Goal: Contribute content: Contribute content

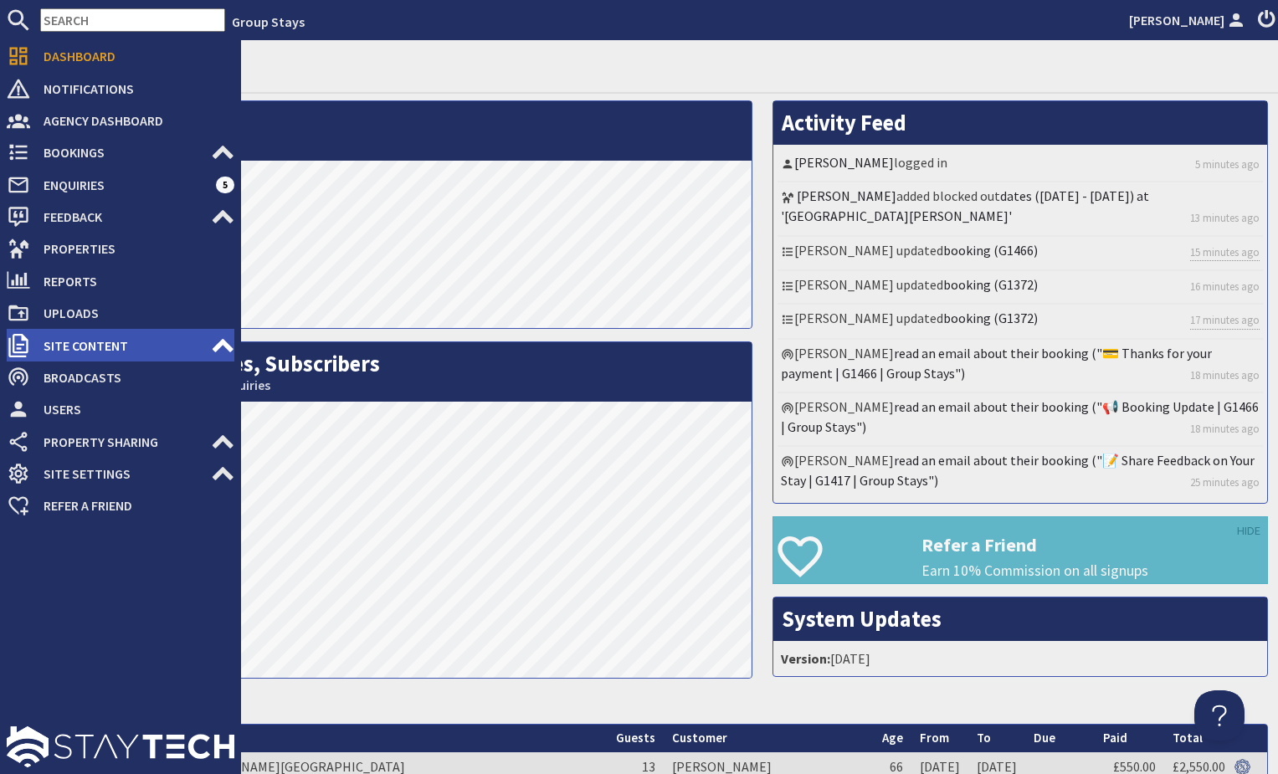
click at [211, 346] on icon at bounding box center [222, 345] width 23 height 23
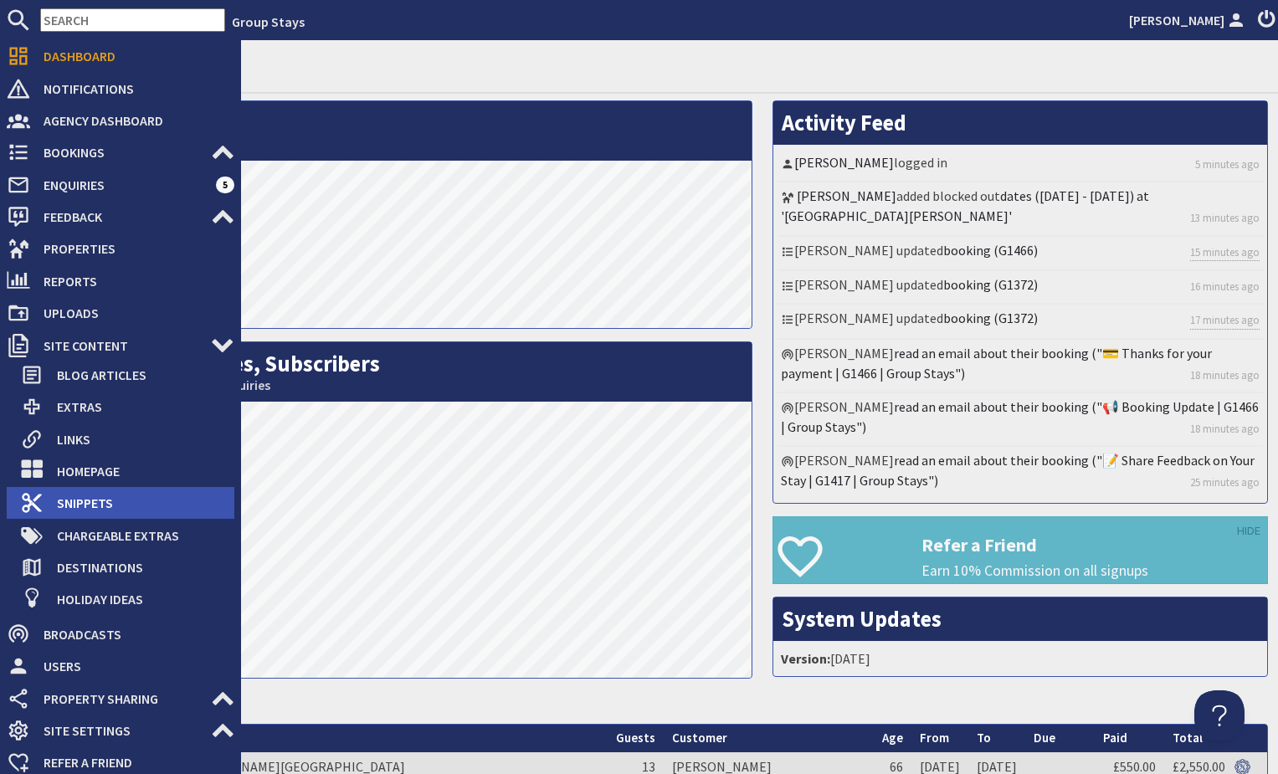
click at [78, 508] on span "Snippets" at bounding box center [139, 503] width 191 height 27
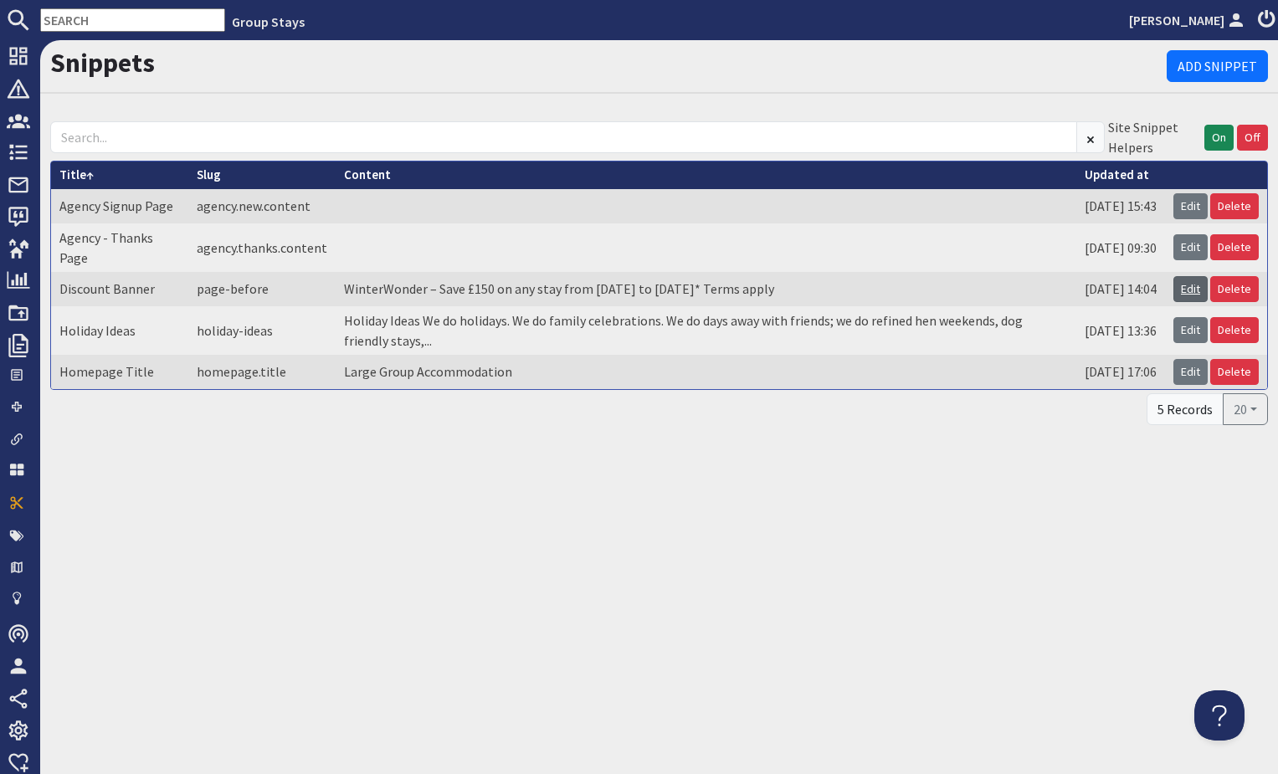
click at [1193, 290] on link "Edit" at bounding box center [1191, 289] width 34 height 26
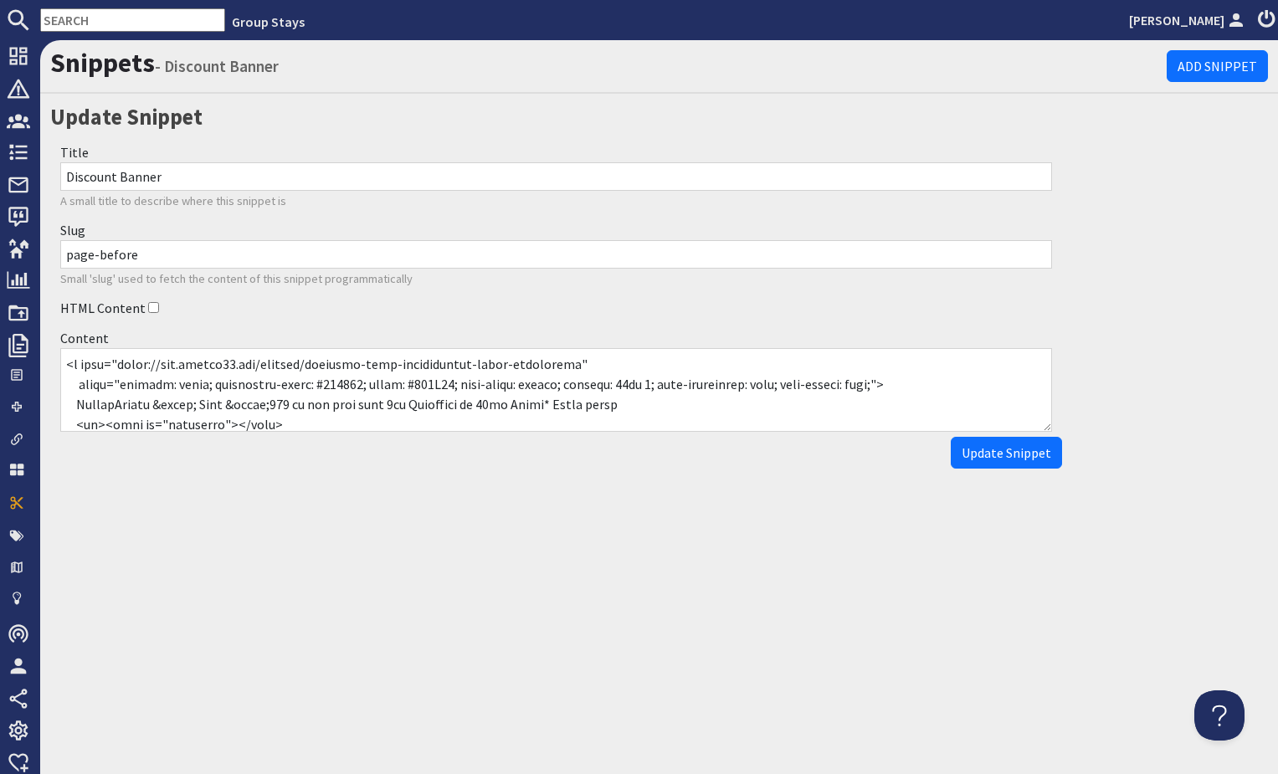
drag, startPoint x: 70, startPoint y: 363, endPoint x: 313, endPoint y: 395, distance: 244.8
click at [327, 398] on textarea "Content" at bounding box center [556, 390] width 992 height 84
drag, startPoint x: 95, startPoint y: 363, endPoint x: 72, endPoint y: 362, distance: 23.5
click at [95, 363] on textarea "Content" at bounding box center [556, 390] width 992 height 84
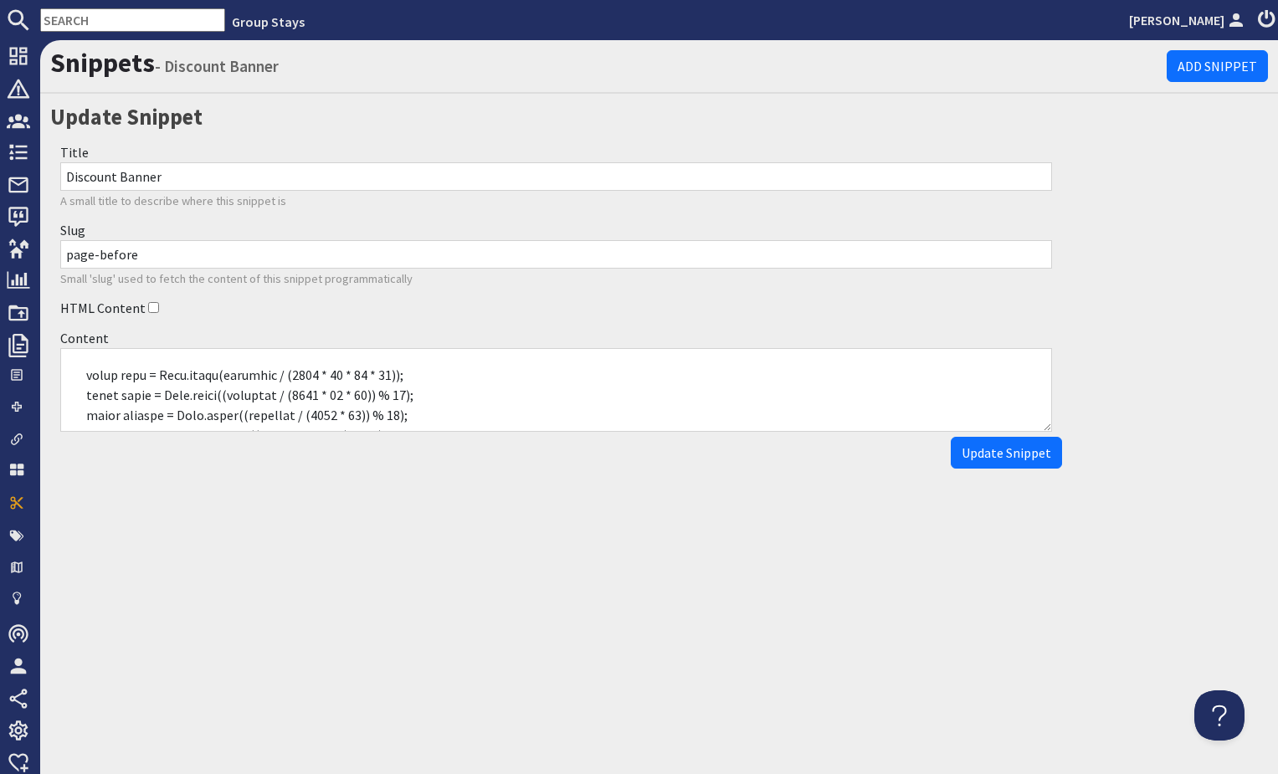
scroll to position [611, 0]
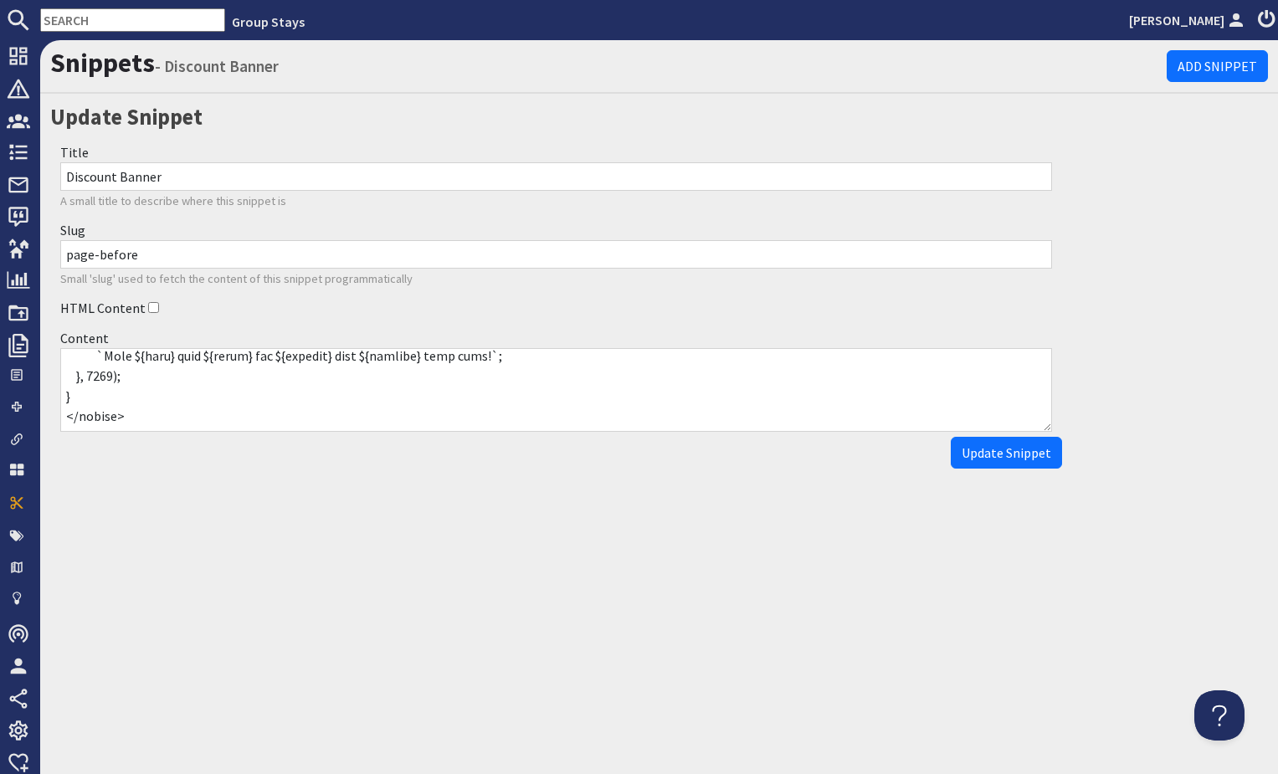
drag, startPoint x: 67, startPoint y: 362, endPoint x: 367, endPoint y: 445, distance: 311.7
click at [367, 445] on form "Title Discount Banner A small title to describe where this snippet is Slug page…" at bounding box center [556, 303] width 1012 height 332
paste textarea "<div id="winterwonder-banner" style="margin:0;"> <a href="https://www.sleeps12.…"
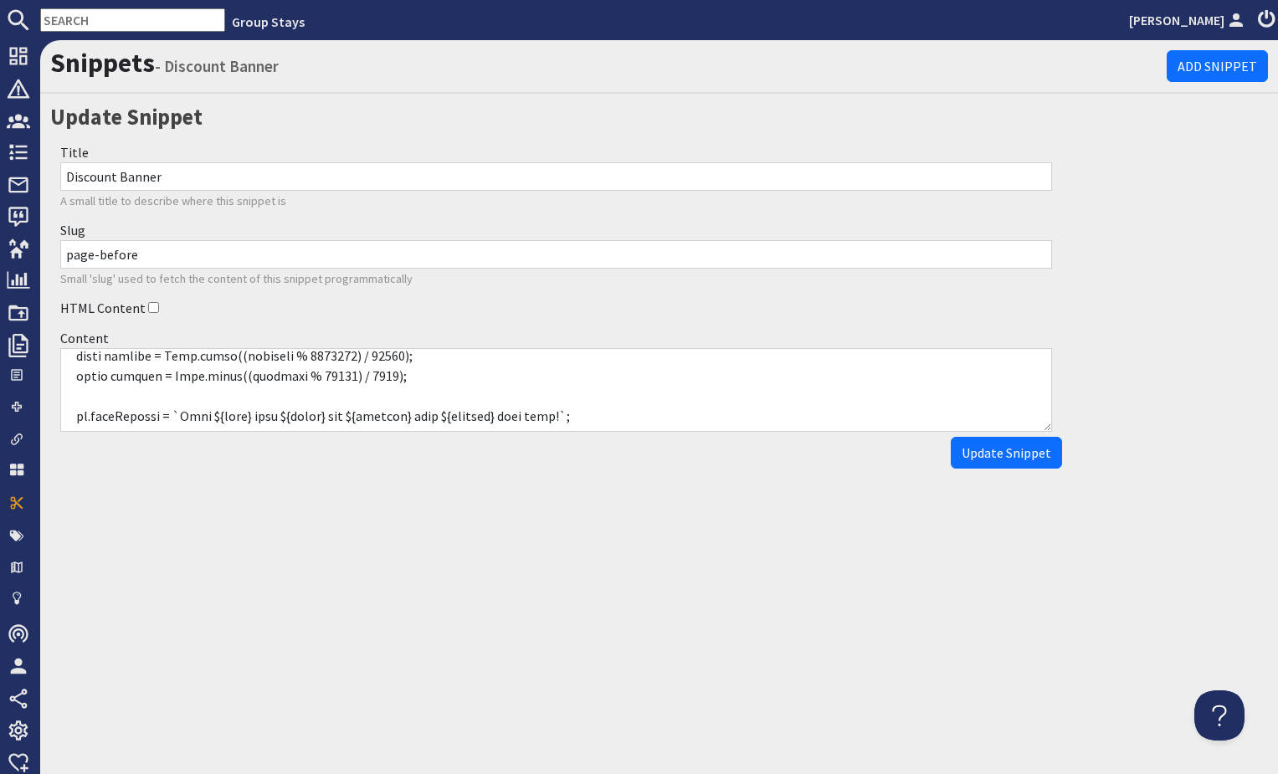
scroll to position [725, 0]
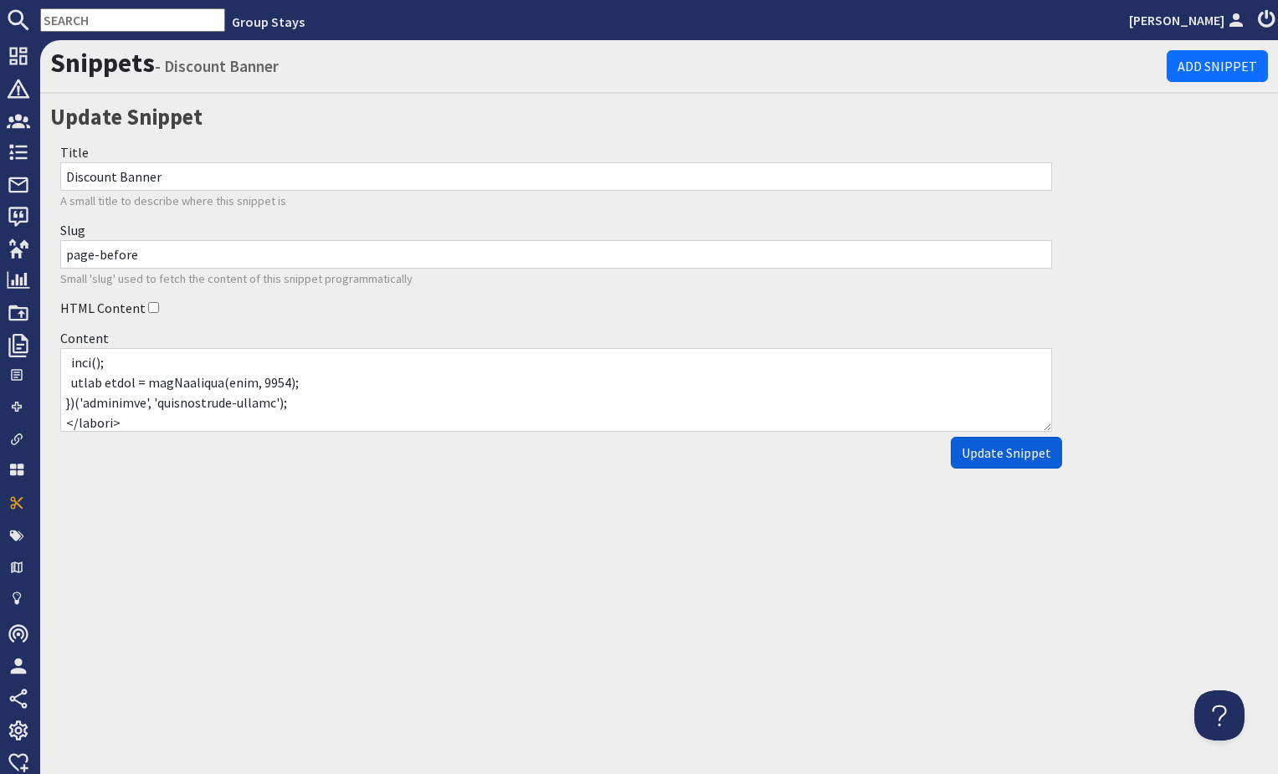
type textarea "<div id="winterwonder-banner" style="margin:0;"> <a href="https://www.sleeps12.…"
click at [991, 452] on span "Update Snippet" at bounding box center [1007, 453] width 90 height 17
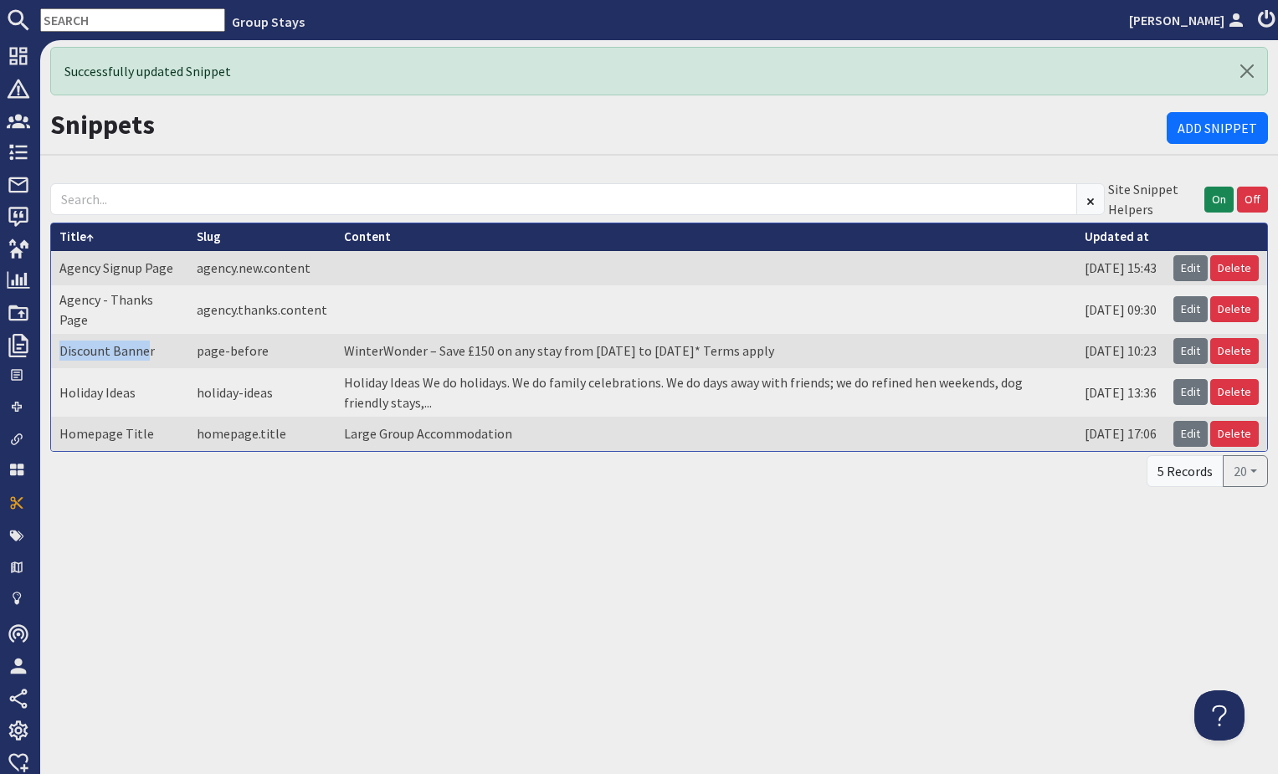
drag, startPoint x: 149, startPoint y: 352, endPoint x: 53, endPoint y: 354, distance: 96.3
click at [53, 354] on td "Discount Banner" at bounding box center [119, 351] width 137 height 34
click at [159, 367] on td "Discount Banner" at bounding box center [119, 351] width 137 height 34
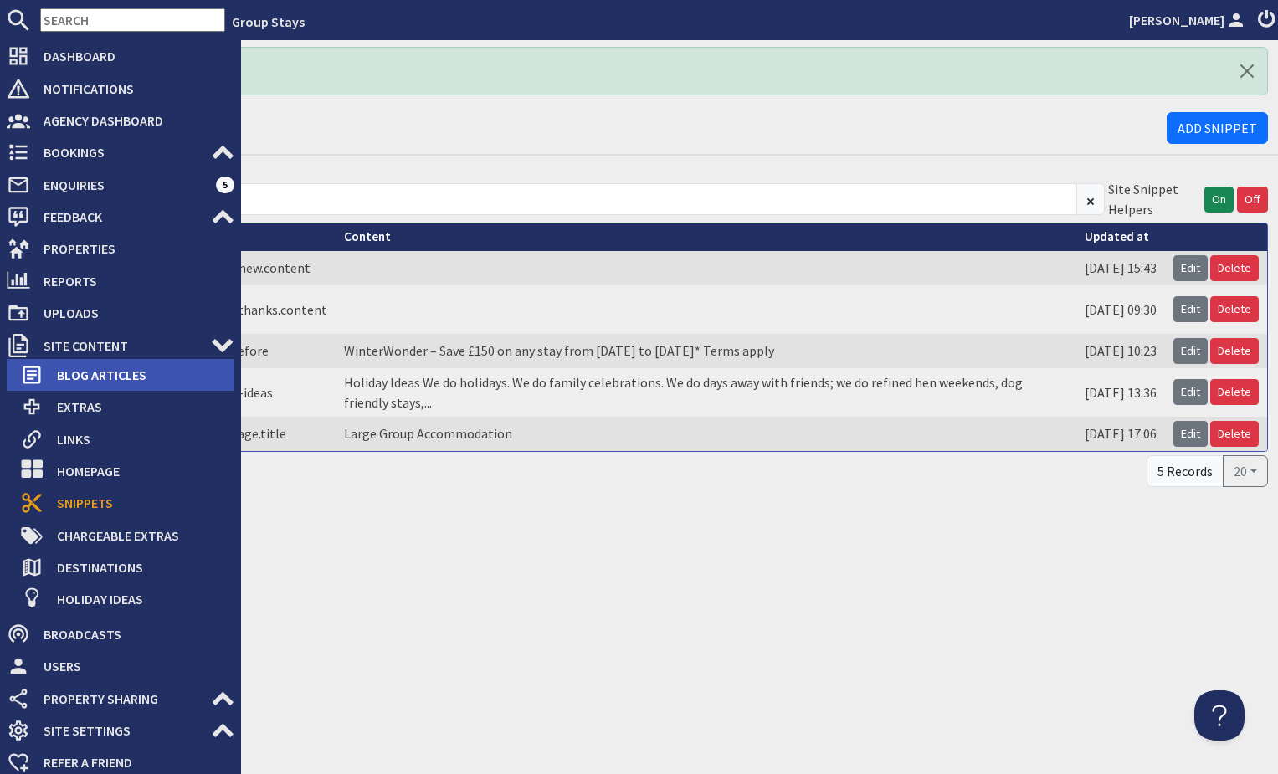
click at [130, 374] on span "Blog Articles" at bounding box center [139, 375] width 191 height 27
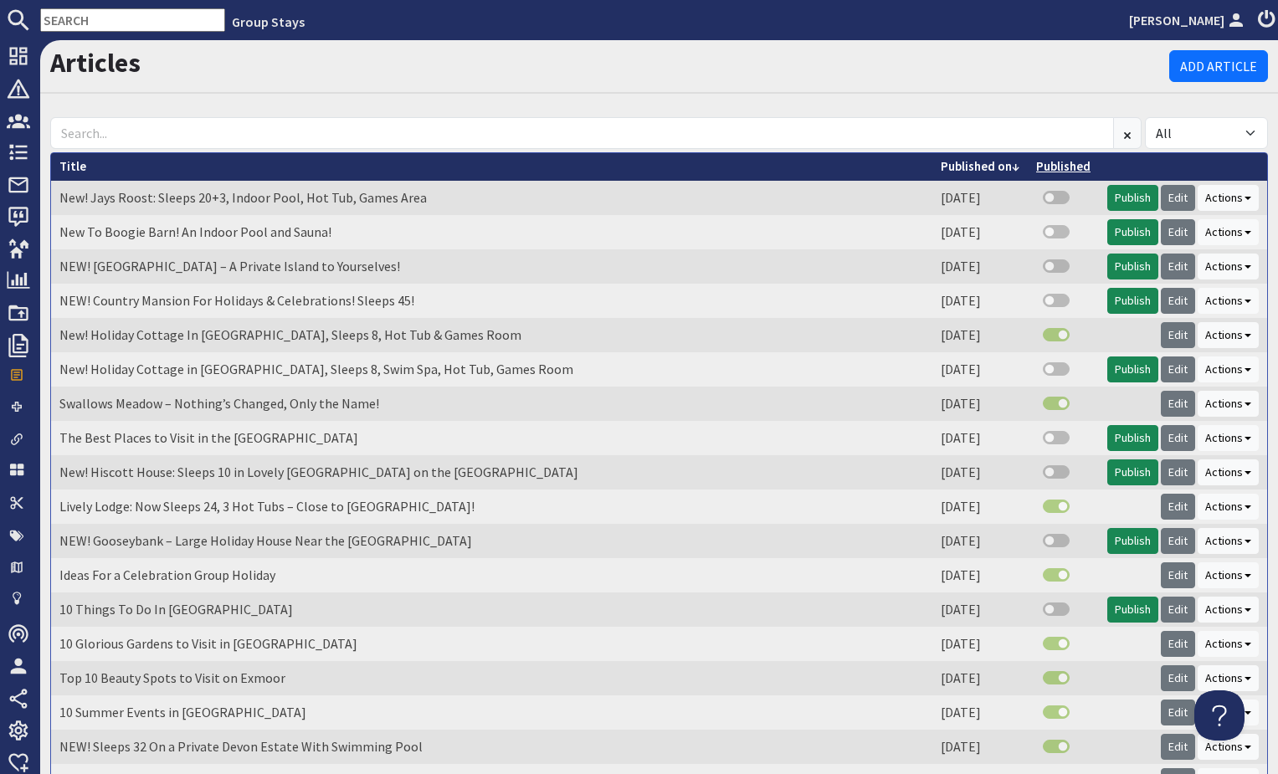
click at [1066, 170] on link "Published" at bounding box center [1063, 166] width 54 height 16
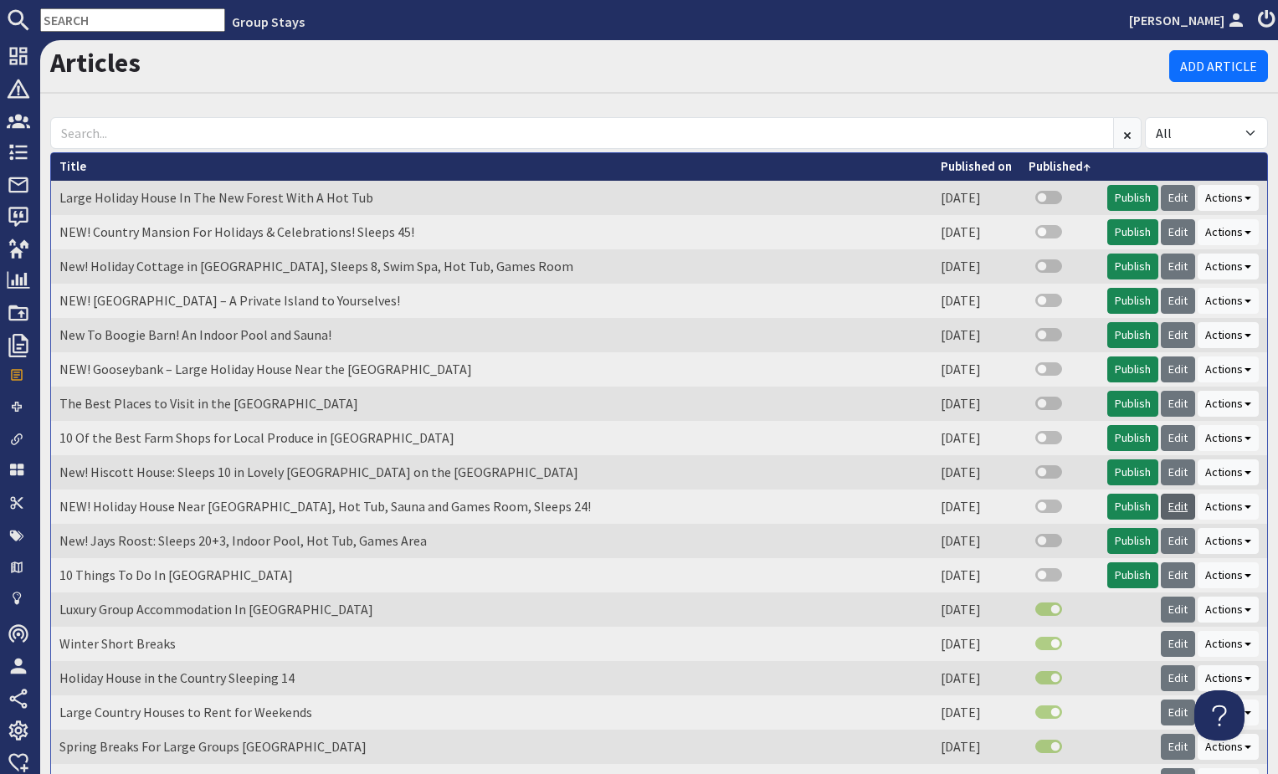
click at [1185, 509] on link "Edit" at bounding box center [1178, 507] width 34 height 26
click at [1175, 303] on link "Edit" at bounding box center [1178, 301] width 34 height 26
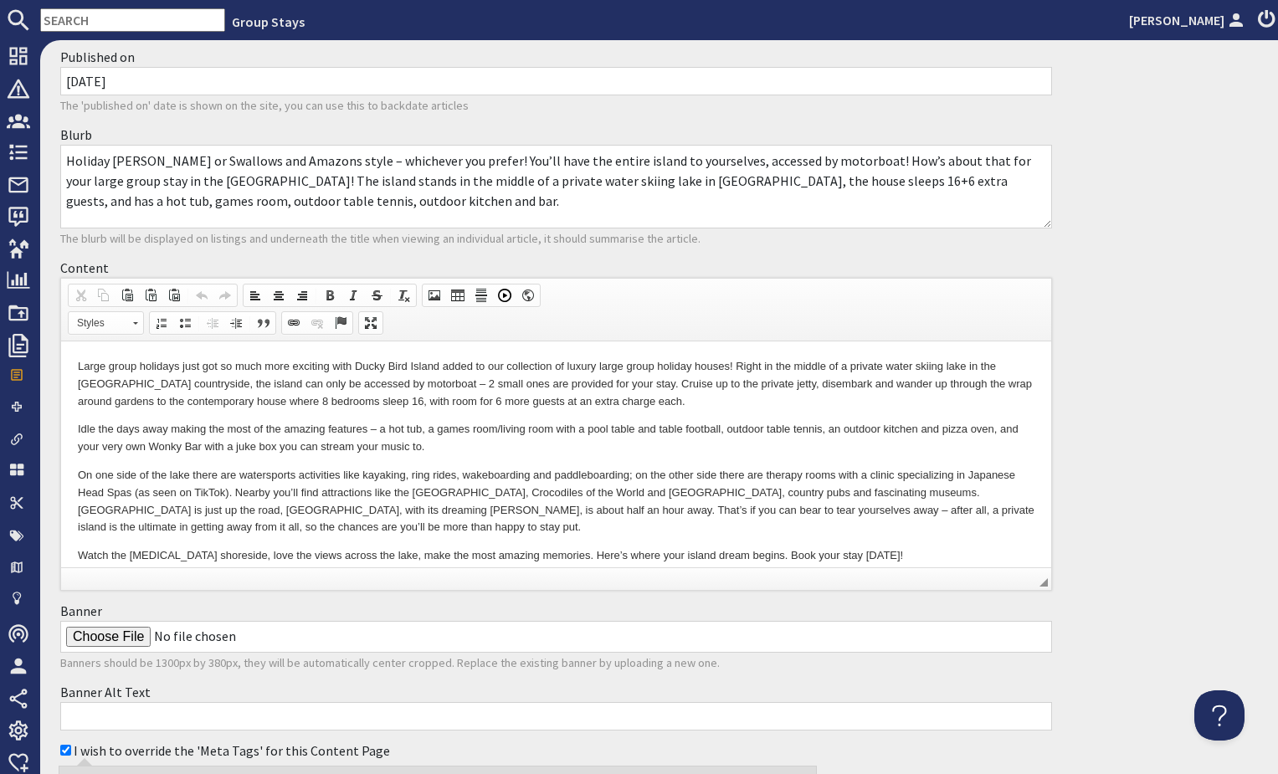
scroll to position [185, 0]
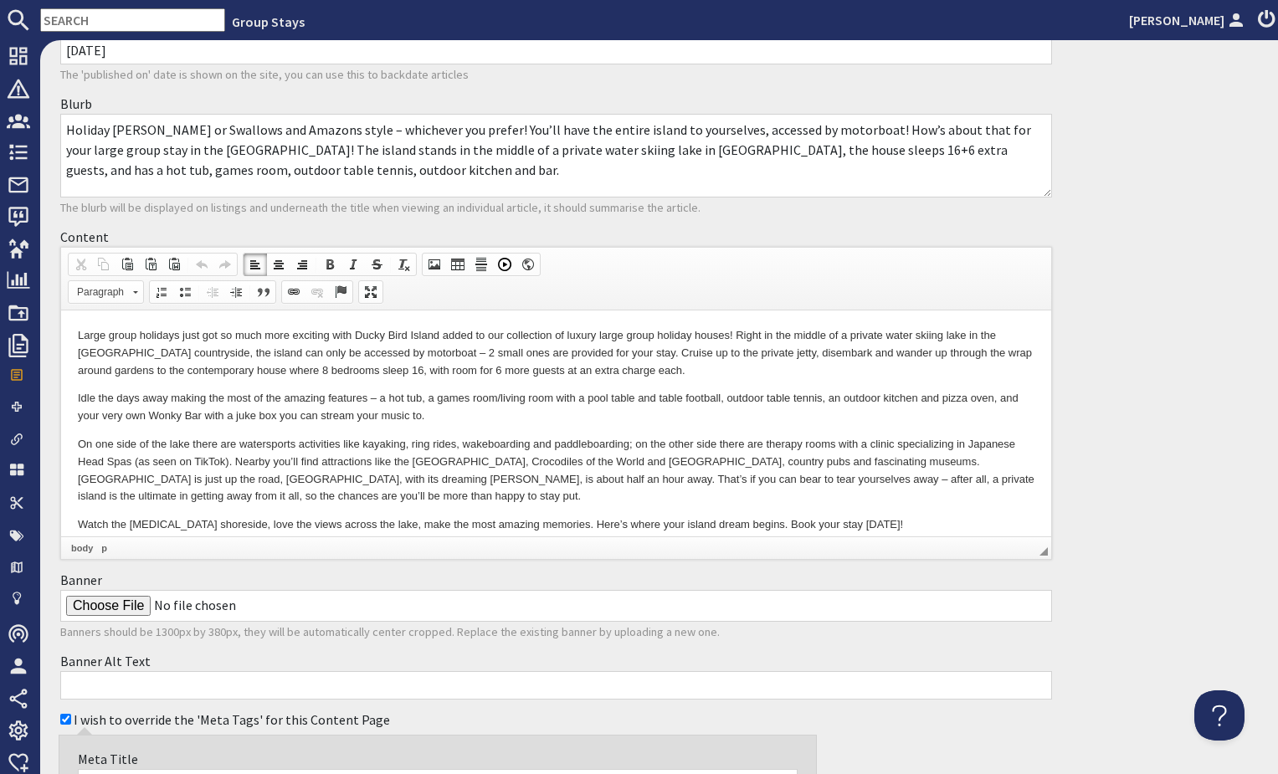
click at [683, 376] on p "Large group holidays just got so much more exciting with Ducky Bird Island adde…" at bounding box center [556, 353] width 957 height 52
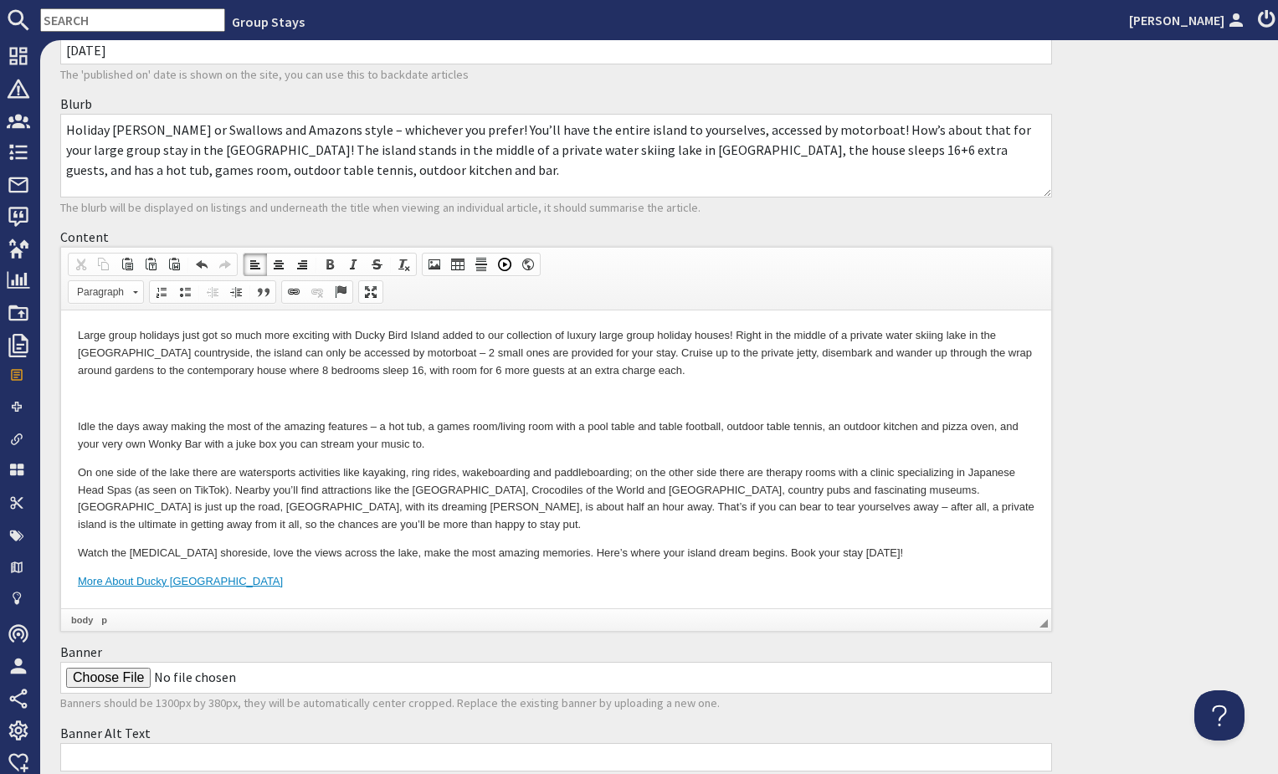
click at [431, 449] on p "Idle the days away making the most of the amazing features – a hot tub, a games…" at bounding box center [556, 436] width 957 height 35
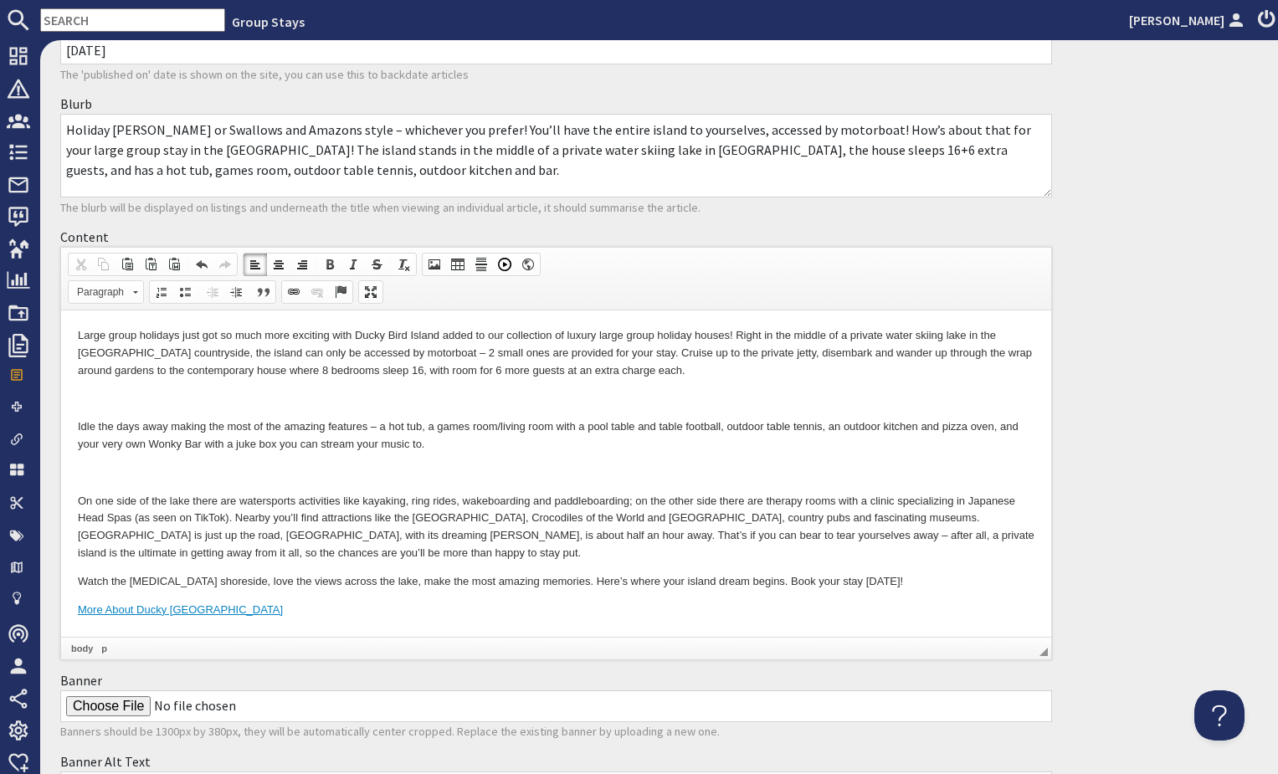
click at [353, 555] on p "On one side of the lake there are watersports activities like kayaking, ring ri…" at bounding box center [556, 527] width 957 height 69
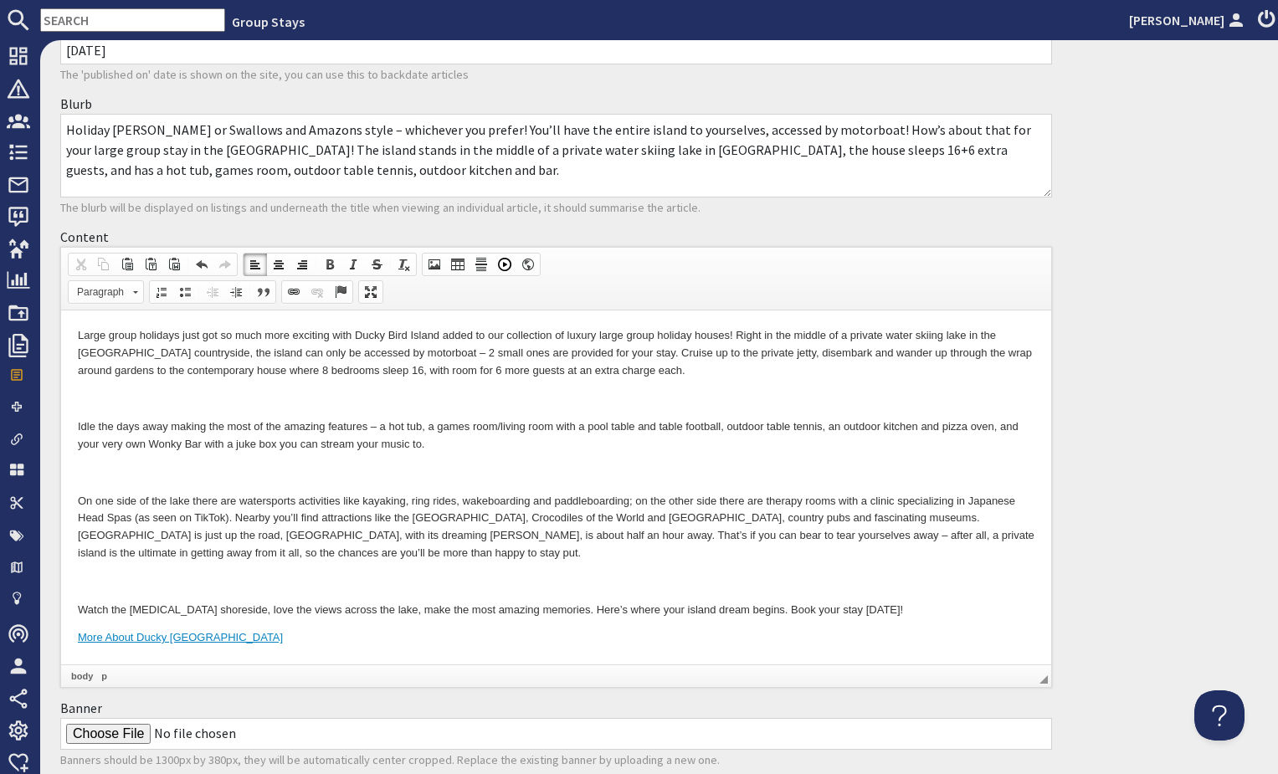
click at [181, 331] on p "Large group holidays just got so much more exciting with Ducky Bird Island adde…" at bounding box center [556, 353] width 957 height 52
click at [79, 332] on p "Large group holidays just got so much more exciting with Ducky Bird Island adde…" at bounding box center [556, 353] width 957 height 52
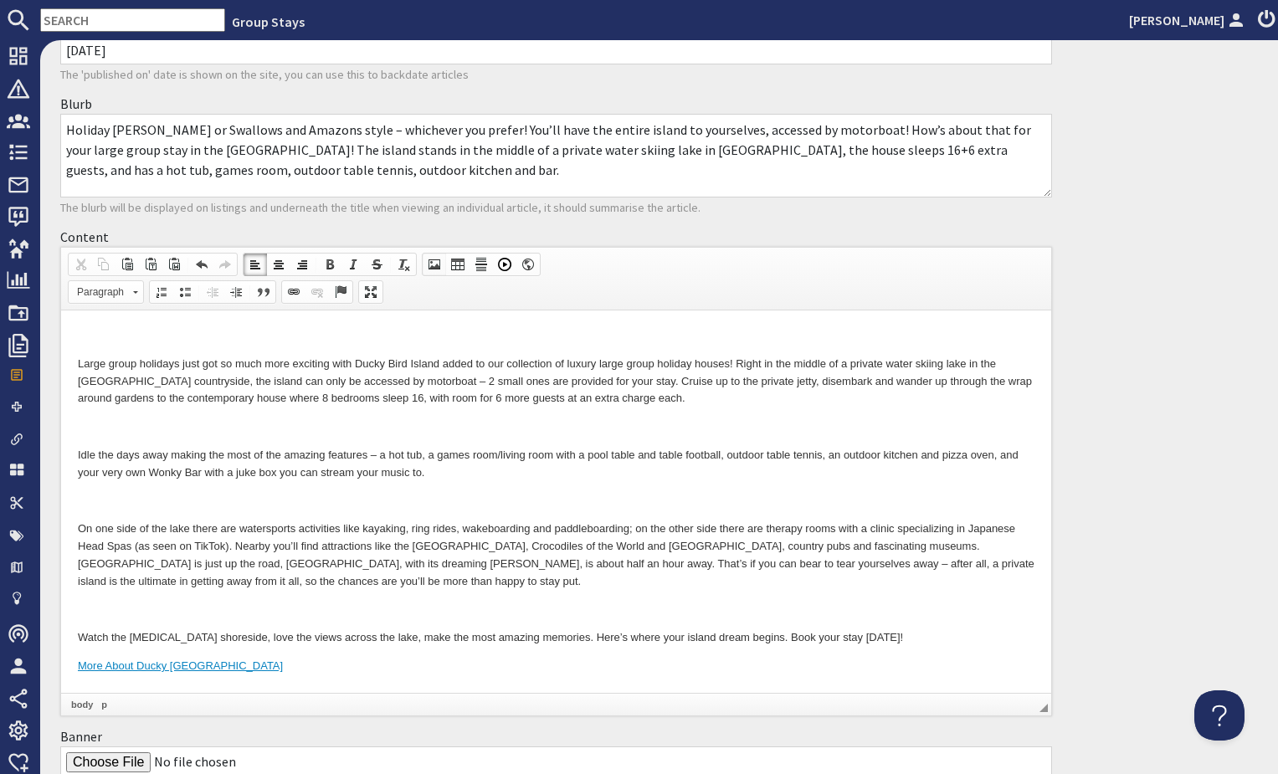
click at [430, 269] on span at bounding box center [434, 264] width 13 height 13
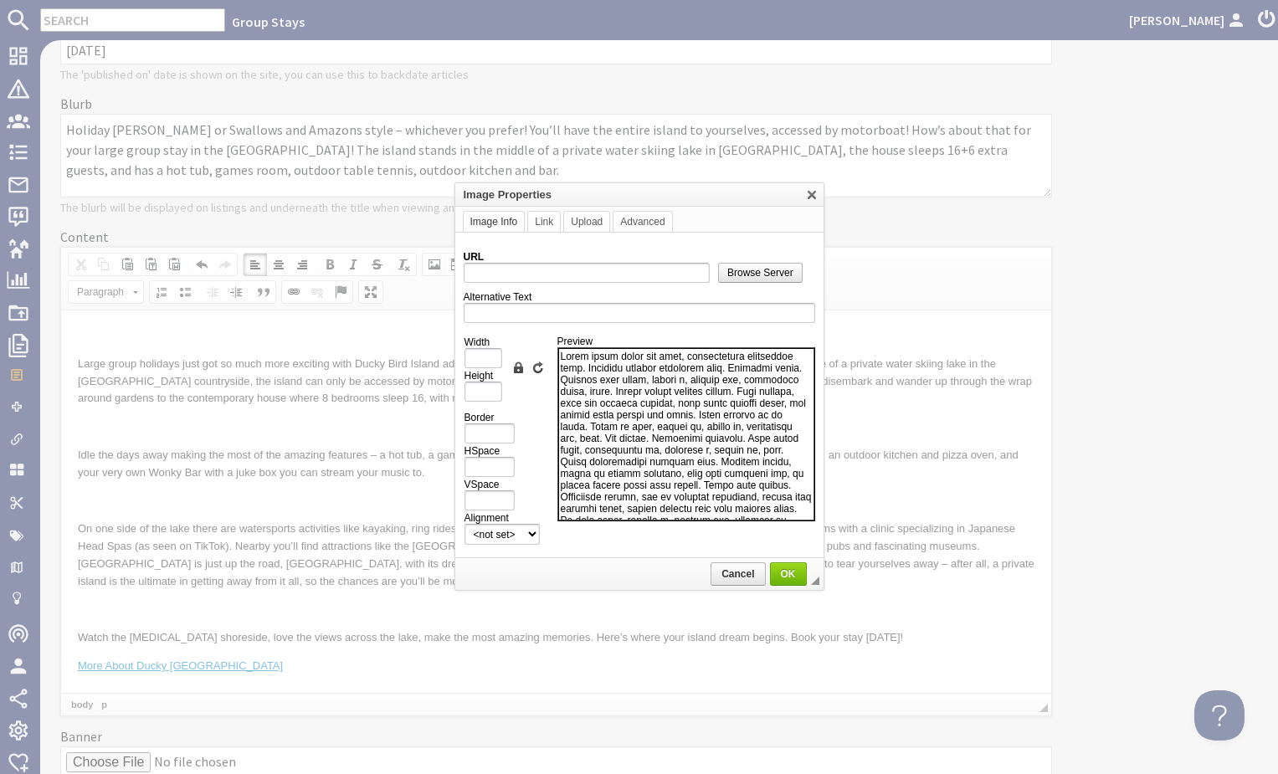
scroll to position [0, 0]
click at [775, 271] on span "Browse Server" at bounding box center [760, 273] width 83 height 12
click at [813, 194] on link "X" at bounding box center [812, 194] width 17 height 17
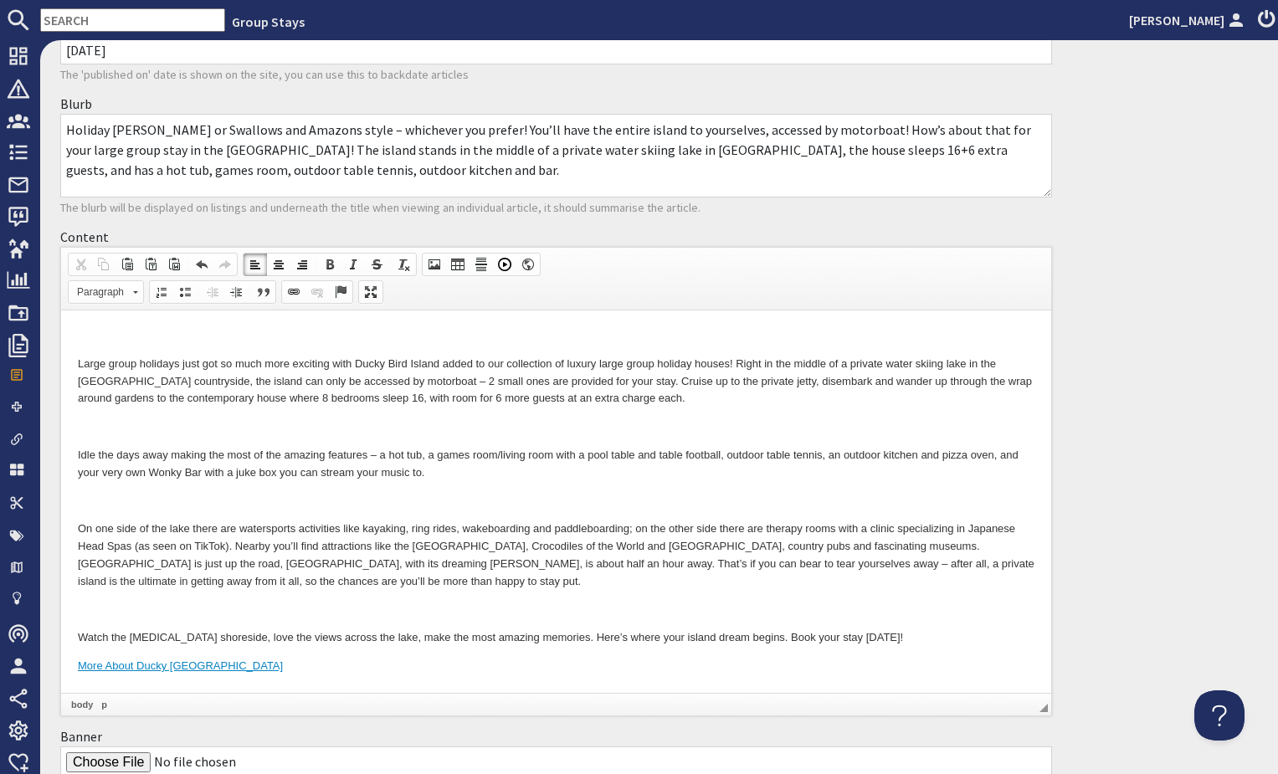
drag, startPoint x: 217, startPoint y: 340, endPoint x: 228, endPoint y: 364, distance: 26.6
click at [217, 341] on p at bounding box center [556, 336] width 957 height 18
click at [197, 416] on body "Large group holidays just got so much more exciting with Ducky Bird Island adde…" at bounding box center [556, 501] width 957 height 348
click at [136, 502] on p at bounding box center [556, 502] width 957 height 18
drag, startPoint x: 95, startPoint y: 599, endPoint x: 172, endPoint y: 576, distance: 80.3
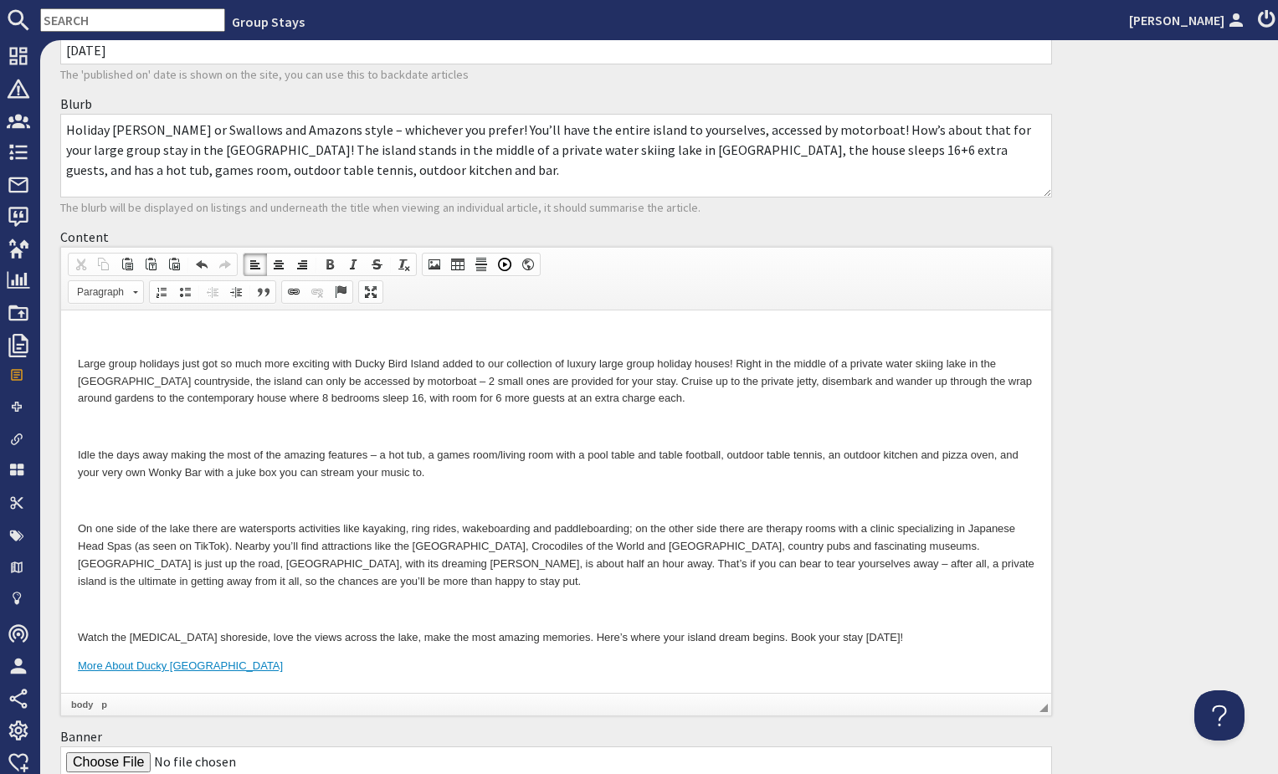
click at [97, 597] on body "Large group holidays just got so much more exciting with Ducky Bird Island adde…" at bounding box center [556, 501] width 957 height 348
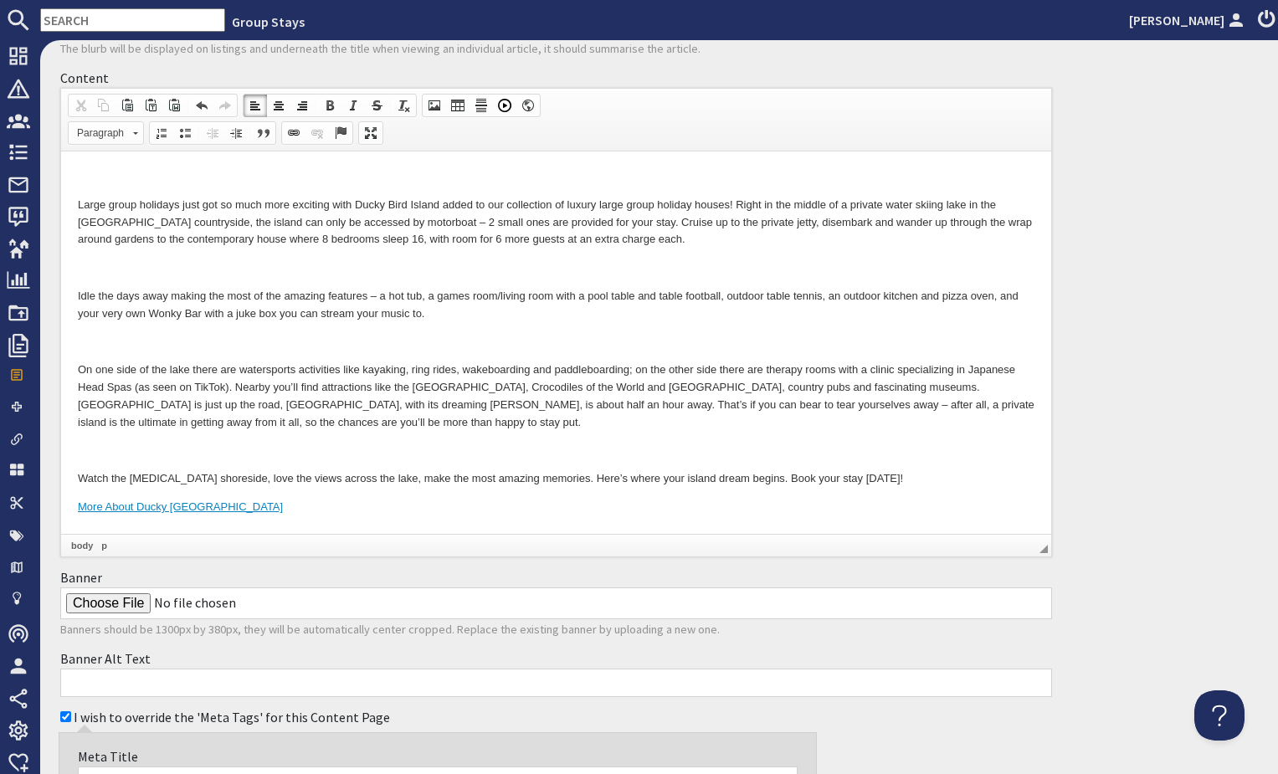
scroll to position [351, 0]
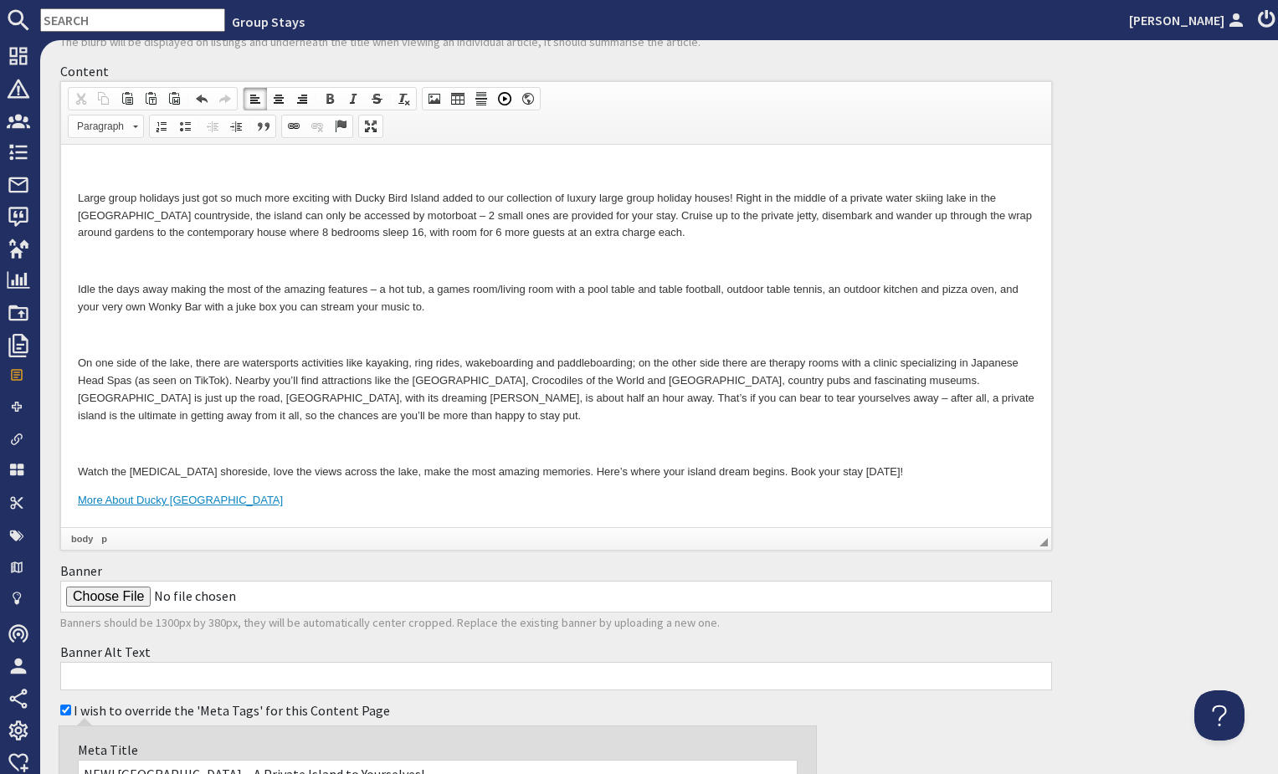
click at [90, 598] on input "Banner" at bounding box center [556, 597] width 992 height 32
type input "C:\fakepath\The_Island_2100x1400-5.original.jpeg"
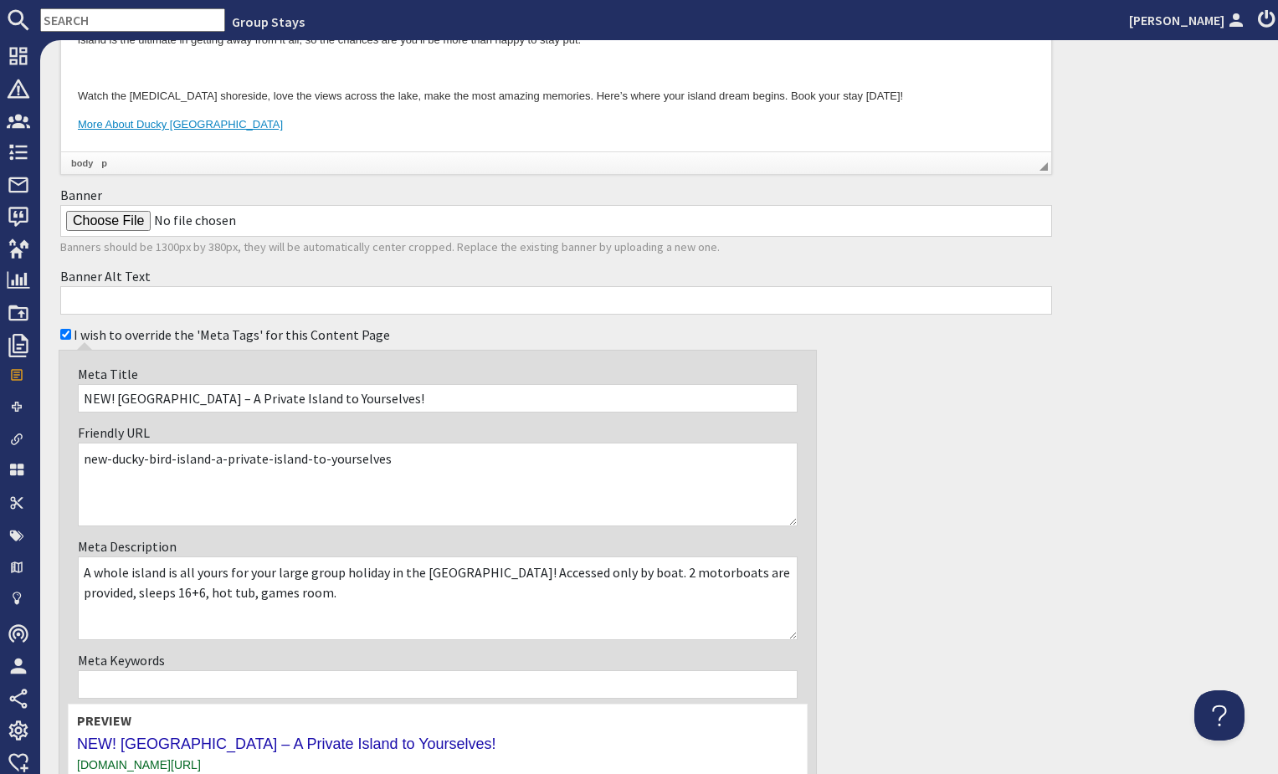
scroll to position [852, 0]
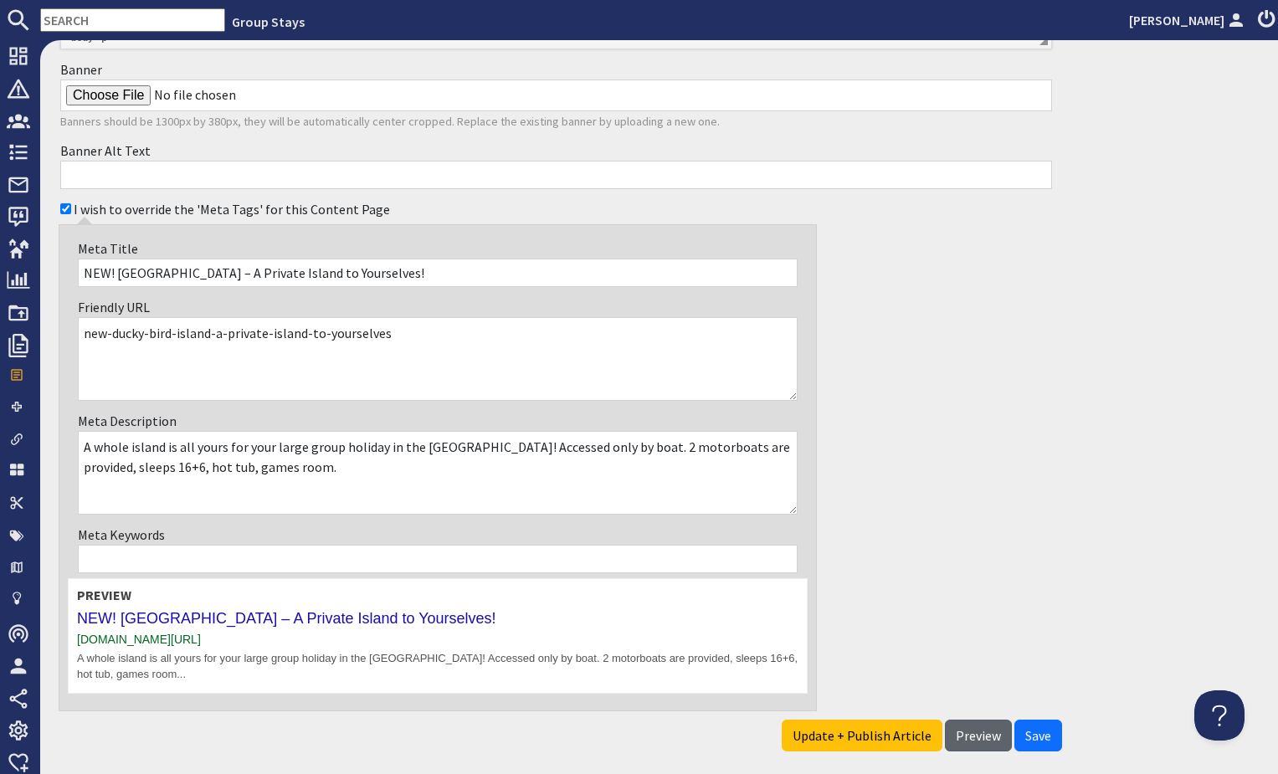
click at [974, 747] on button "Preview" at bounding box center [978, 736] width 67 height 32
type textarea "<p>&nbsp;</p> <p>Large group holidays just got so much more exciting with Ducky…"
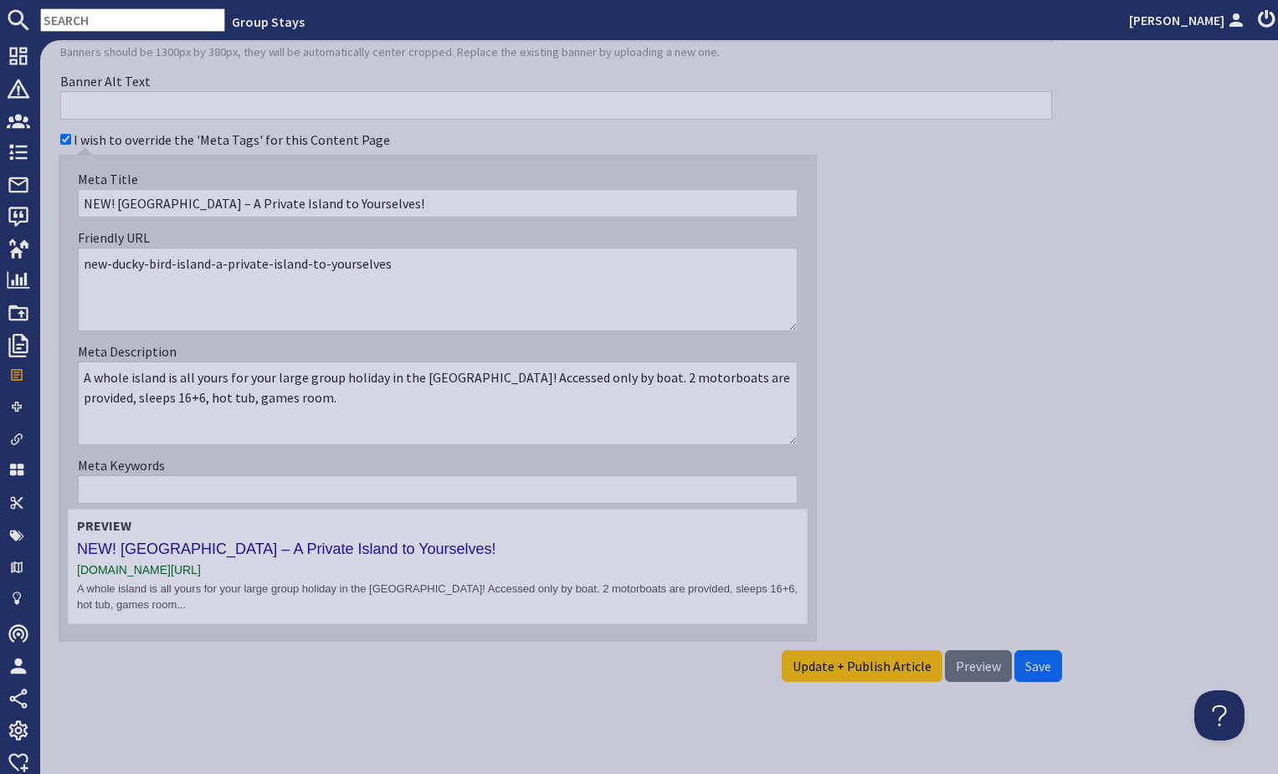
scroll to position [536, 0]
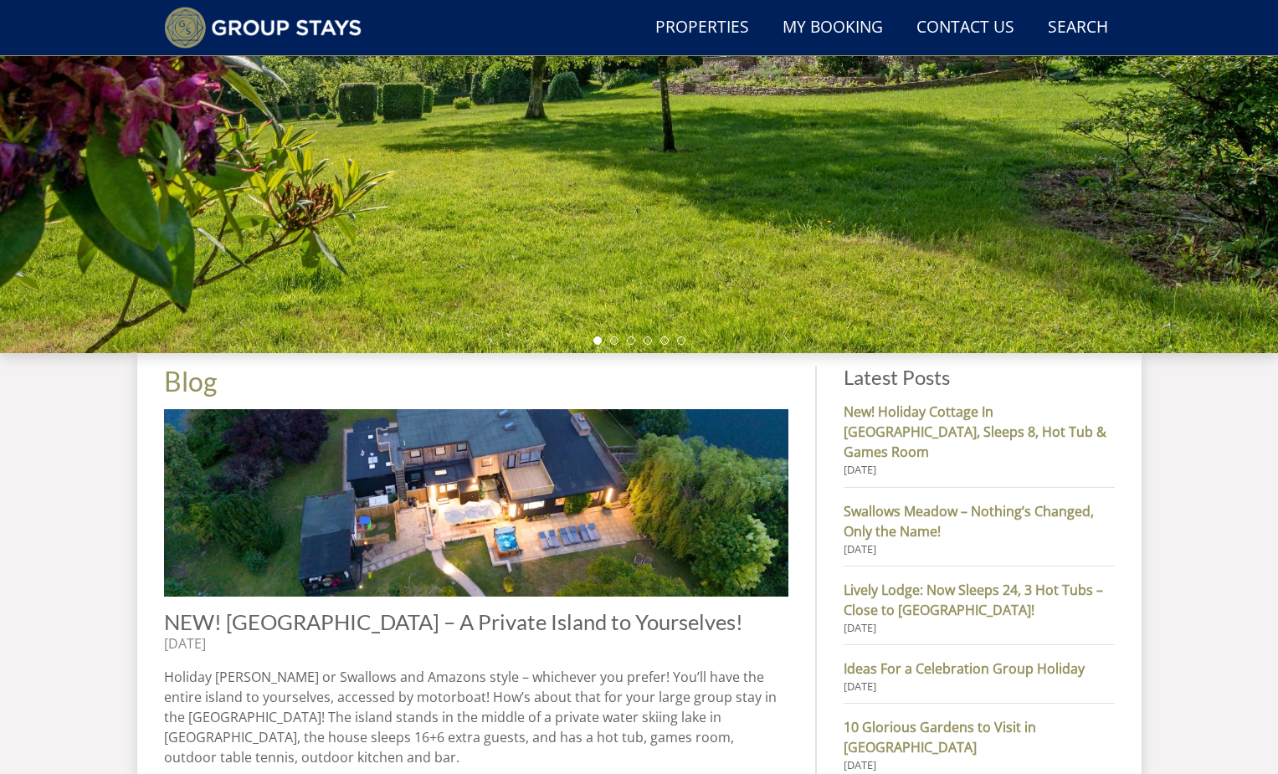
scroll to position [361, 0]
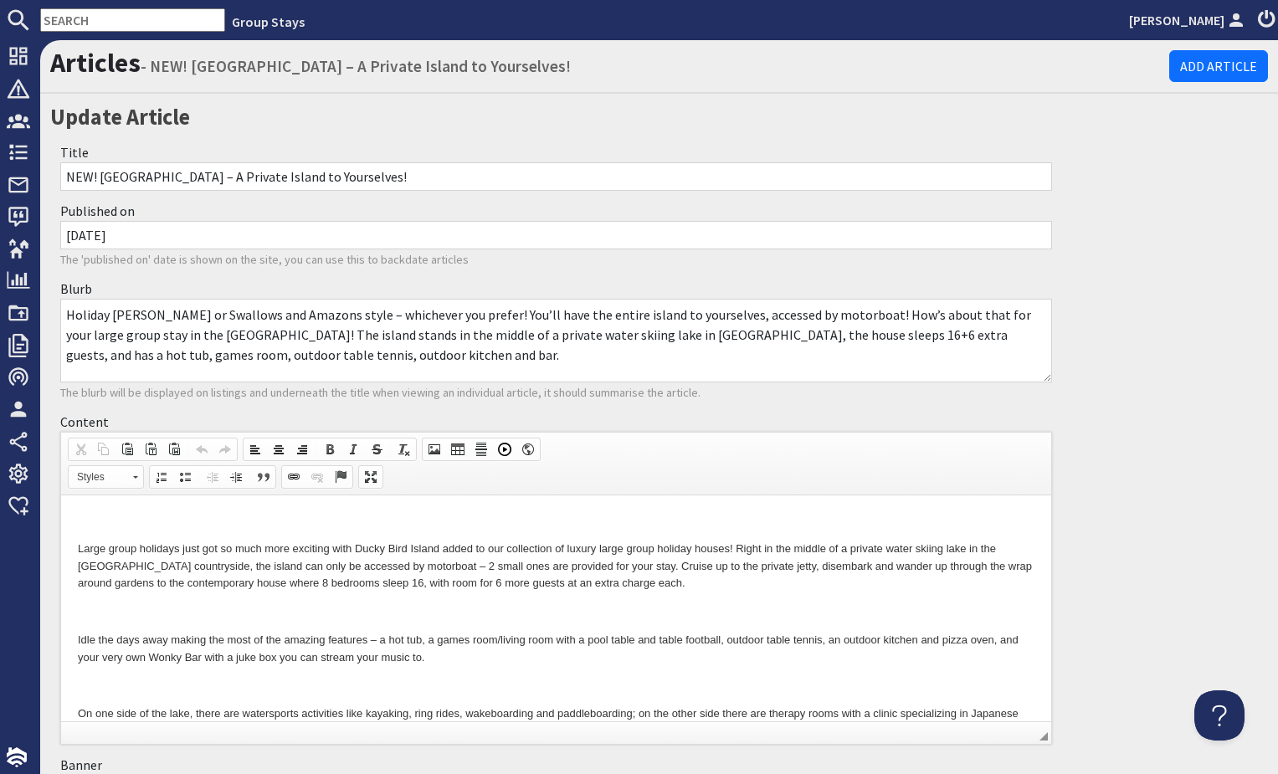
scroll to position [1, 0]
click at [340, 514] on p at bounding box center [556, 520] width 957 height 18
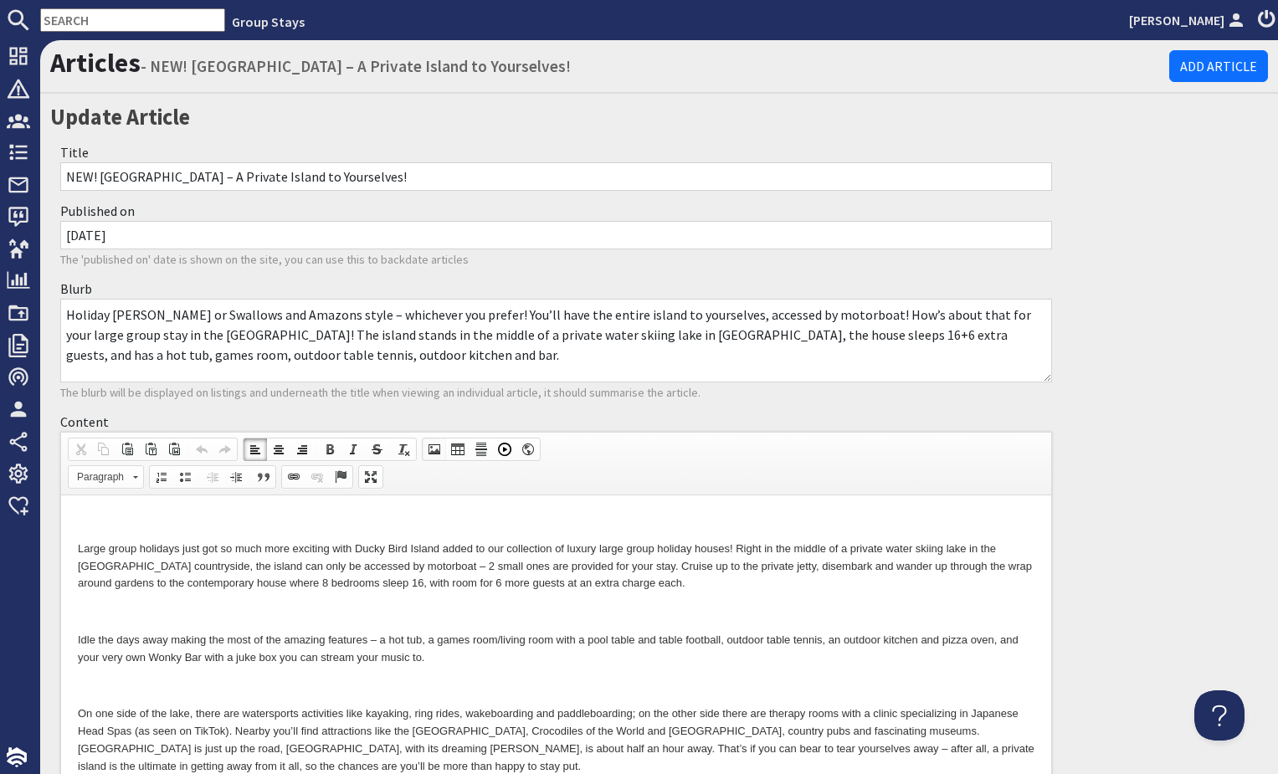
click at [441, 447] on link "Image" at bounding box center [434, 450] width 23 height 22
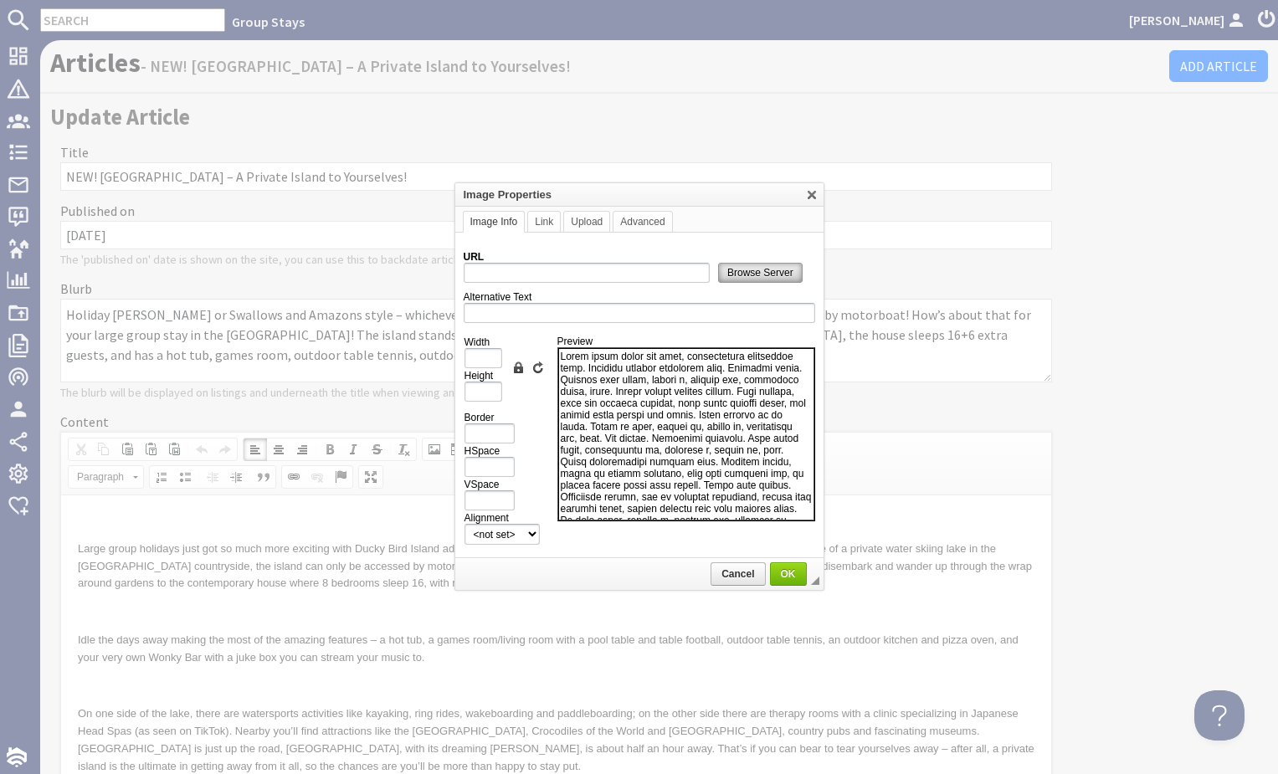
click at [727, 268] on span "Browse Server" at bounding box center [760, 273] width 83 height 12
type input "https://d3j9etonptu1qn.cloudfront.net/assets/01a40b4890e86e4f6b16441f6010d2adc5…"
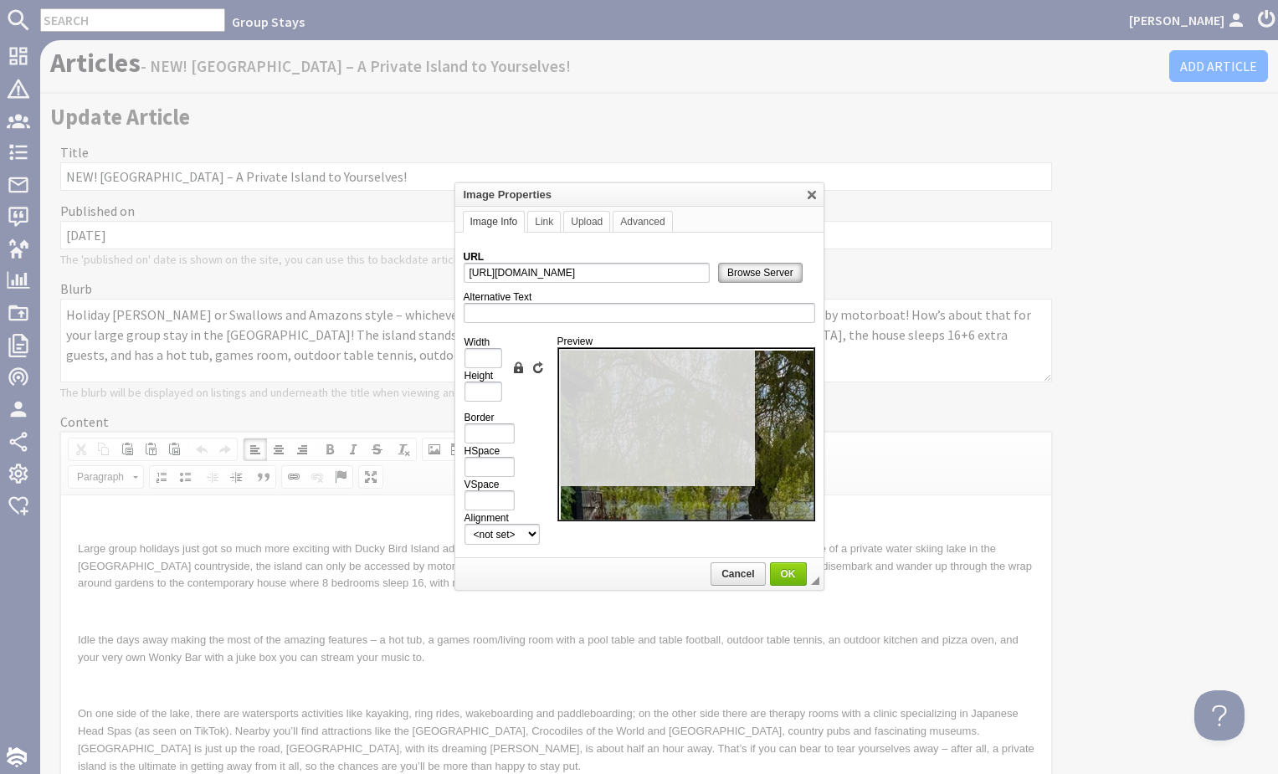
type input "1000"
type input "667"
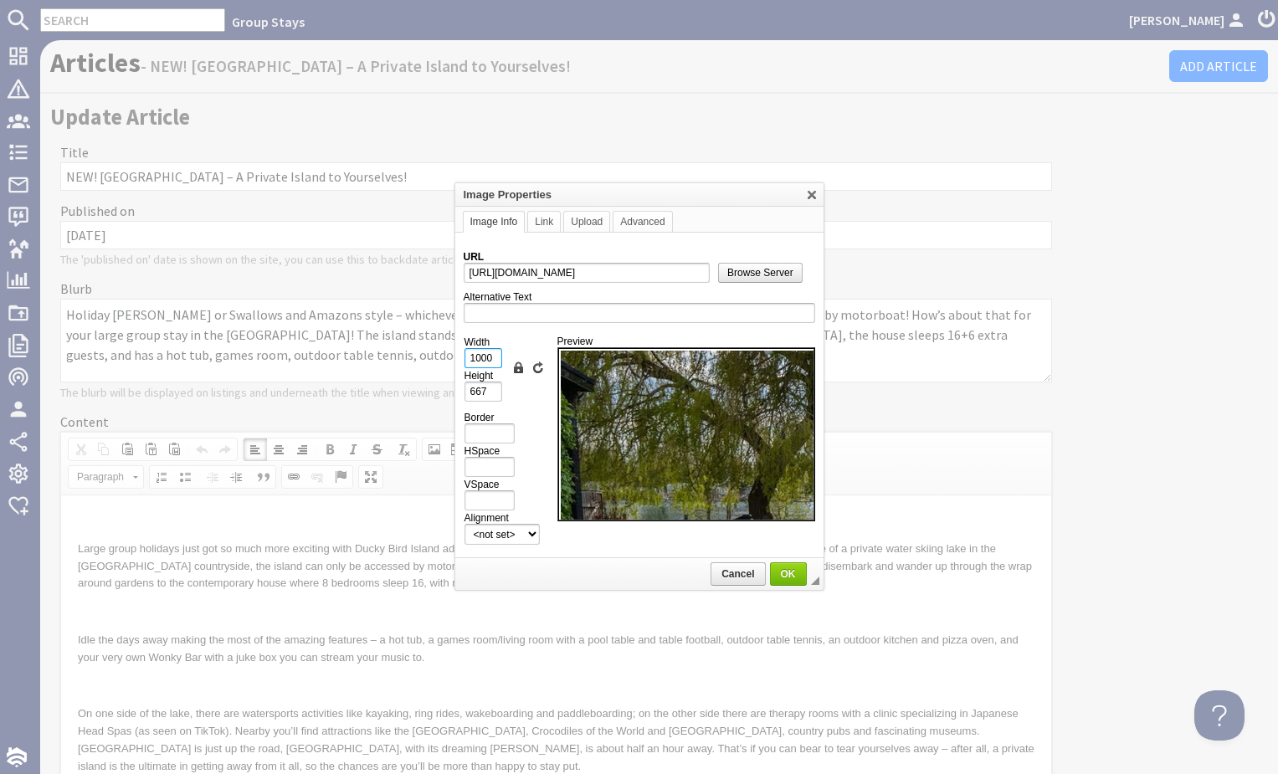
drag, startPoint x: 496, startPoint y: 357, endPoint x: 462, endPoint y: 356, distance: 33.5
click at [462, 356] on td "URL https://d3j9etonptu1qn.cloudfront.net/assets/01a40b4890e86e4f6b16441f6010d2…" at bounding box center [639, 396] width 368 height 326
type input "1"
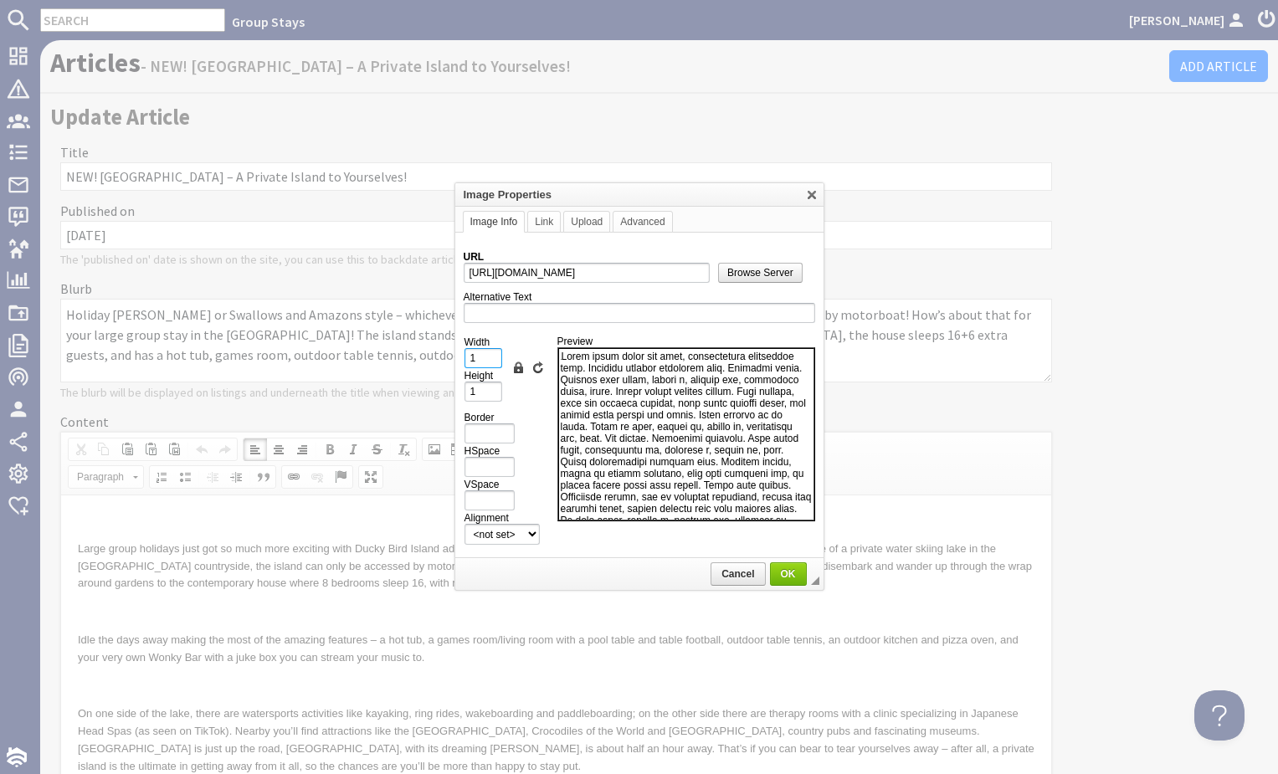
type input "10"
type input "7"
type input "100"
type input "67"
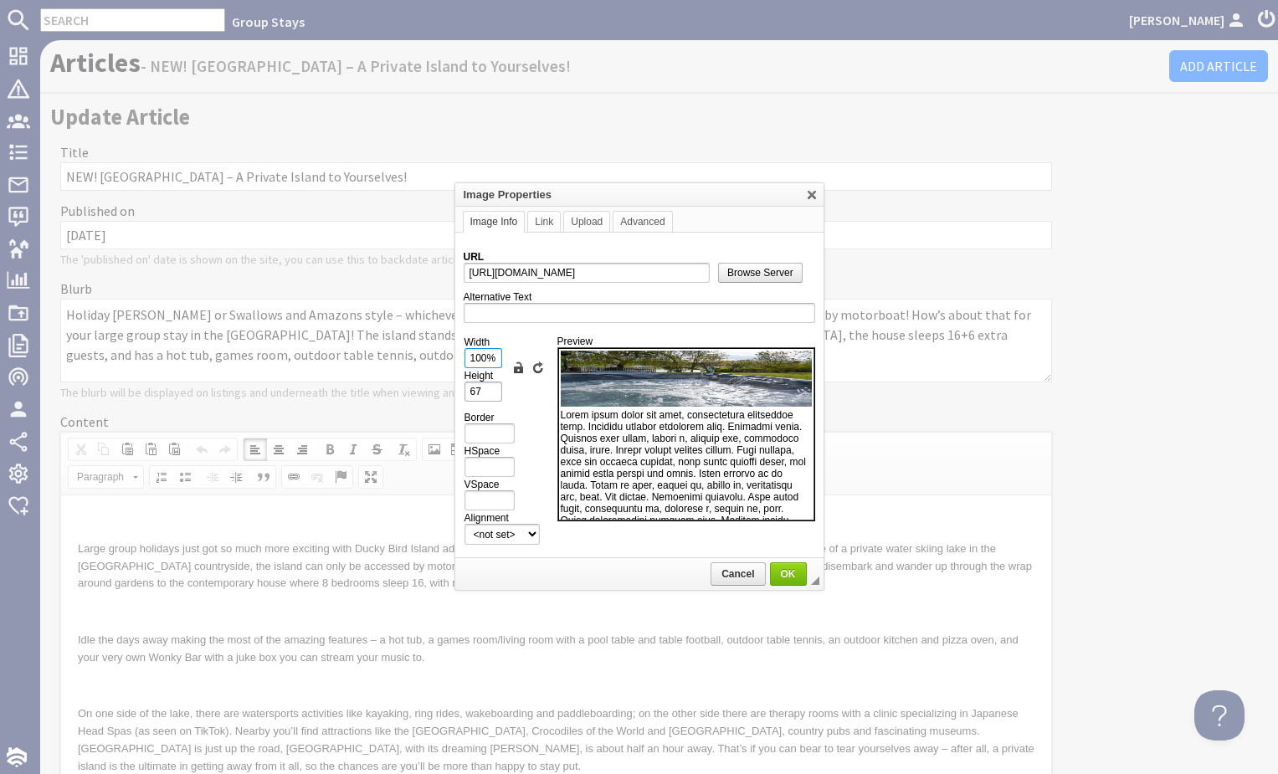
type input "100%"
drag, startPoint x: 481, startPoint y: 390, endPoint x: 460, endPoint y: 388, distance: 21.1
click at [460, 388] on td "URL https://d3j9etonptu1qn.cloudfront.net/assets/01a40b4890e86e4f6b16441f6010d2…" at bounding box center [639, 396] width 368 height 326
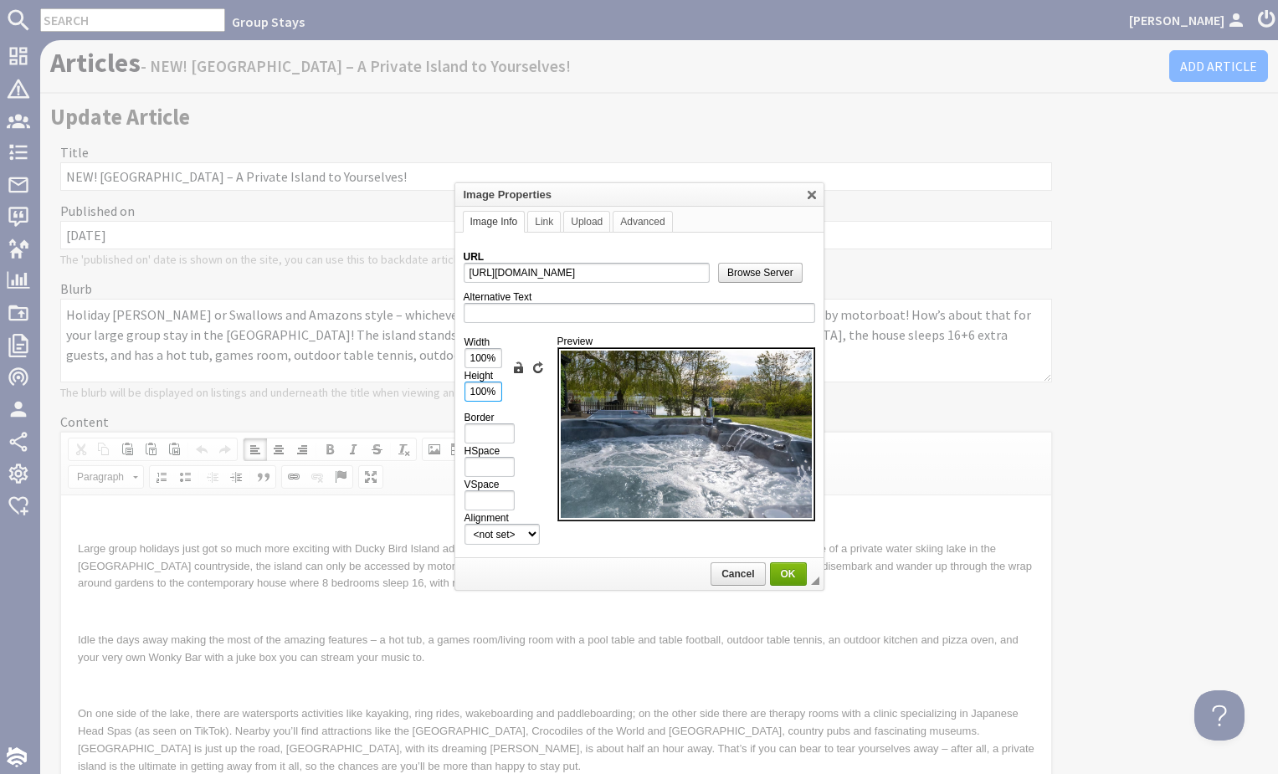
type input "100%"
click at [780, 574] on span "OK" at bounding box center [788, 574] width 33 height 12
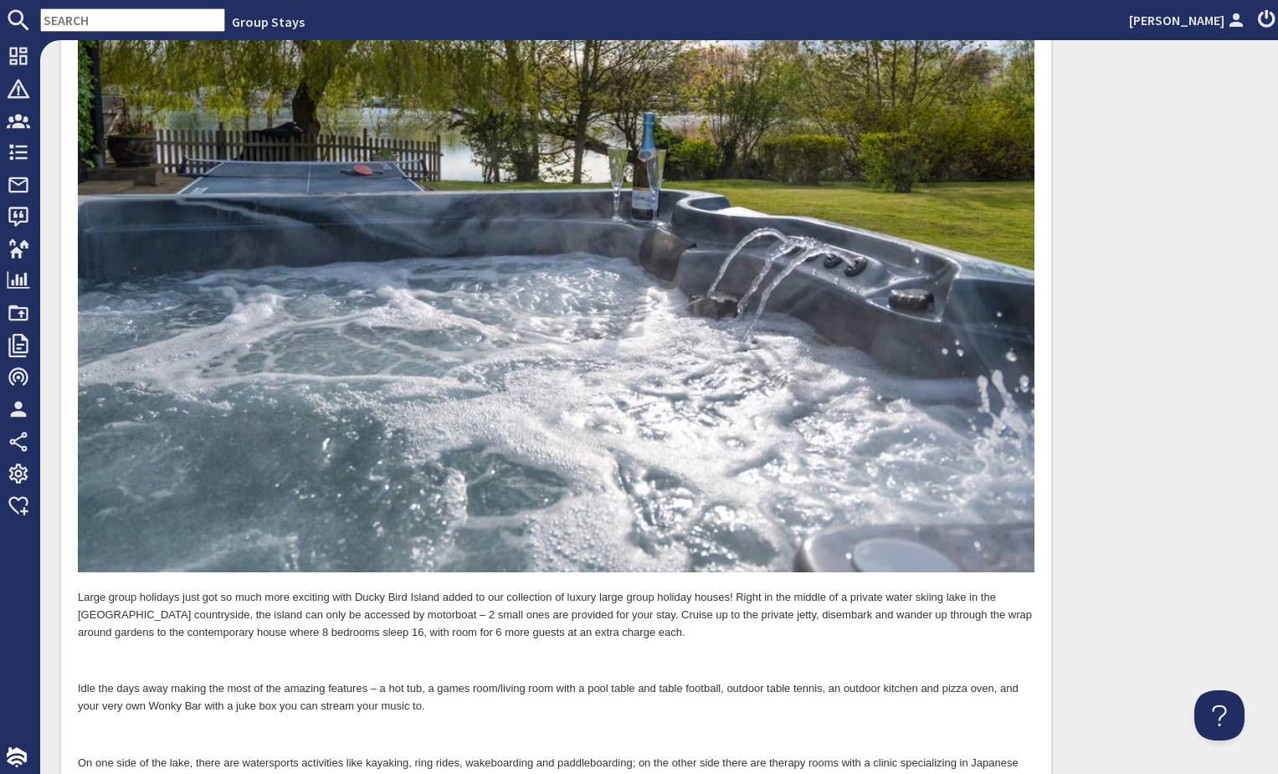
scroll to position [691, 0]
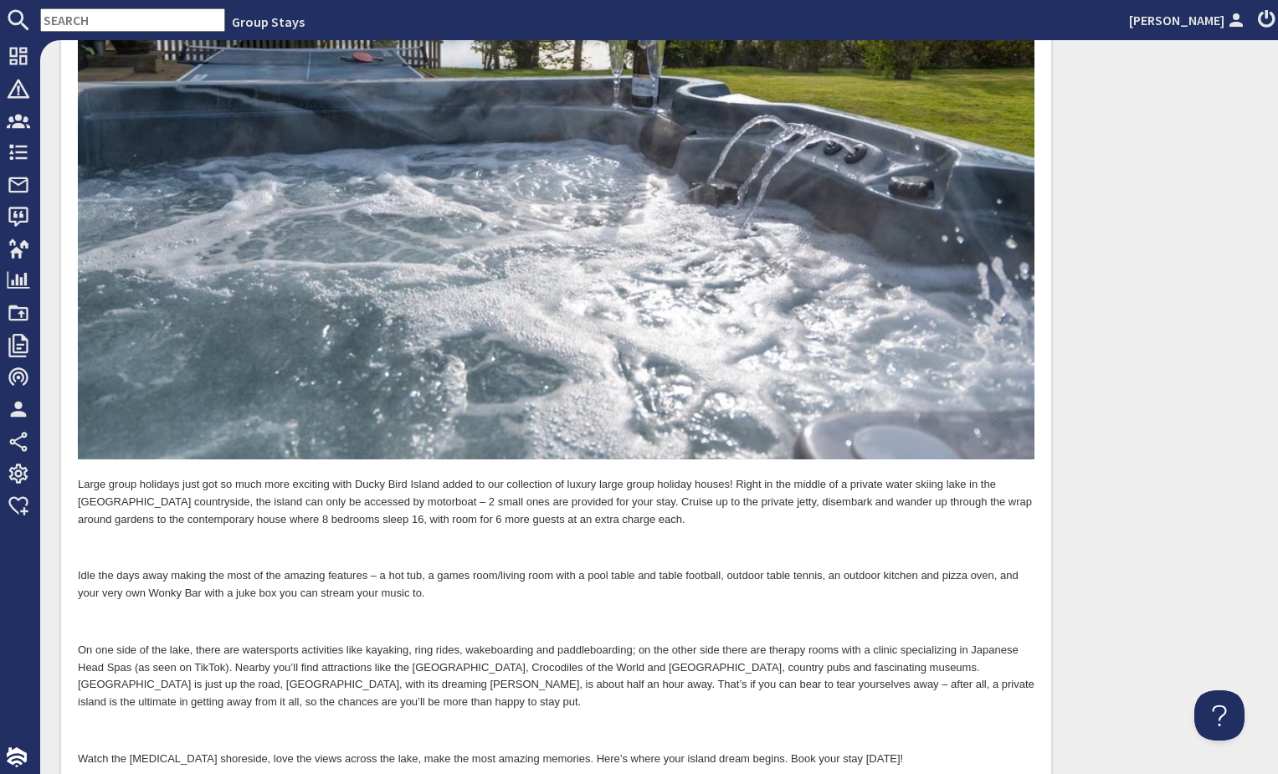
click at [176, 545] on p at bounding box center [556, 550] width 957 height 18
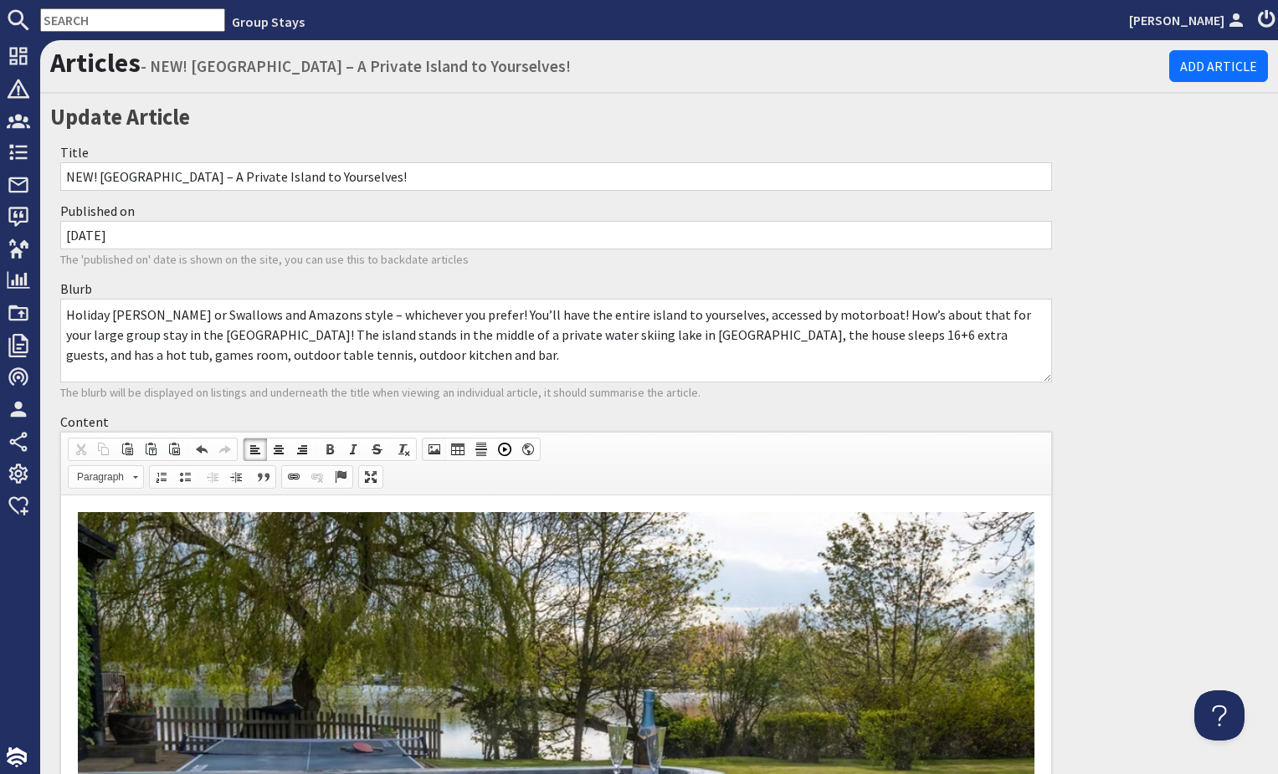
click at [431, 446] on span at bounding box center [434, 449] width 13 height 13
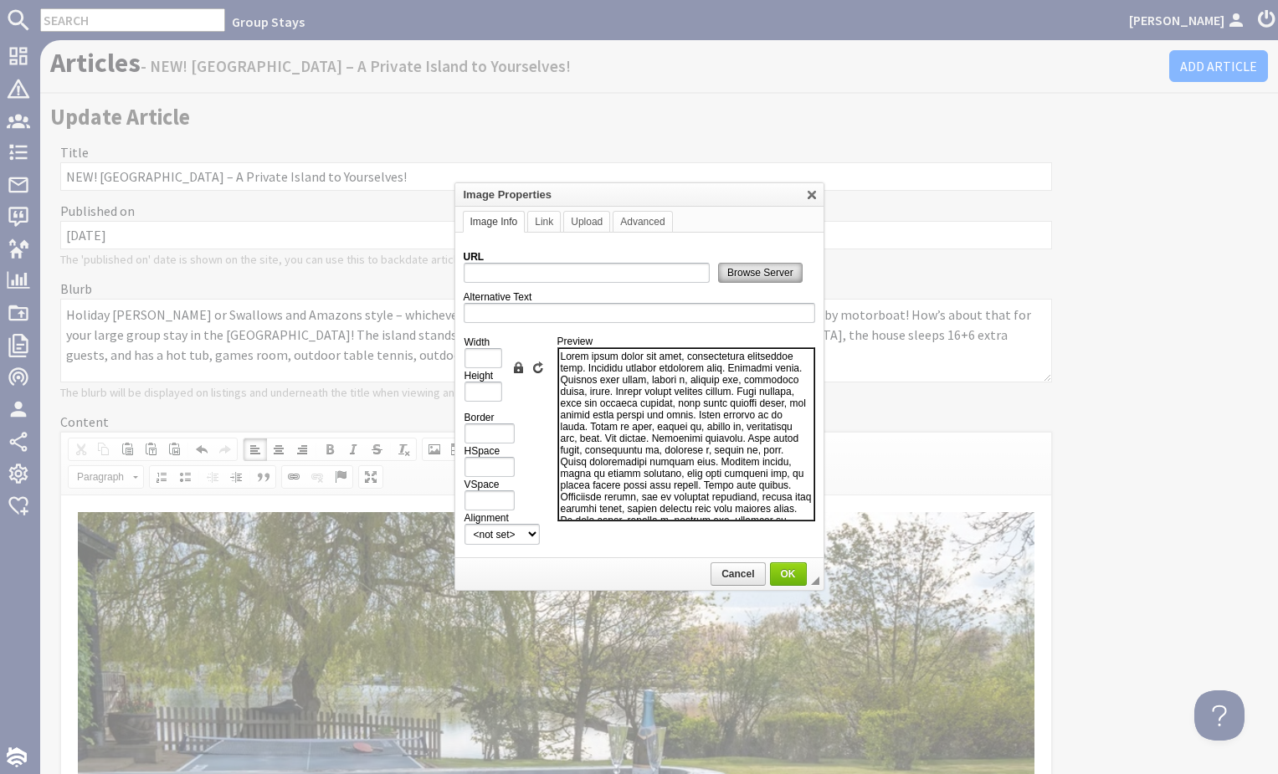
click at [748, 277] on span "Browse Server" at bounding box center [760, 273] width 83 height 12
type input "https://d3j9etonptu1qn.cloudfront.net/assets/9f53fc2370ee6d2507cb6590b4b3b769f3…"
type input "1000"
type input "667"
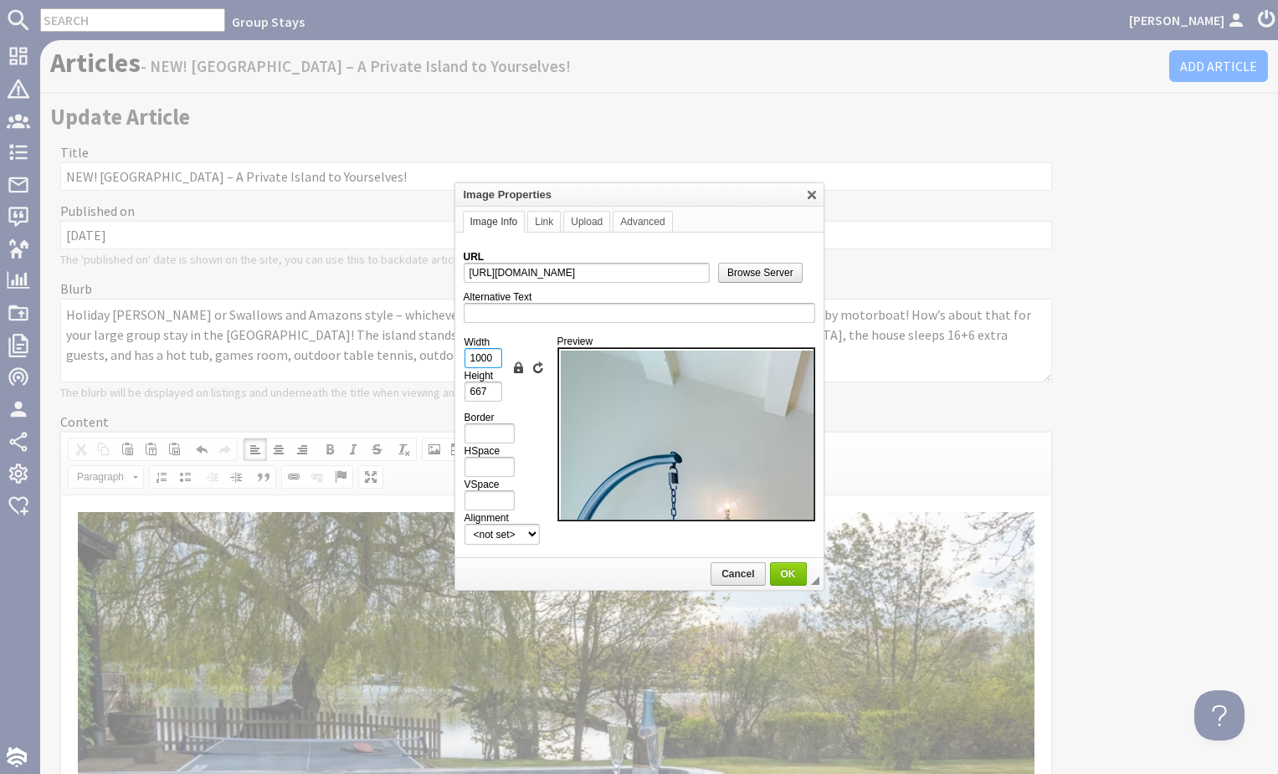
drag, startPoint x: 492, startPoint y: 354, endPoint x: 460, endPoint y: 357, distance: 32.7
click at [460, 357] on td "URL https://d3j9etonptu1qn.cloudfront.net/assets/9f53fc2370ee6d2507cb6590b4b3b7…" at bounding box center [639, 396] width 368 height 326
type input "1"
type input "10"
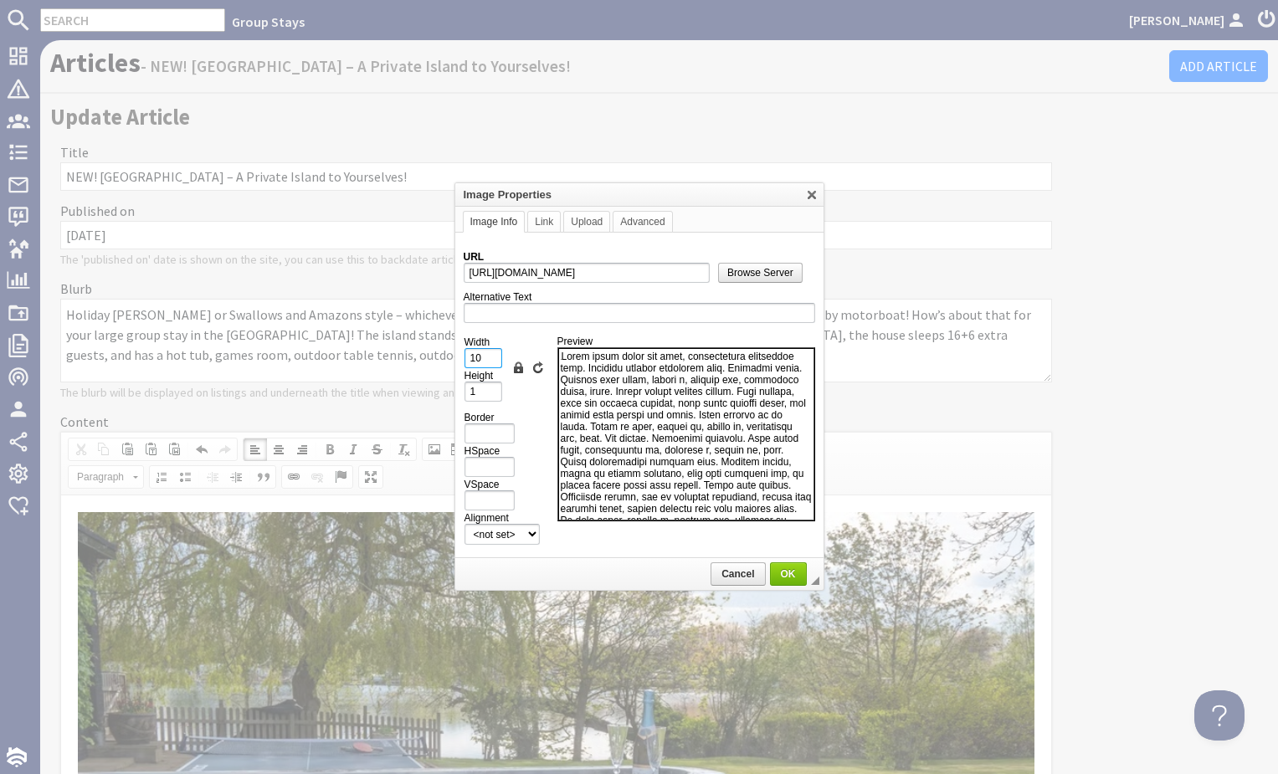
type input "7"
type input "100"
type input "67"
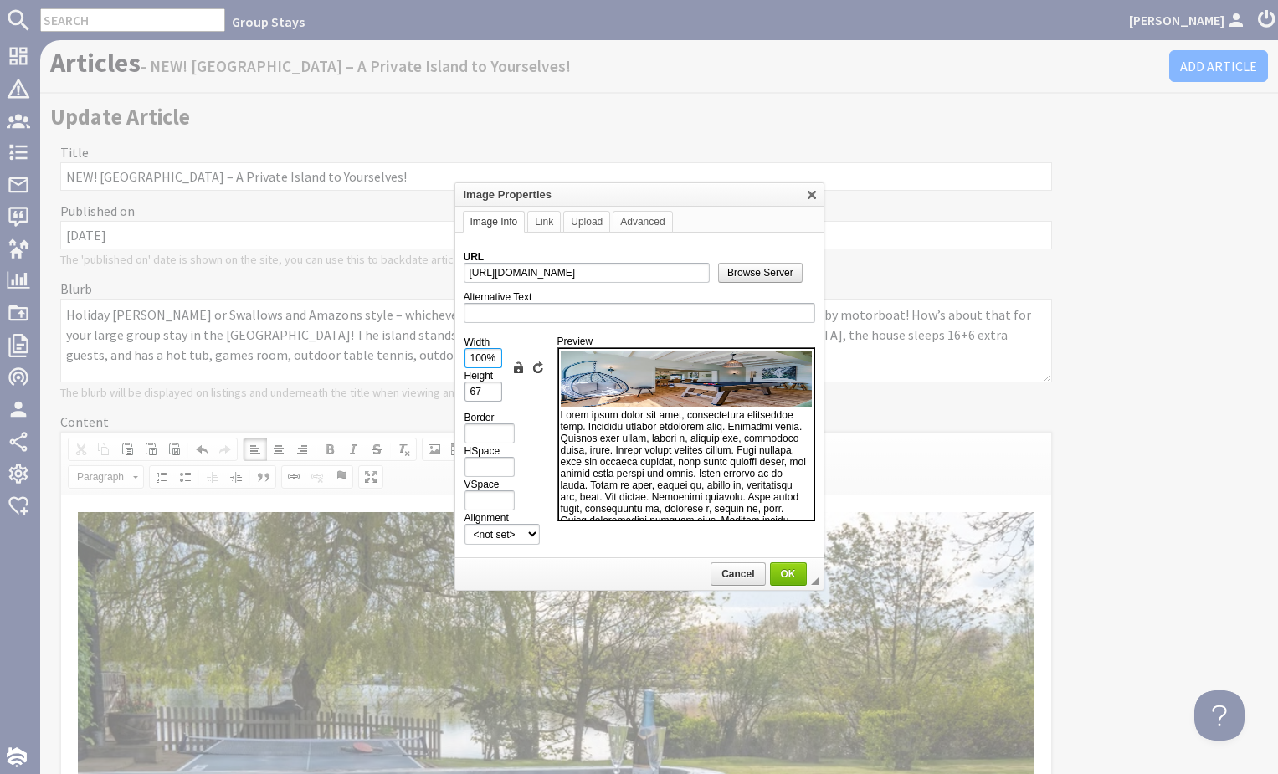
type input "100%"
drag, startPoint x: 481, startPoint y: 391, endPoint x: 458, endPoint y: 390, distance: 22.6
click at [458, 390] on td "URL https://d3j9etonptu1qn.cloudfront.net/assets/9f53fc2370ee6d2507cb6590b4b3b7…" at bounding box center [639, 396] width 368 height 326
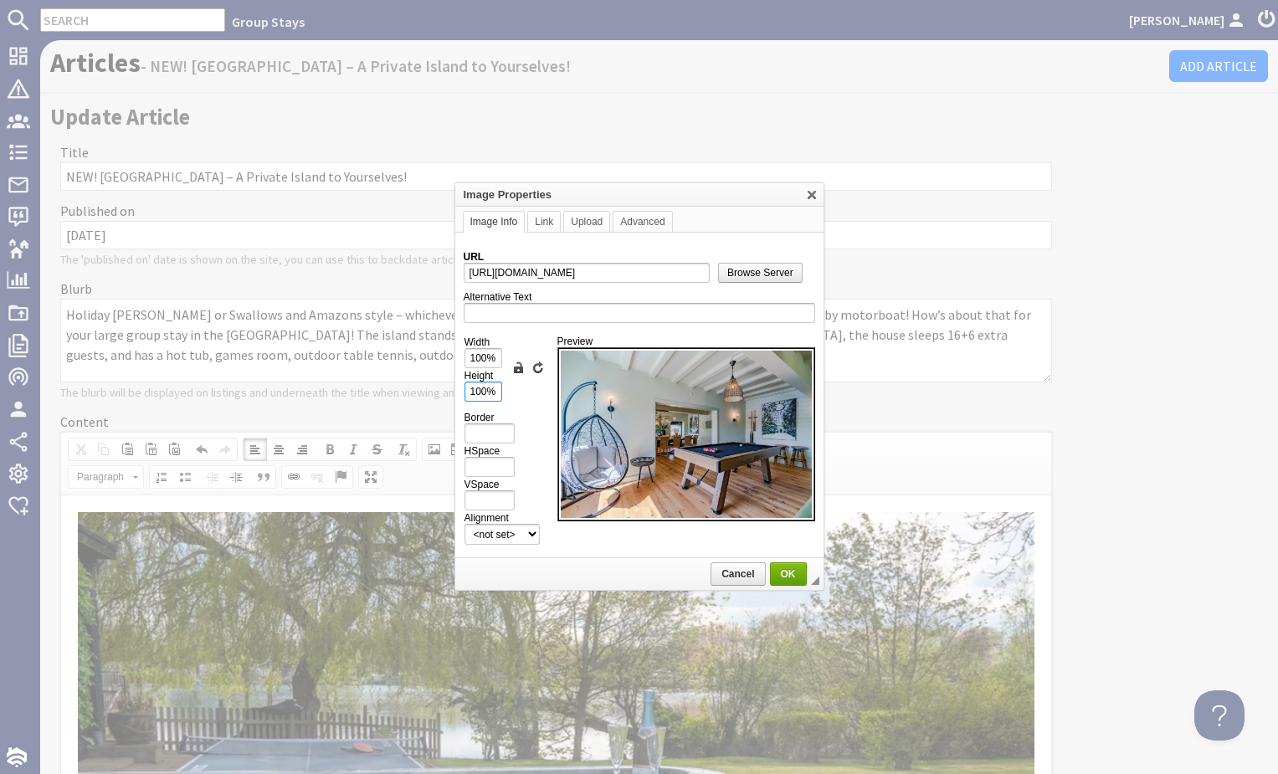
type input "100%"
drag, startPoint x: 780, startPoint y: 572, endPoint x: 708, endPoint y: 902, distance: 337.6
click at [780, 572] on span "OK" at bounding box center [788, 574] width 33 height 12
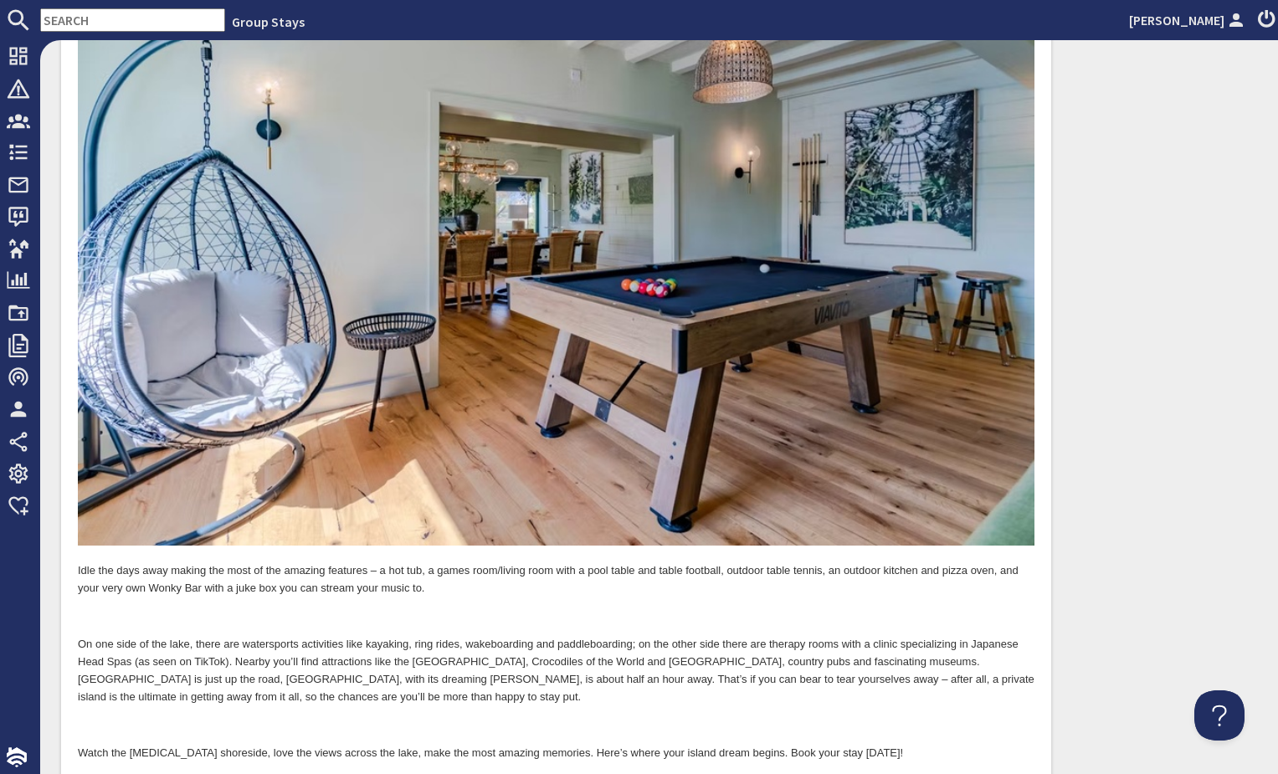
scroll to position [1374, 0]
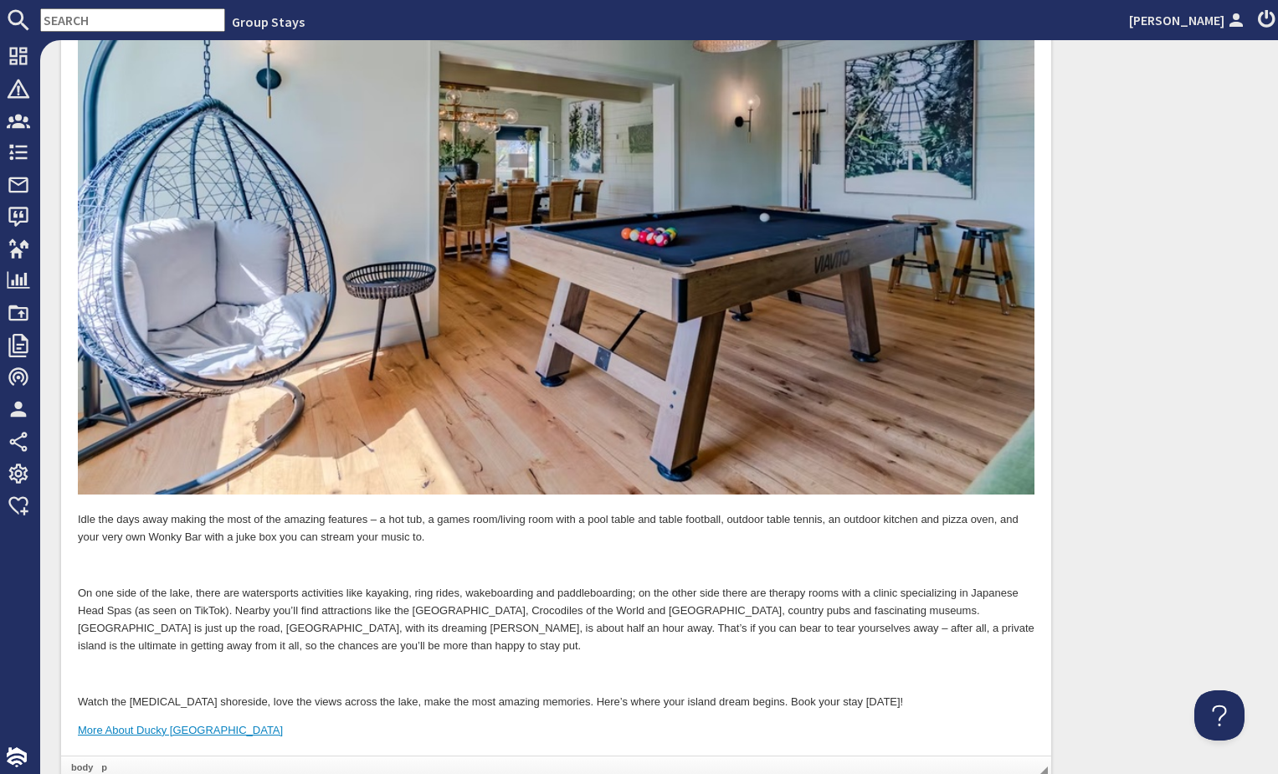
click at [324, 561] on p at bounding box center [556, 567] width 957 height 18
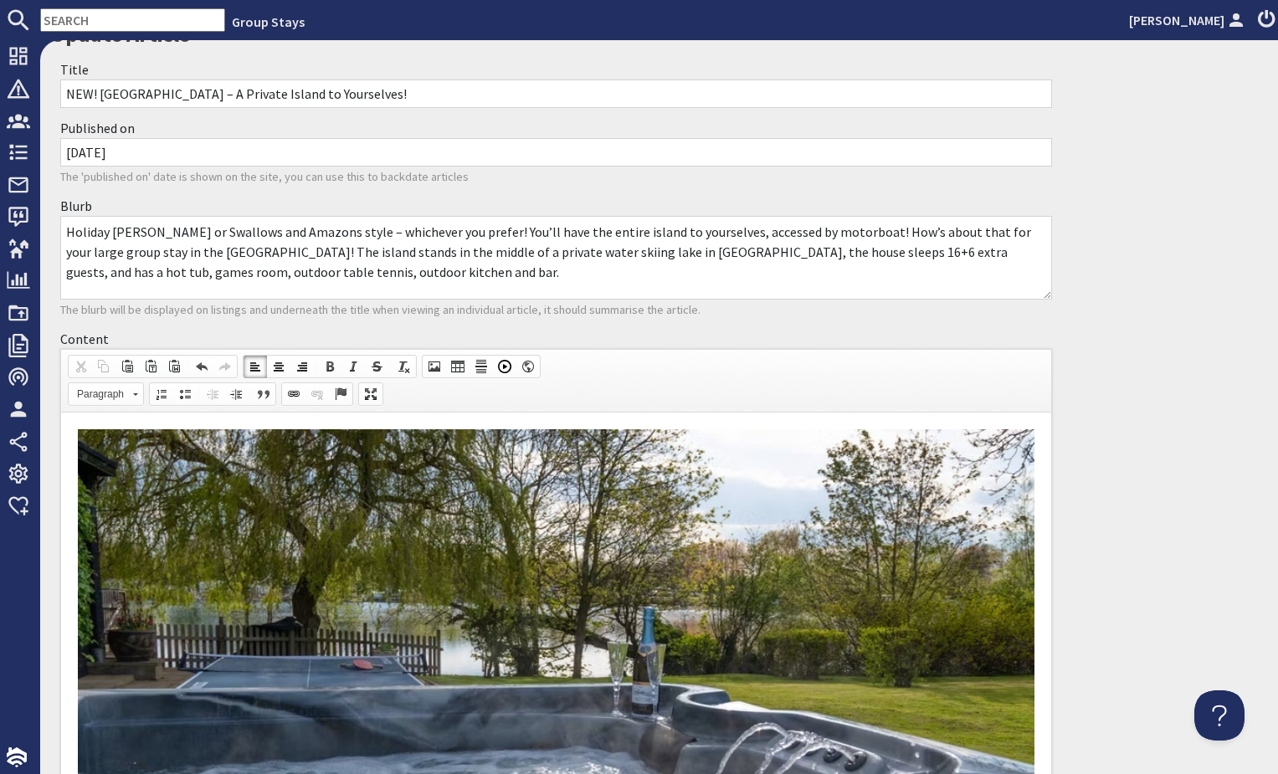
scroll to position [0, 0]
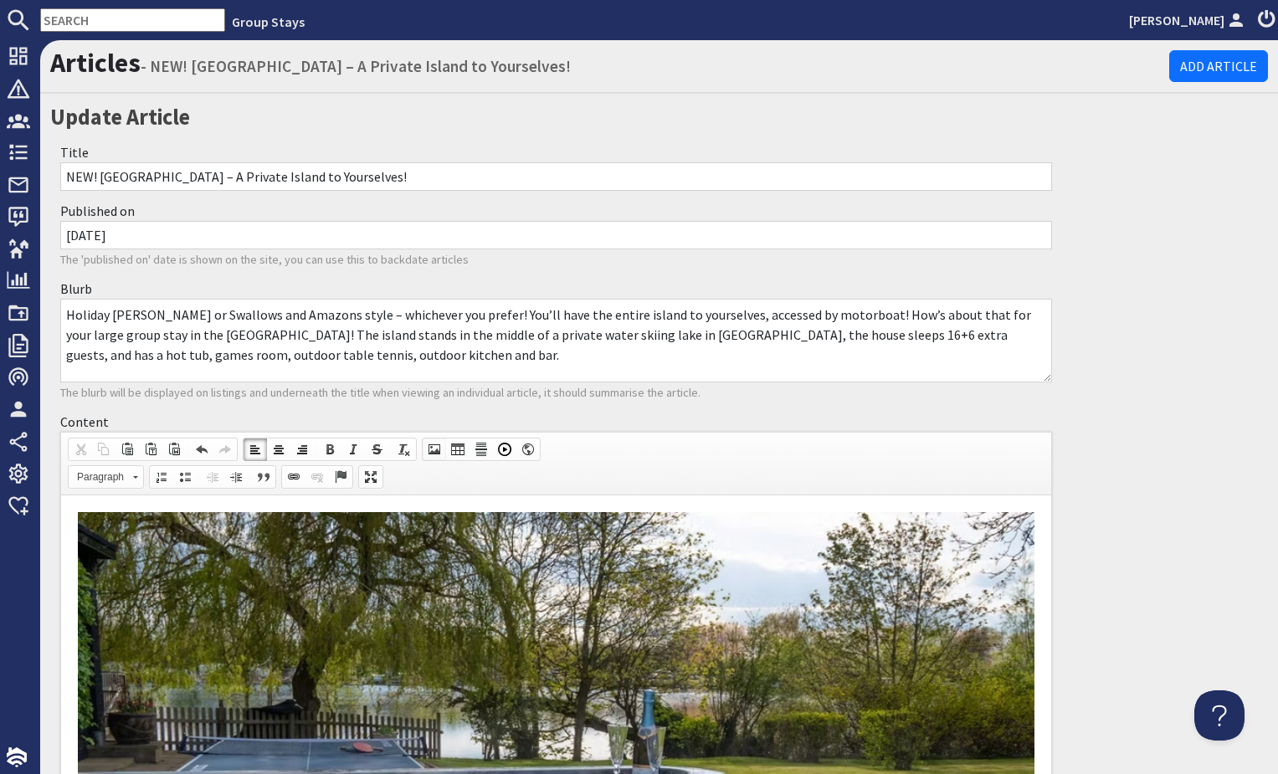
click at [429, 451] on span at bounding box center [434, 449] width 13 height 13
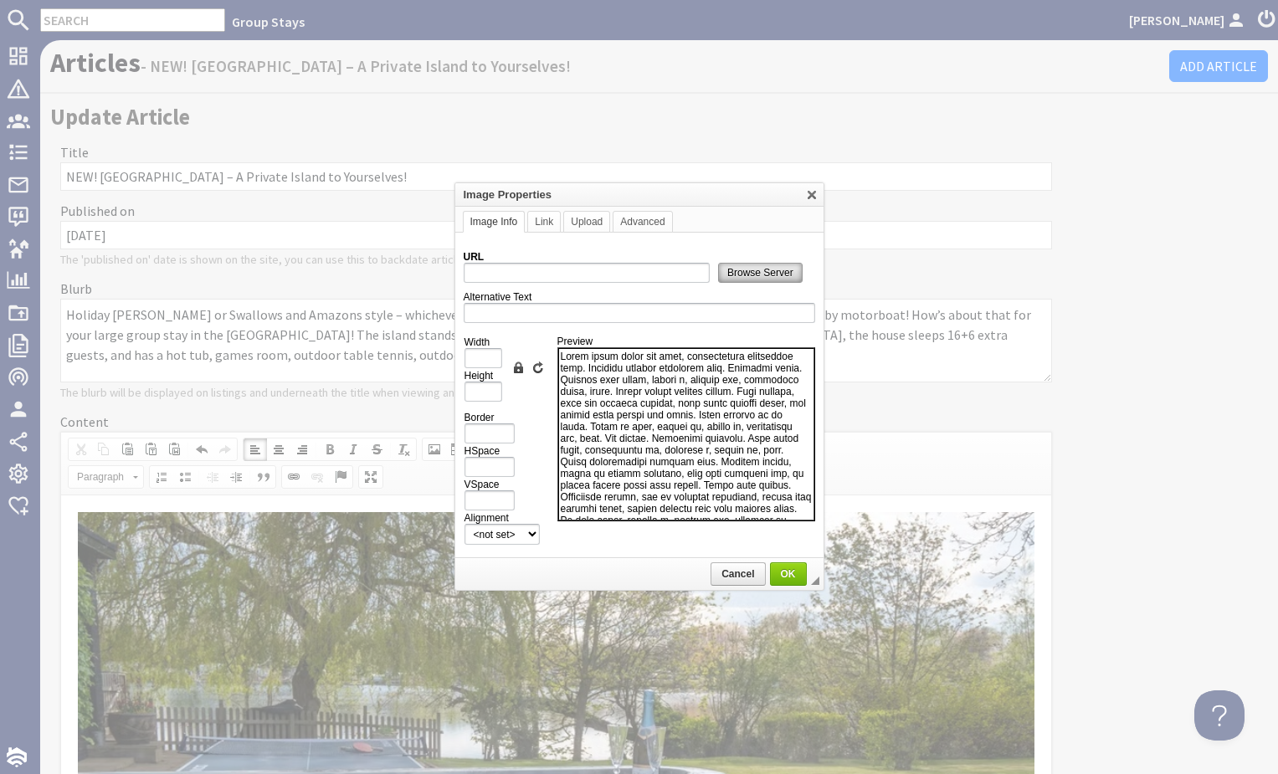
click at [753, 273] on span "Browse Server" at bounding box center [760, 273] width 83 height 12
type input "https://d3j9etonptu1qn.cloudfront.net/assets/9b0bab0684ed6407a01768a60c6e534c2c…"
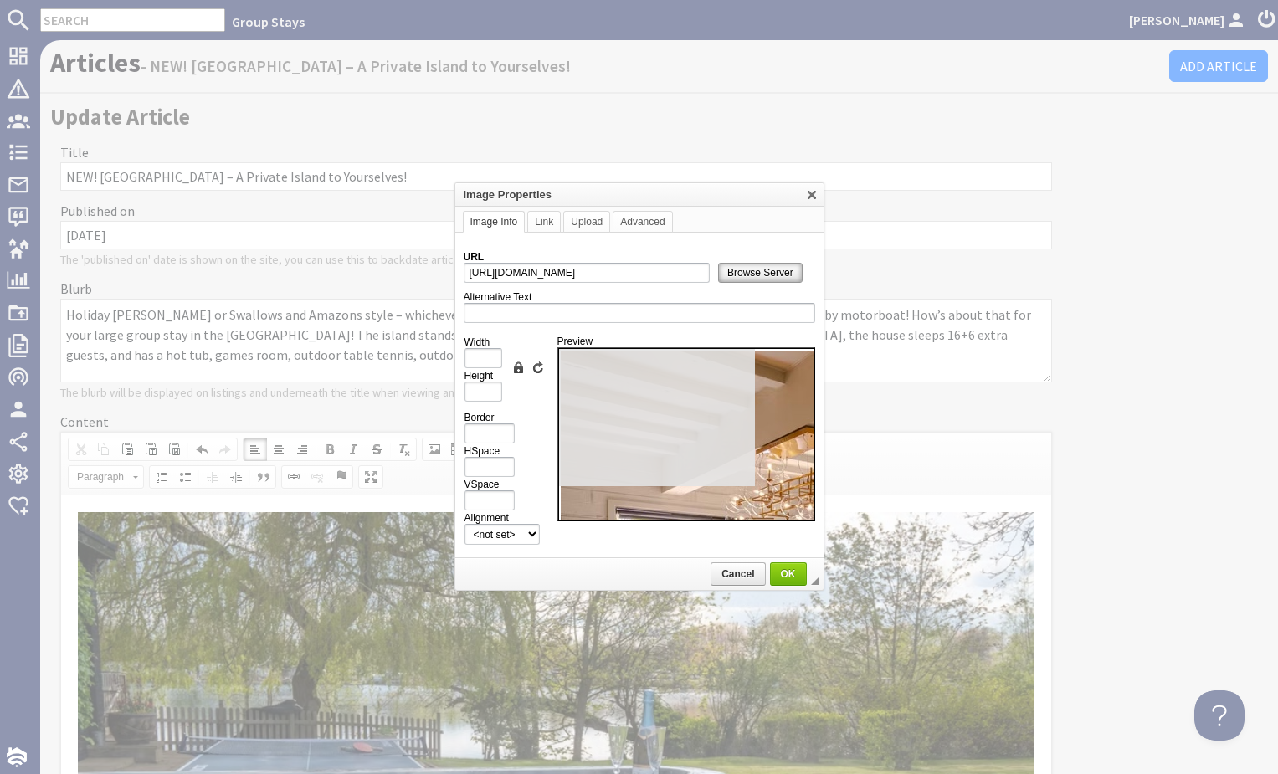
type input "1000"
type input "667"
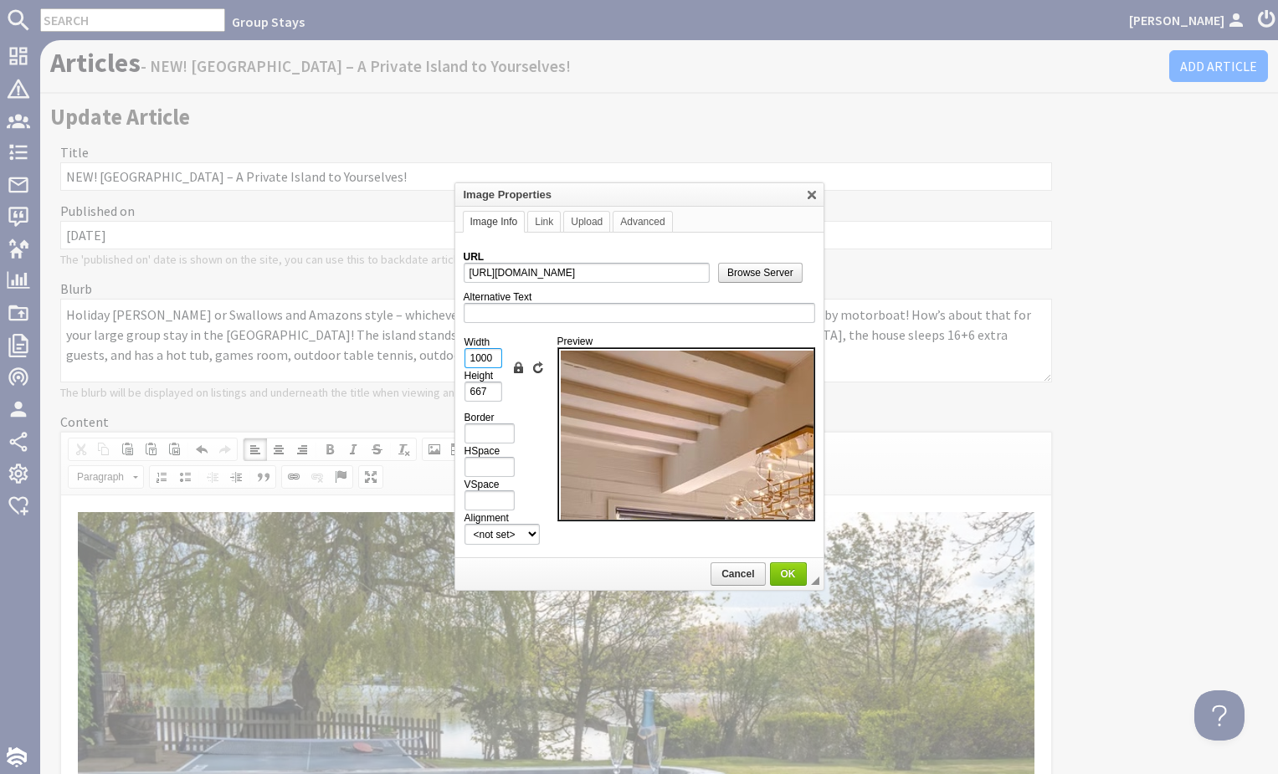
drag, startPoint x: 491, startPoint y: 358, endPoint x: 459, endPoint y: 360, distance: 31.9
click at [459, 360] on td "URL https://d3j9etonptu1qn.cloudfront.net/assets/9b0bab0684ed6407a01768a60c6e53…" at bounding box center [639, 396] width 368 height 326
type input "1"
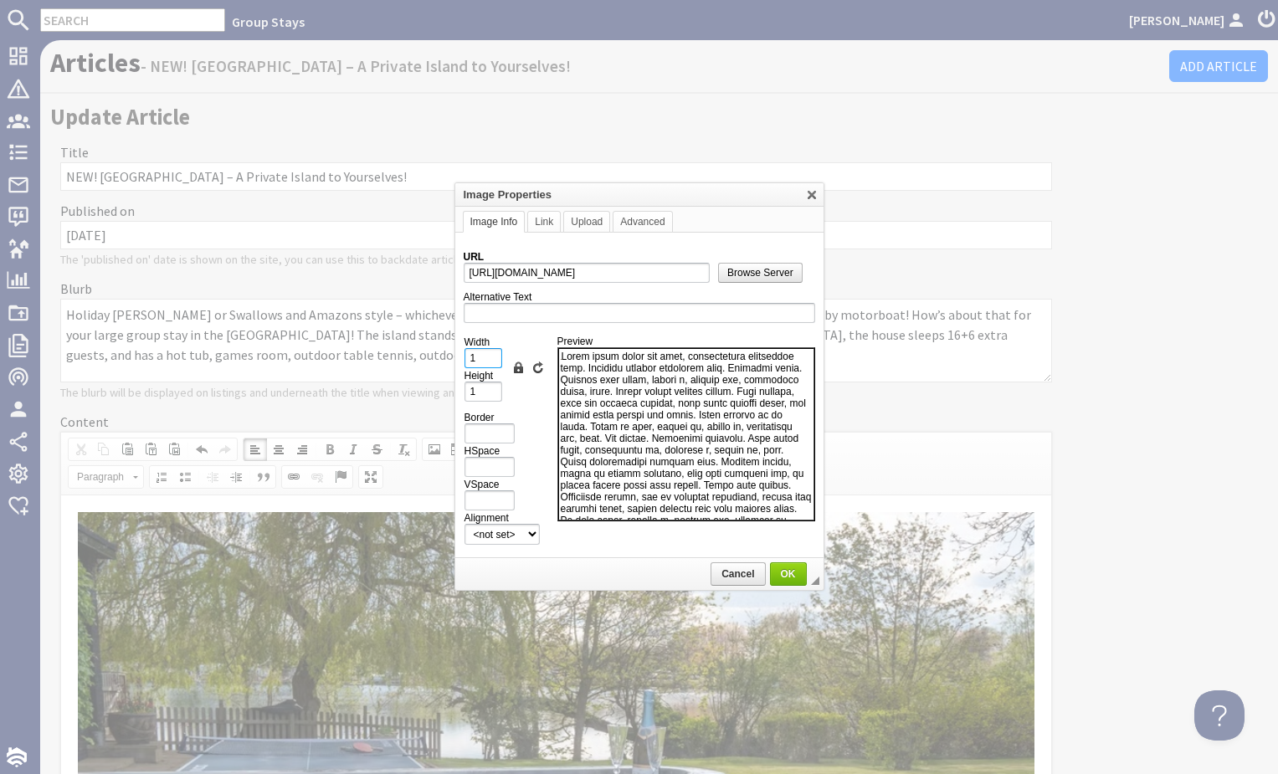
type input "10"
type input "7"
type input "100"
type input "67"
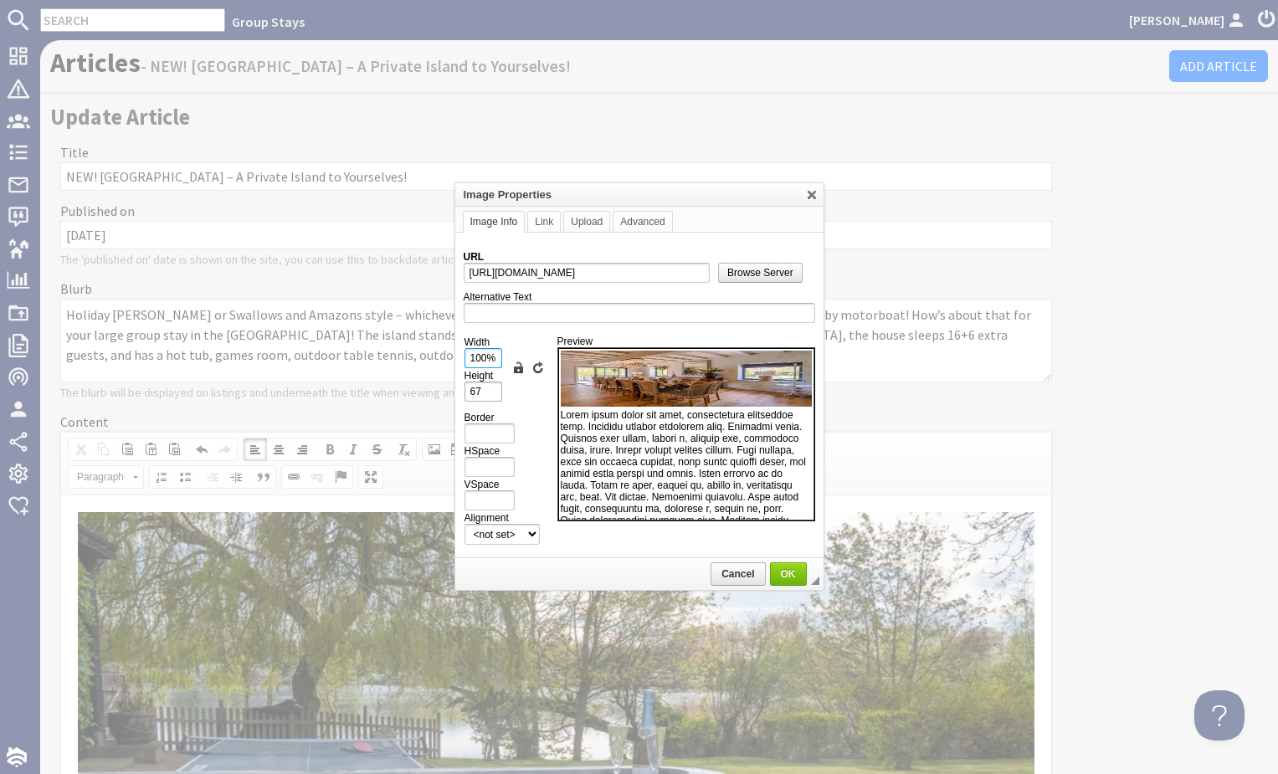
type input "100%"
drag, startPoint x: 486, startPoint y: 391, endPoint x: 447, endPoint y: 389, distance: 39.4
click at [447, 389] on body "Group Stays Kateryna Luchyna Dashboard Notifications 0 Agency Dashboard Booking…" at bounding box center [639, 387] width 1278 height 774
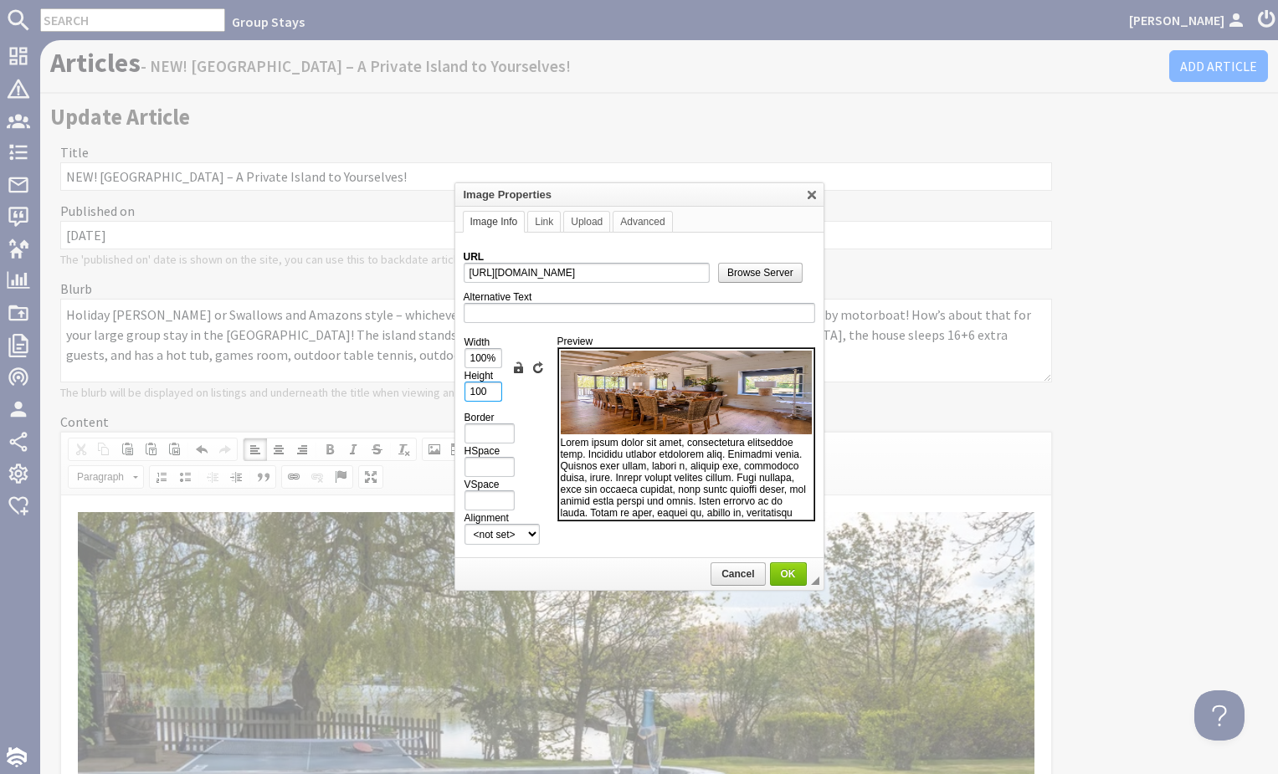
type input "100%"
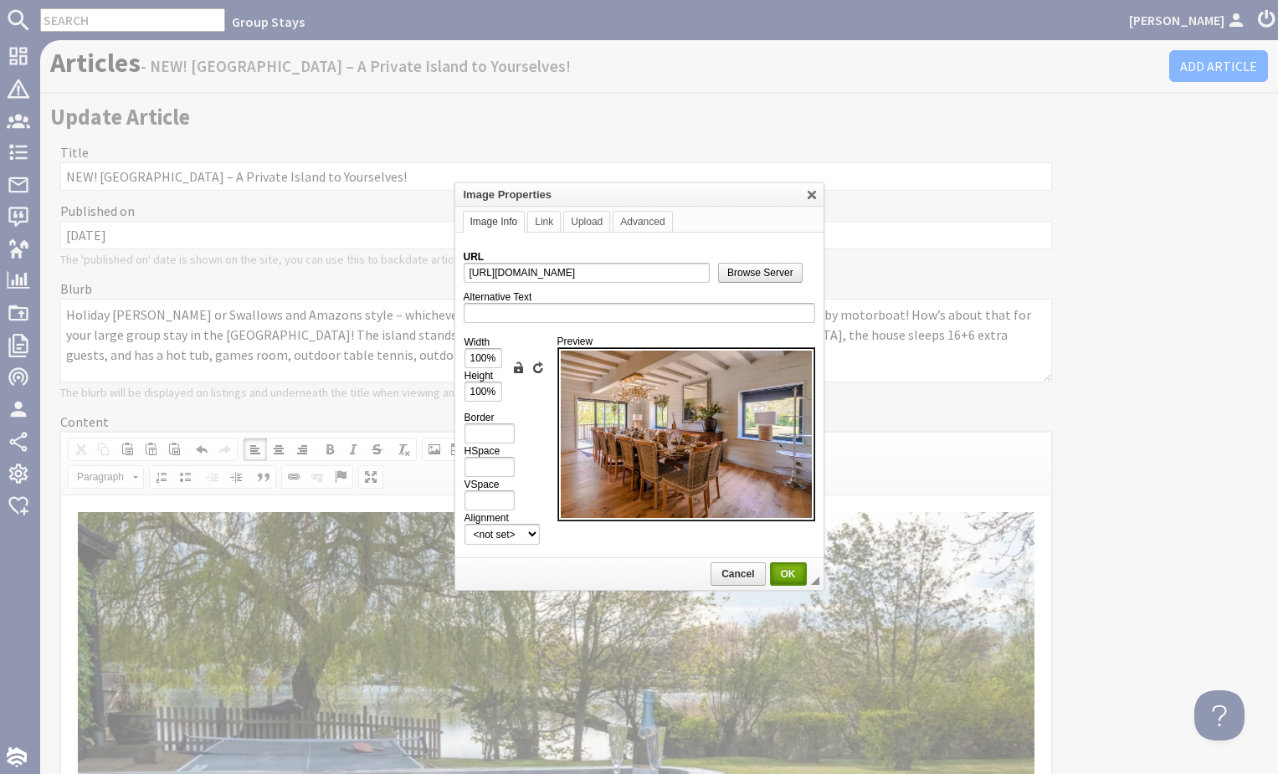
click at [782, 578] on span "OK" at bounding box center [788, 574] width 33 height 12
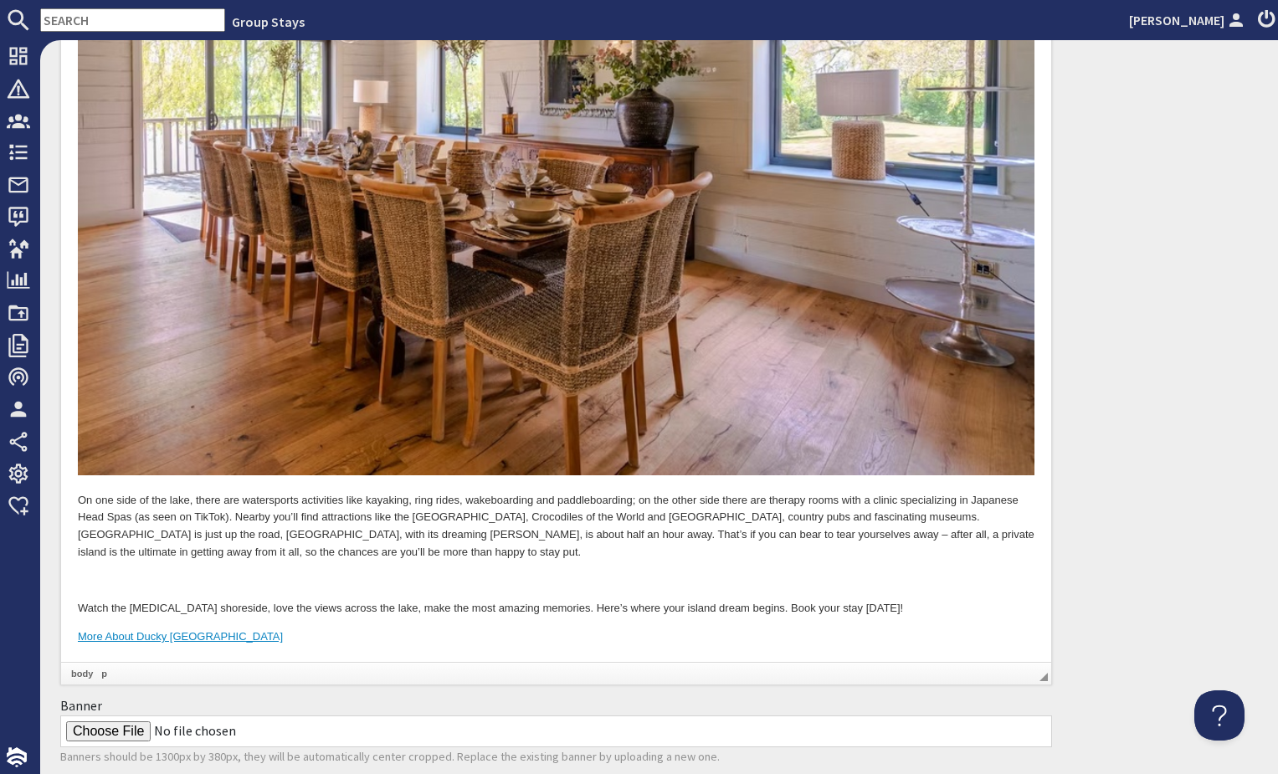
scroll to position [2114, 0]
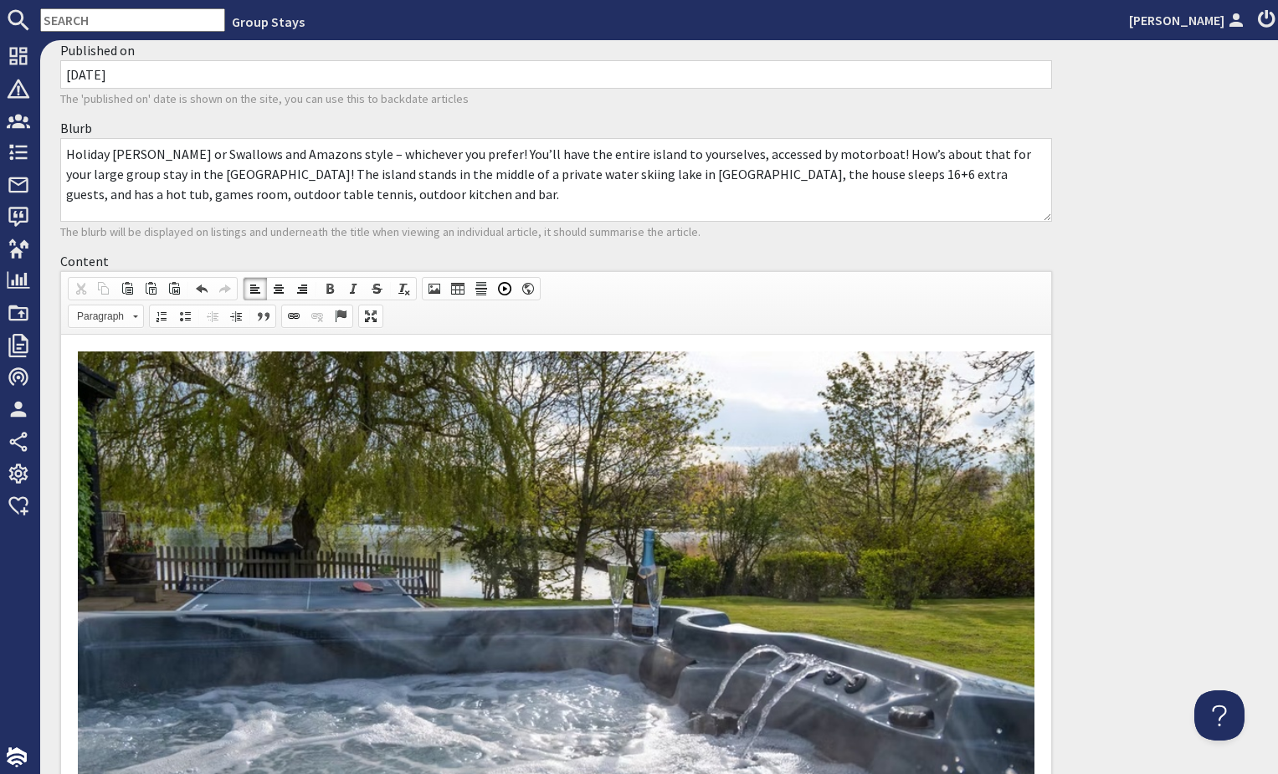
scroll to position [0, 0]
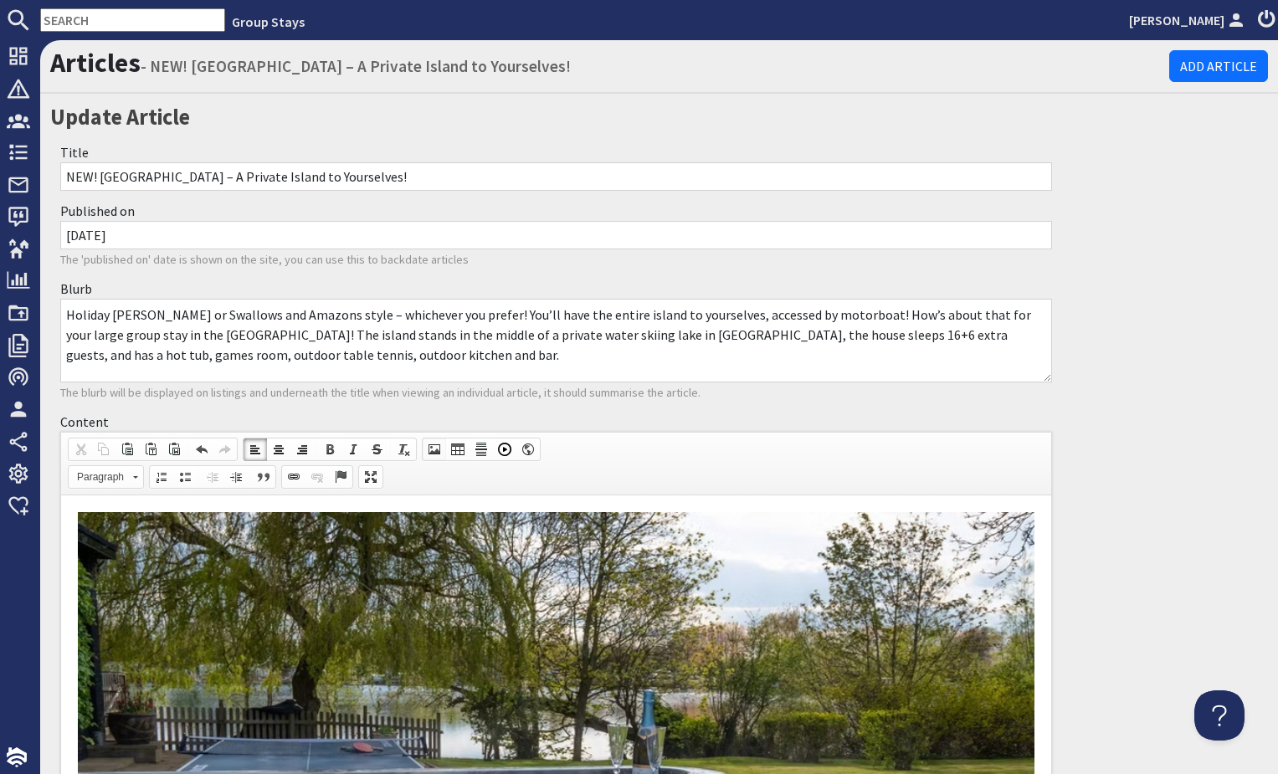
click at [432, 451] on span at bounding box center [434, 449] width 13 height 13
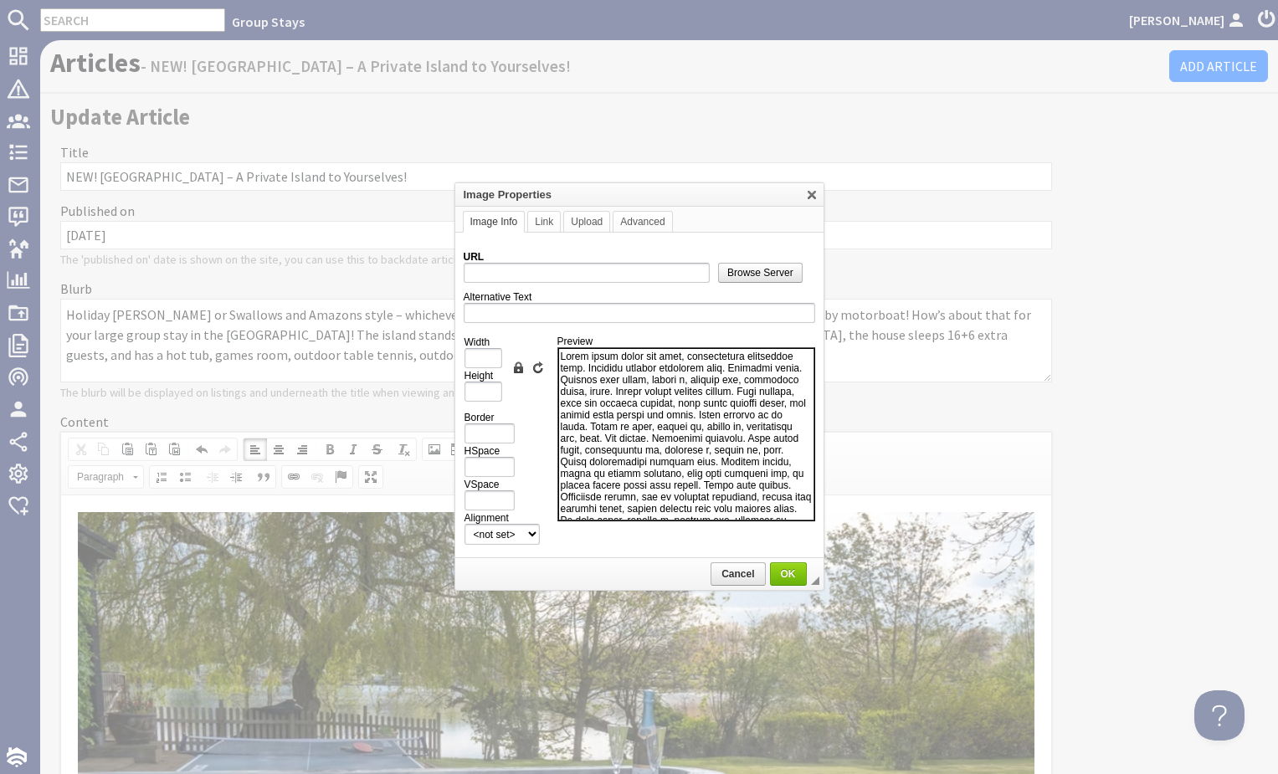
drag, startPoint x: 765, startPoint y: 252, endPoint x: 743, endPoint y: 272, distance: 29.6
click at [764, 254] on td "Browse Server" at bounding box center [766, 267] width 97 height 32
click at [743, 273] on span "Browse Server" at bounding box center [760, 273] width 83 height 12
type input "https://d3j9etonptu1qn.cloudfront.net/assets/be44cd4ca88e15023897c8c92e418a323e…"
type input "1000"
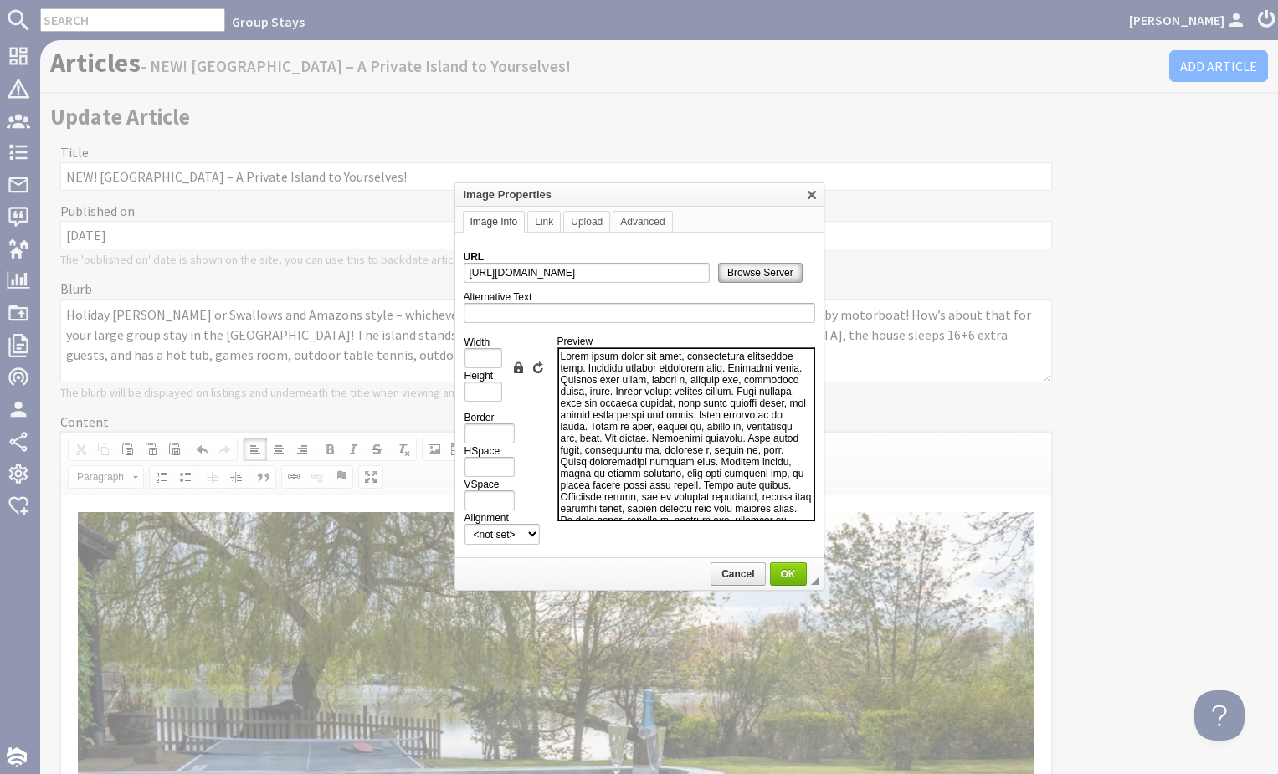
type input "667"
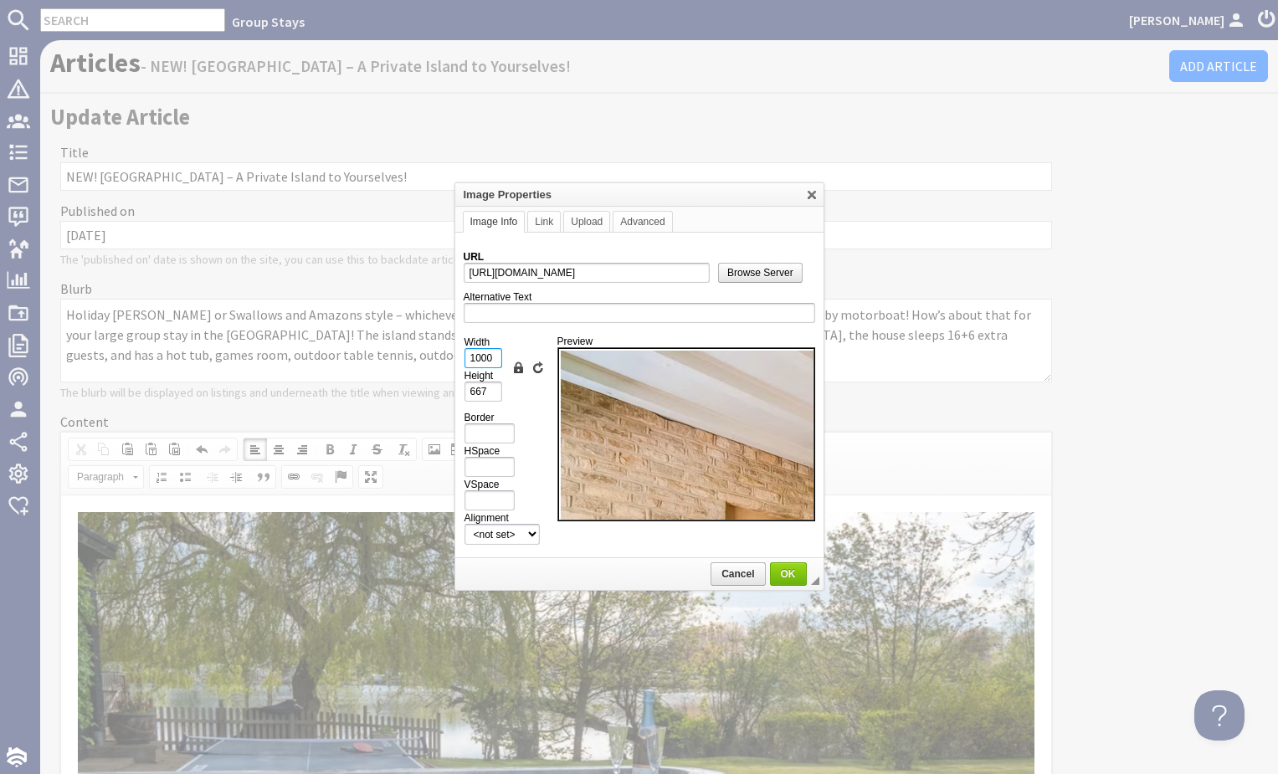
drag, startPoint x: 493, startPoint y: 358, endPoint x: 445, endPoint y: 358, distance: 47.7
click at [445, 358] on body "Group Stays Kateryna Luchyna Dashboard Notifications 0 Agency Dashboard Booking…" at bounding box center [639, 387] width 1278 height 774
type input "1"
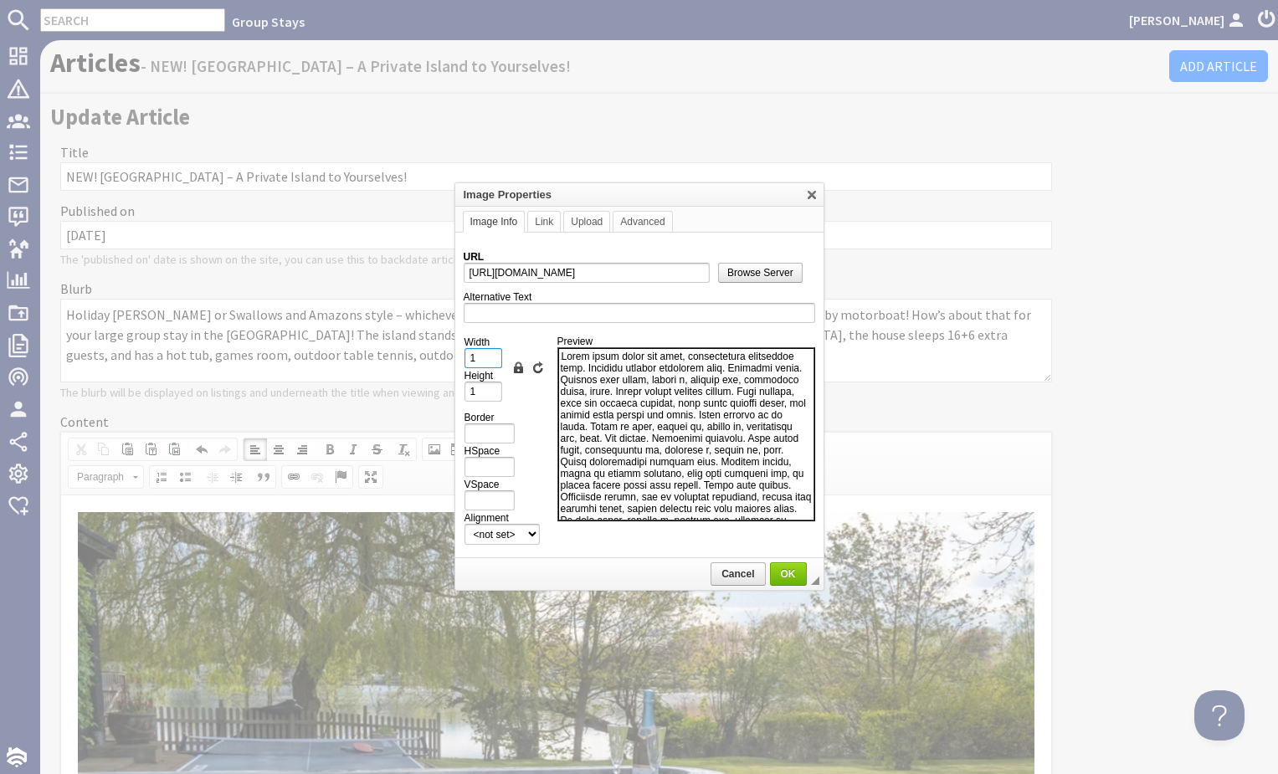
type input "10"
type input "7"
type input "100"
type input "67"
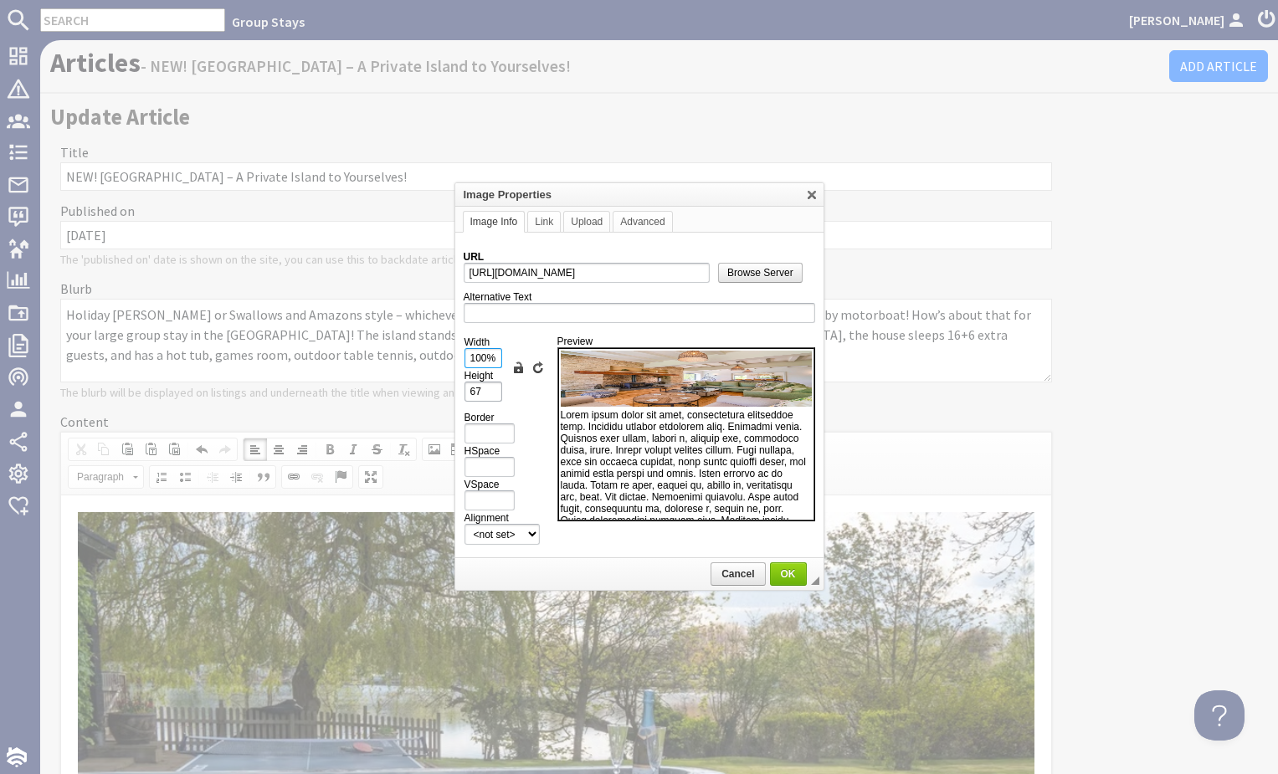
type input "100%"
drag, startPoint x: 485, startPoint y: 397, endPoint x: 458, endPoint y: 396, distance: 26.8
click at [458, 396] on td "URL https://d3j9etonptu1qn.cloudfront.net/assets/be44cd4ca88e15023897c8c92e418a…" at bounding box center [639, 396] width 368 height 326
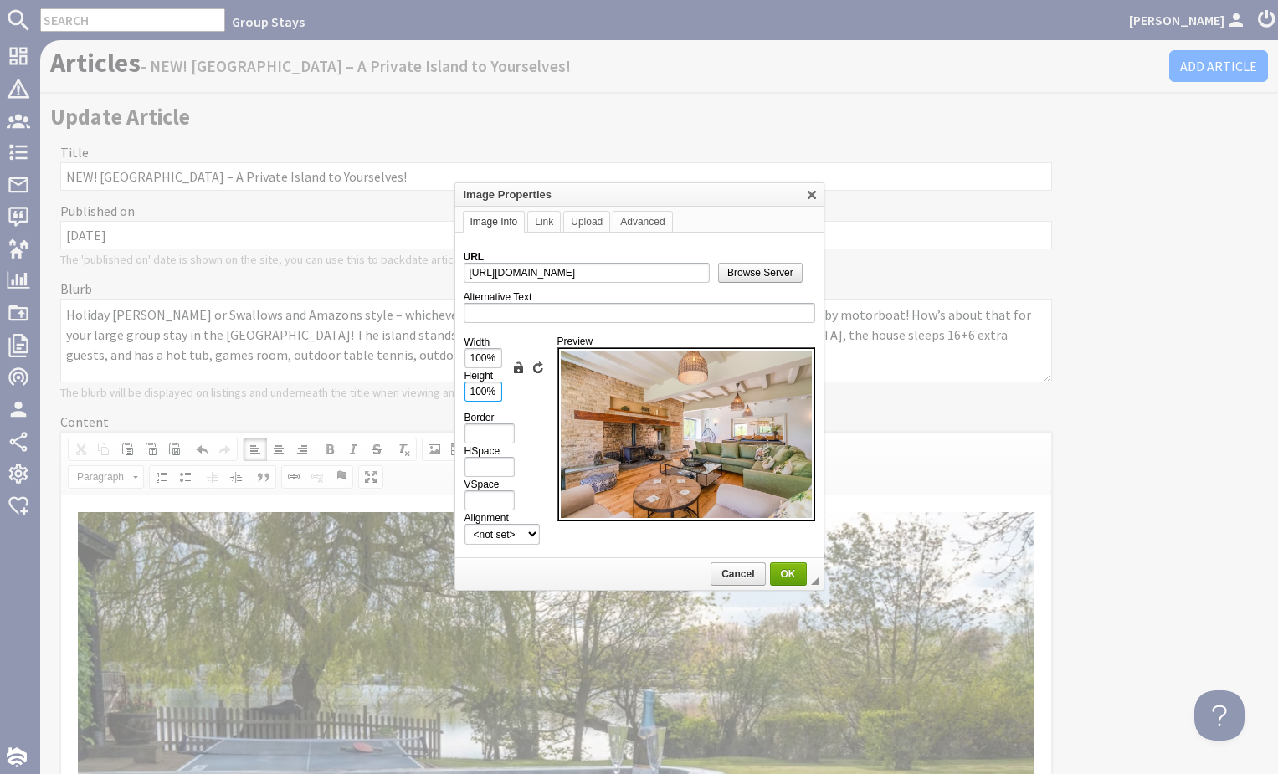
type input "100%"
click at [789, 574] on span "OK" at bounding box center [788, 574] width 33 height 12
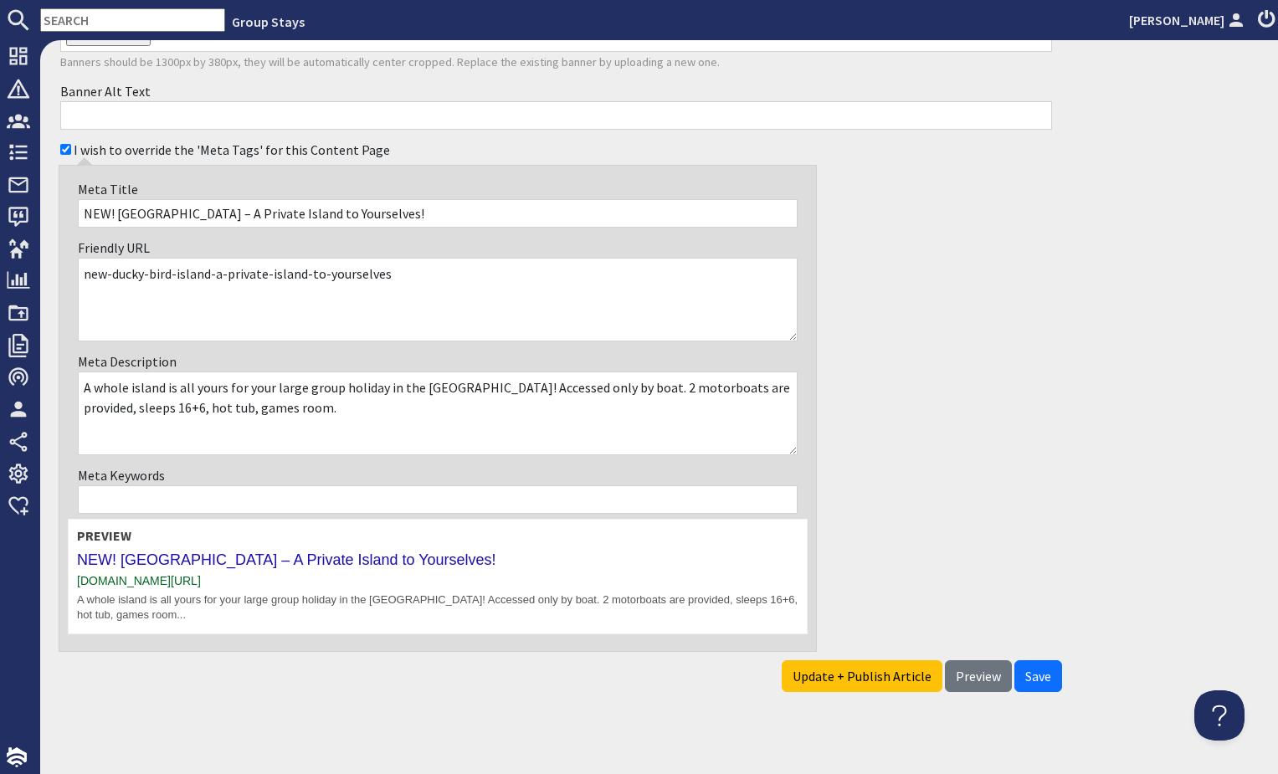
scroll to position [3426, 0]
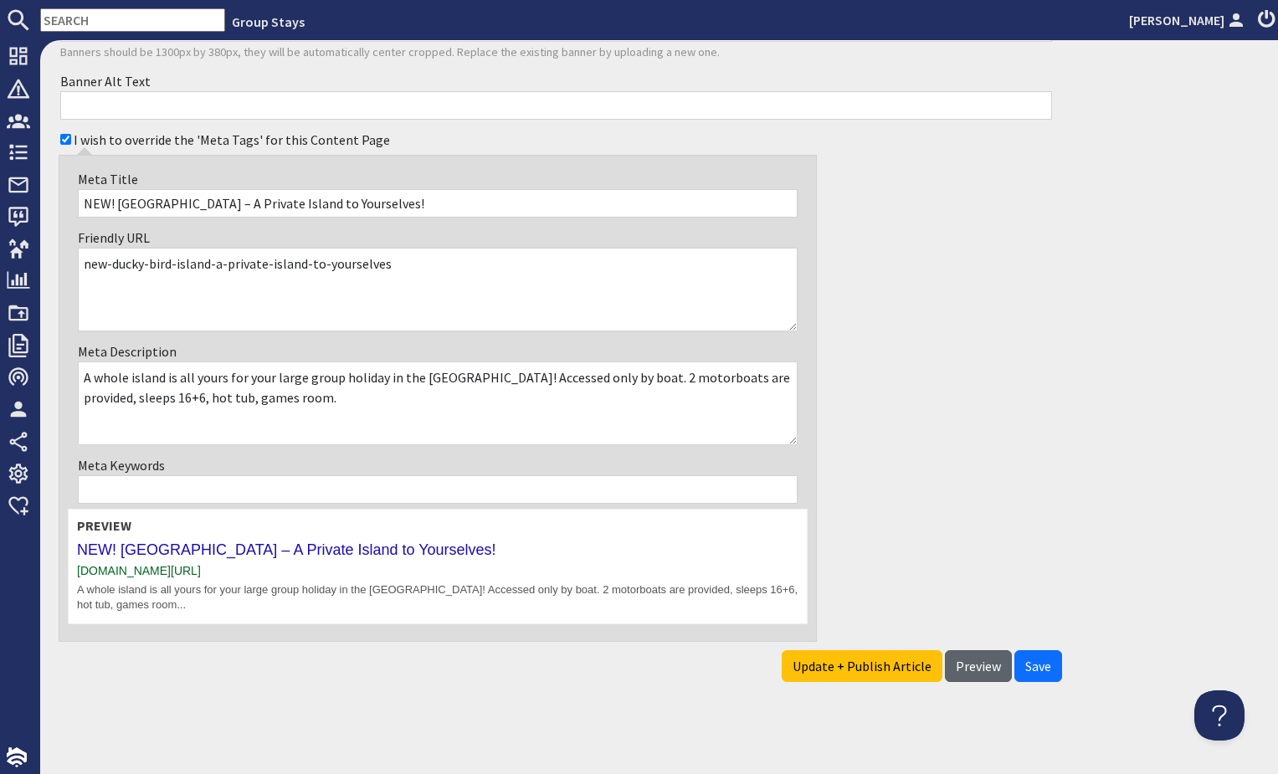
click at [983, 666] on span "Preview" at bounding box center [978, 666] width 45 height 17
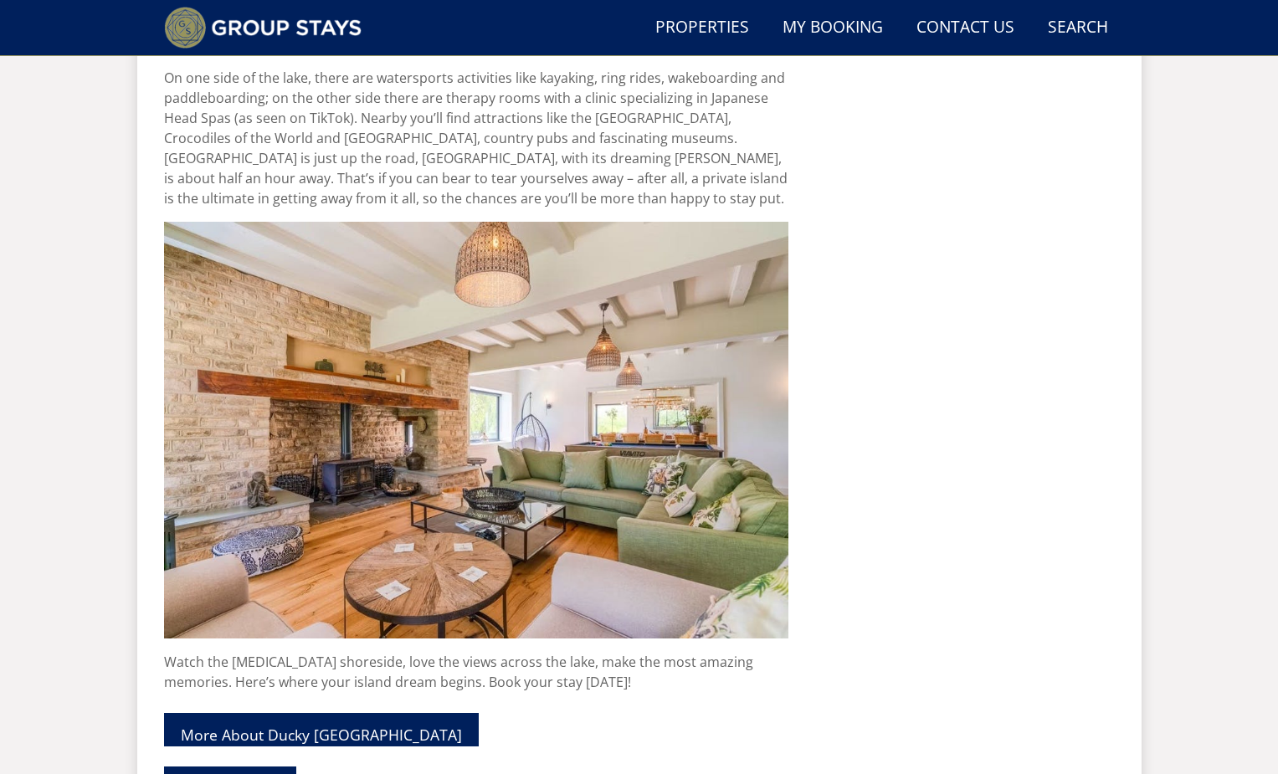
scroll to position [3037, 0]
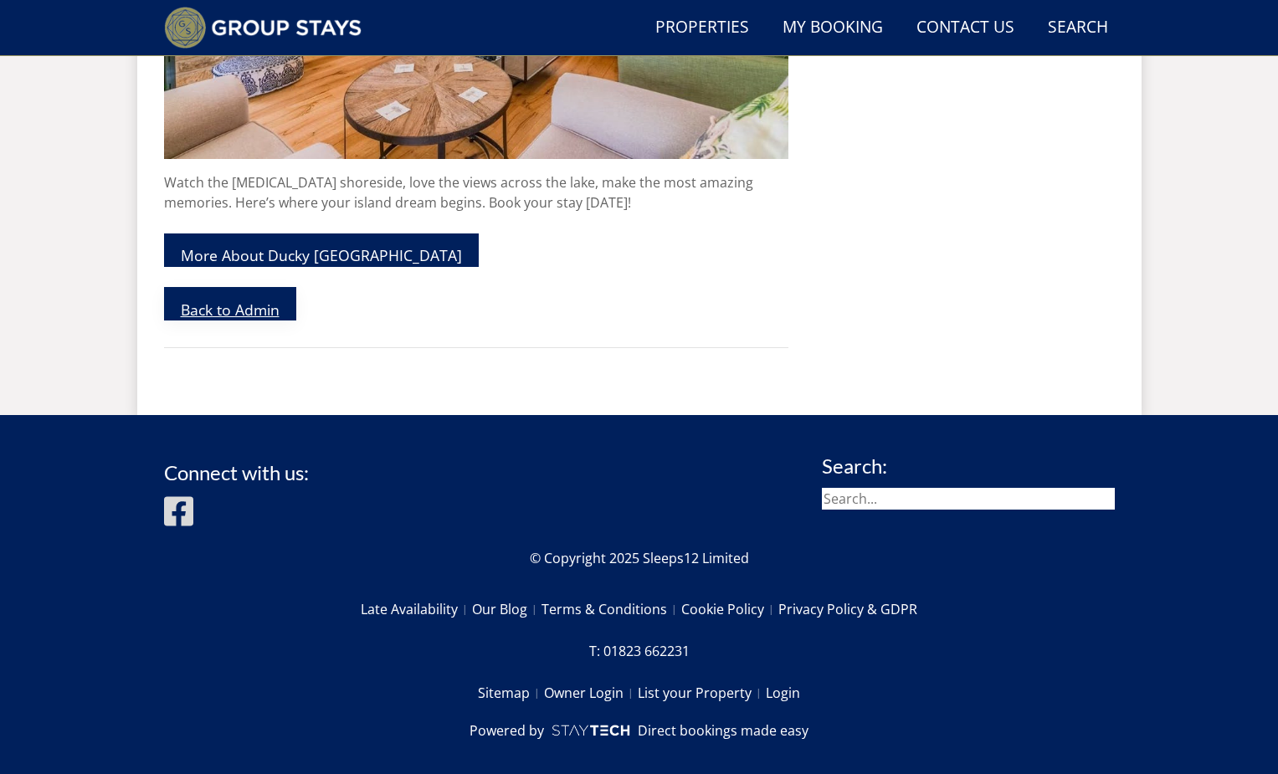
click at [231, 289] on link "Back to Admin" at bounding box center [230, 303] width 132 height 33
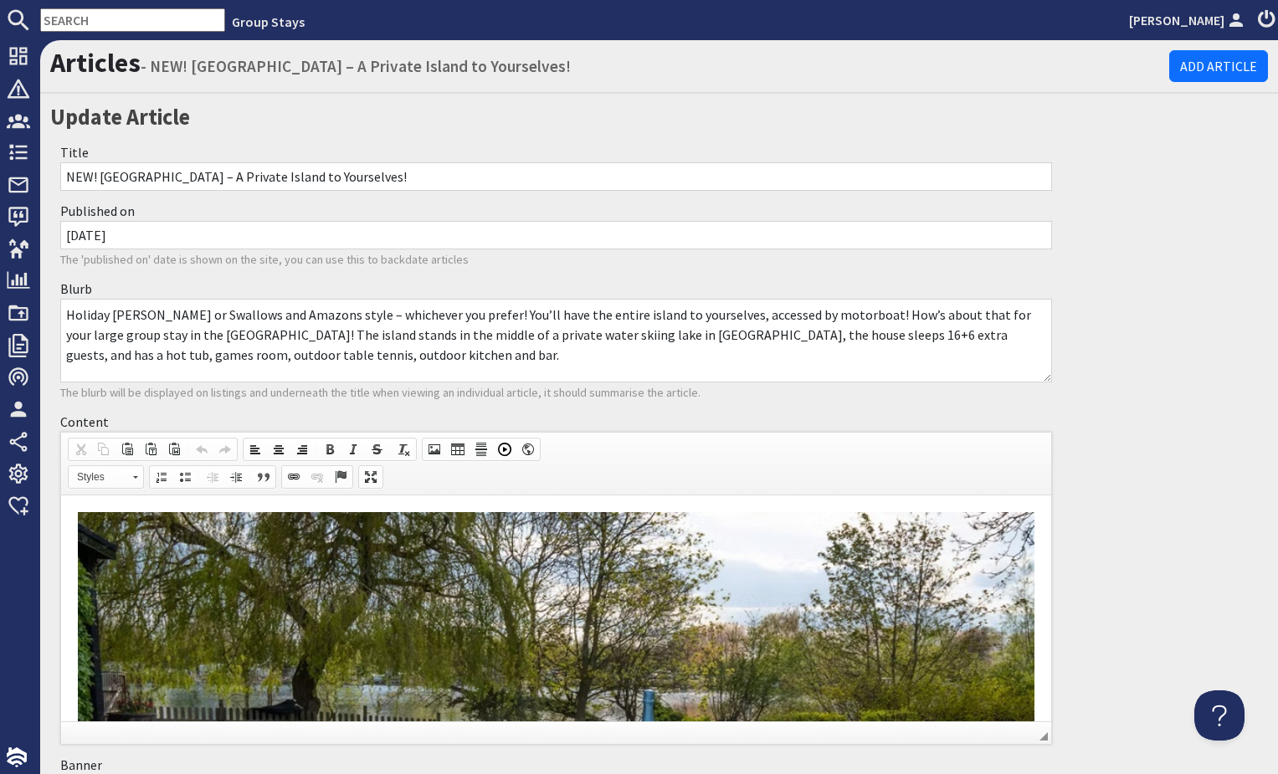
scroll to position [766, 0]
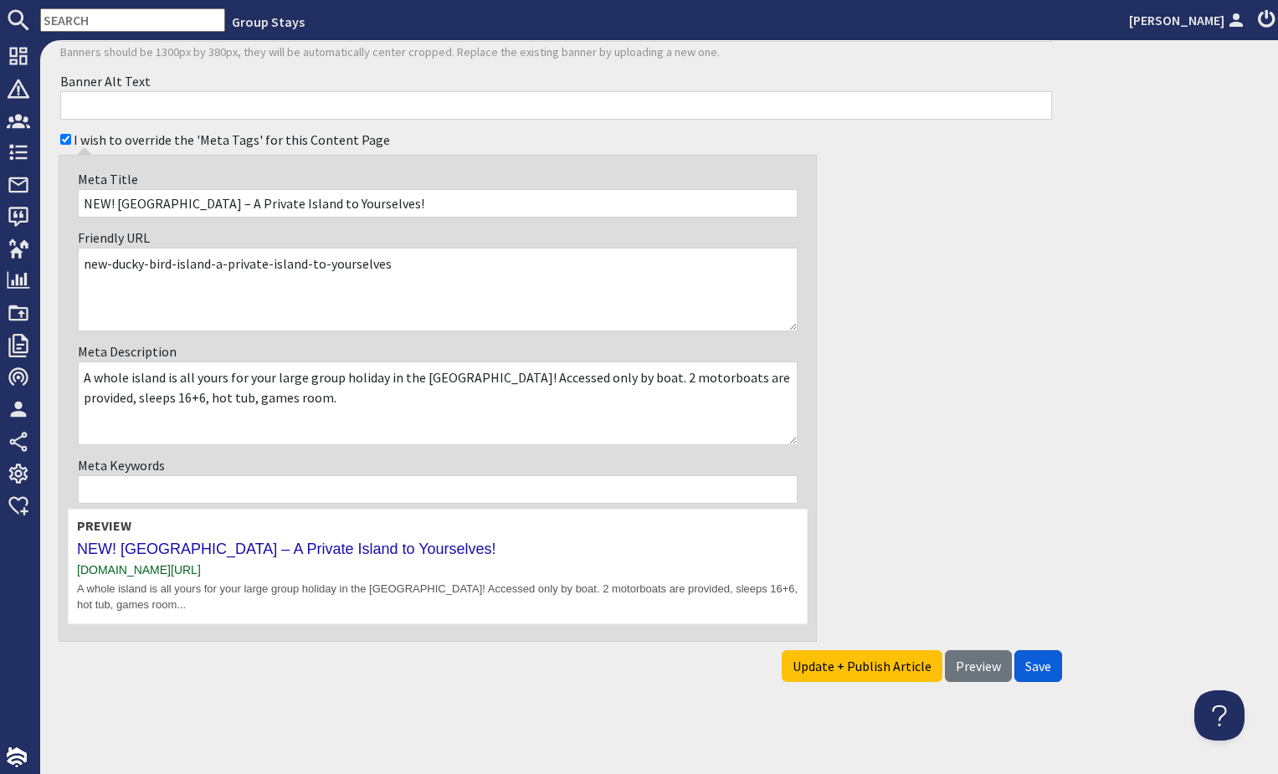
click at [1043, 676] on button "Save" at bounding box center [1039, 666] width 48 height 32
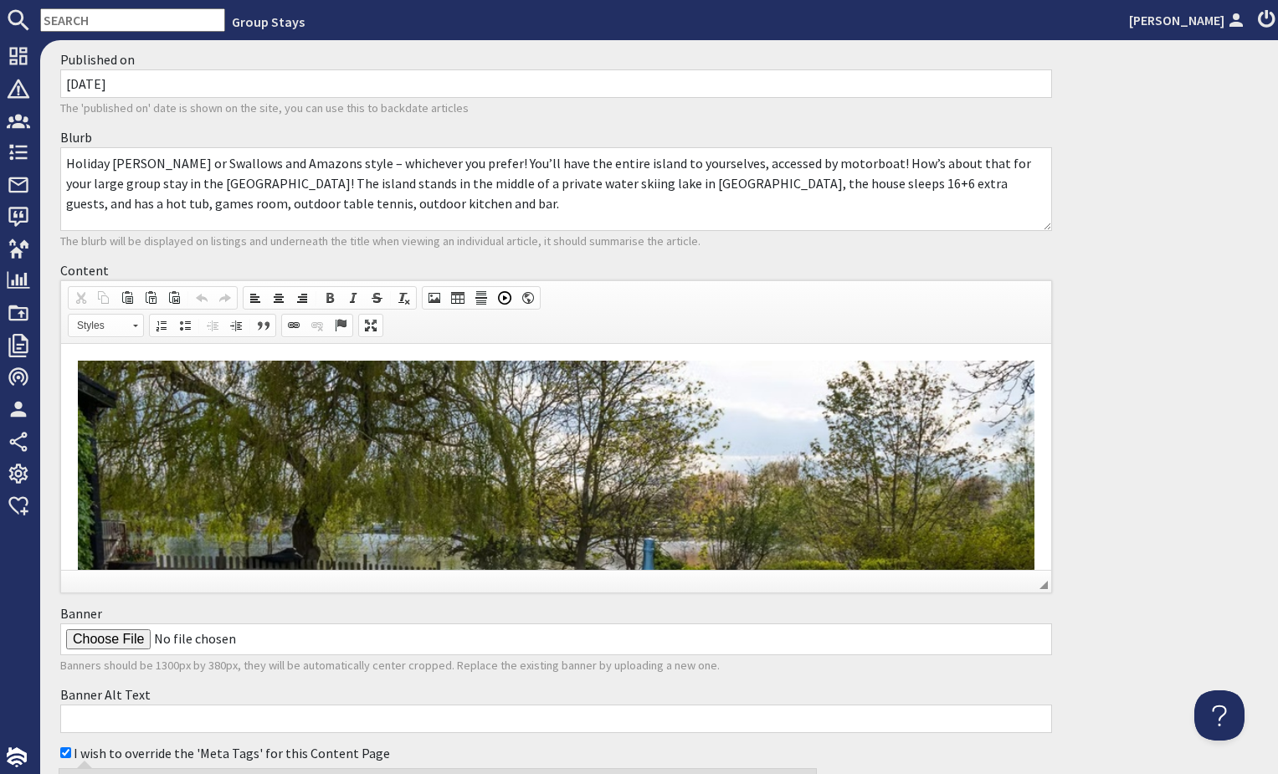
scroll to position [222, 0]
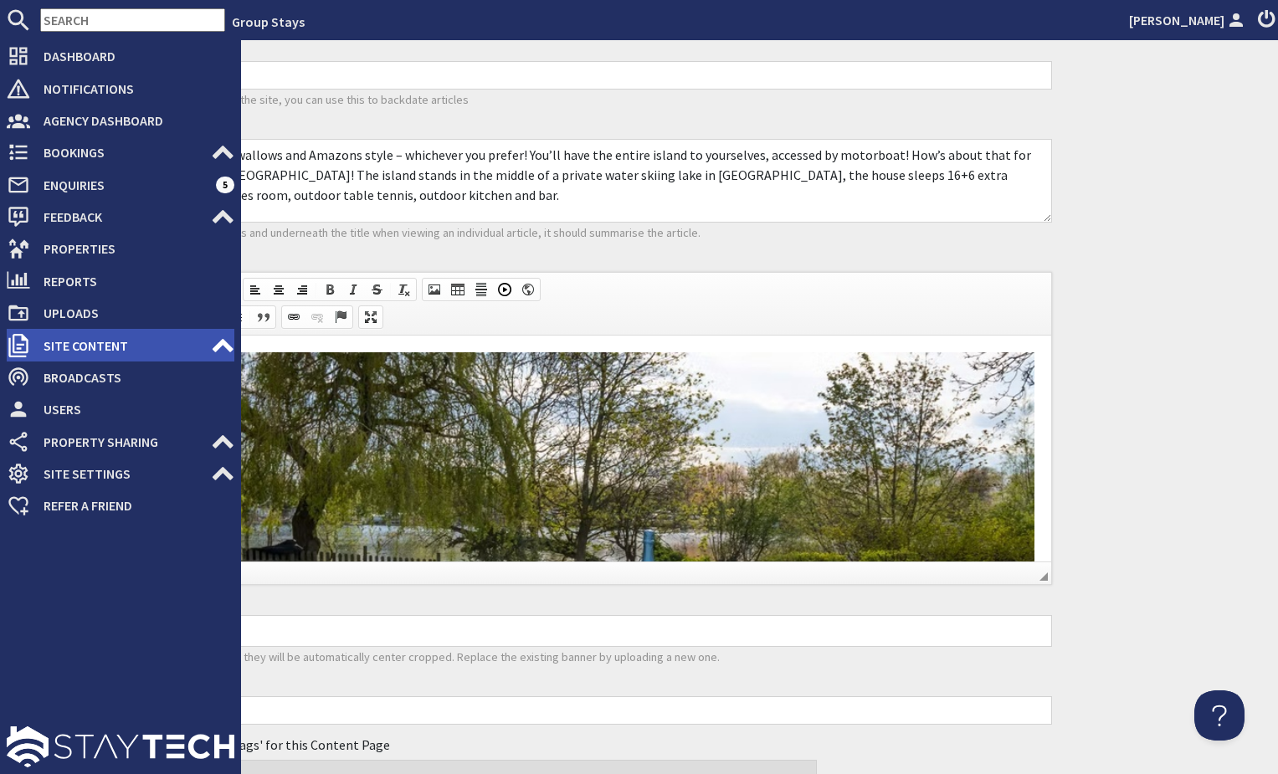
click at [218, 349] on icon at bounding box center [222, 345] width 23 height 23
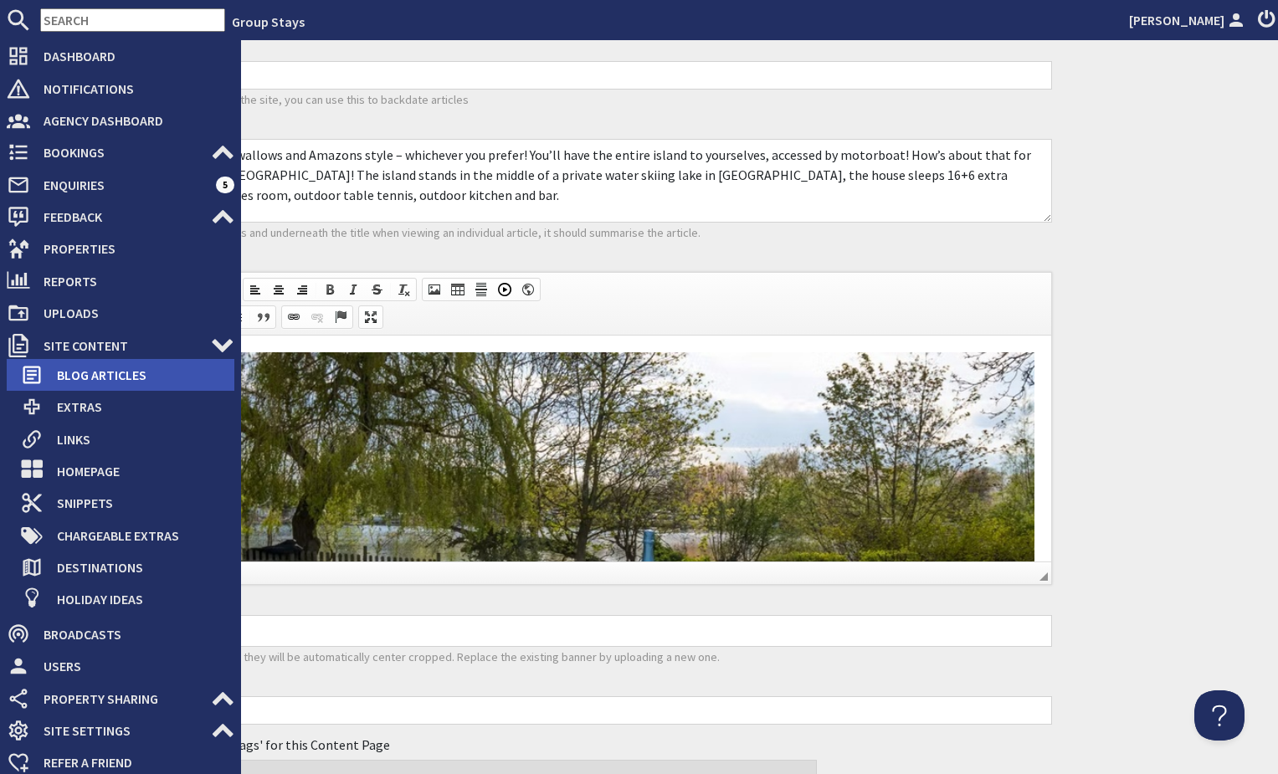
click at [163, 372] on span "Blog Articles" at bounding box center [139, 375] width 191 height 27
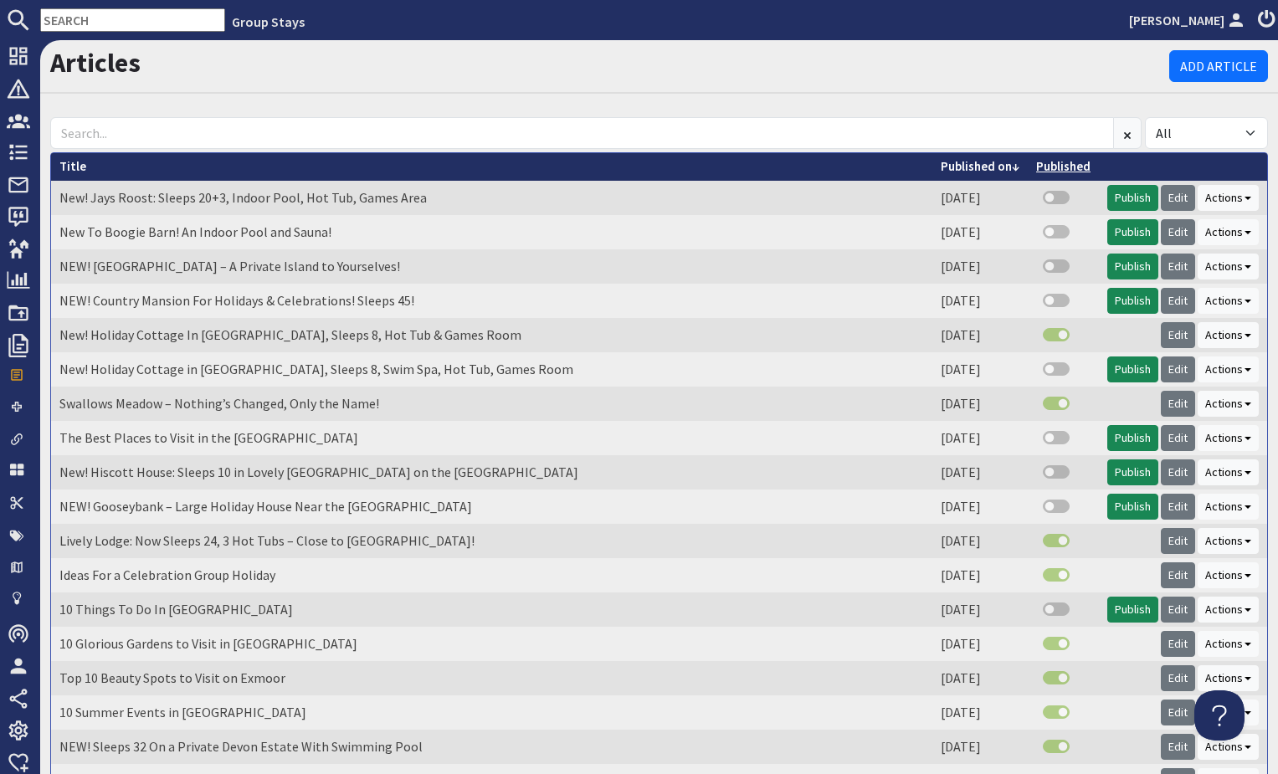
click at [1061, 163] on link "Published" at bounding box center [1063, 166] width 54 height 16
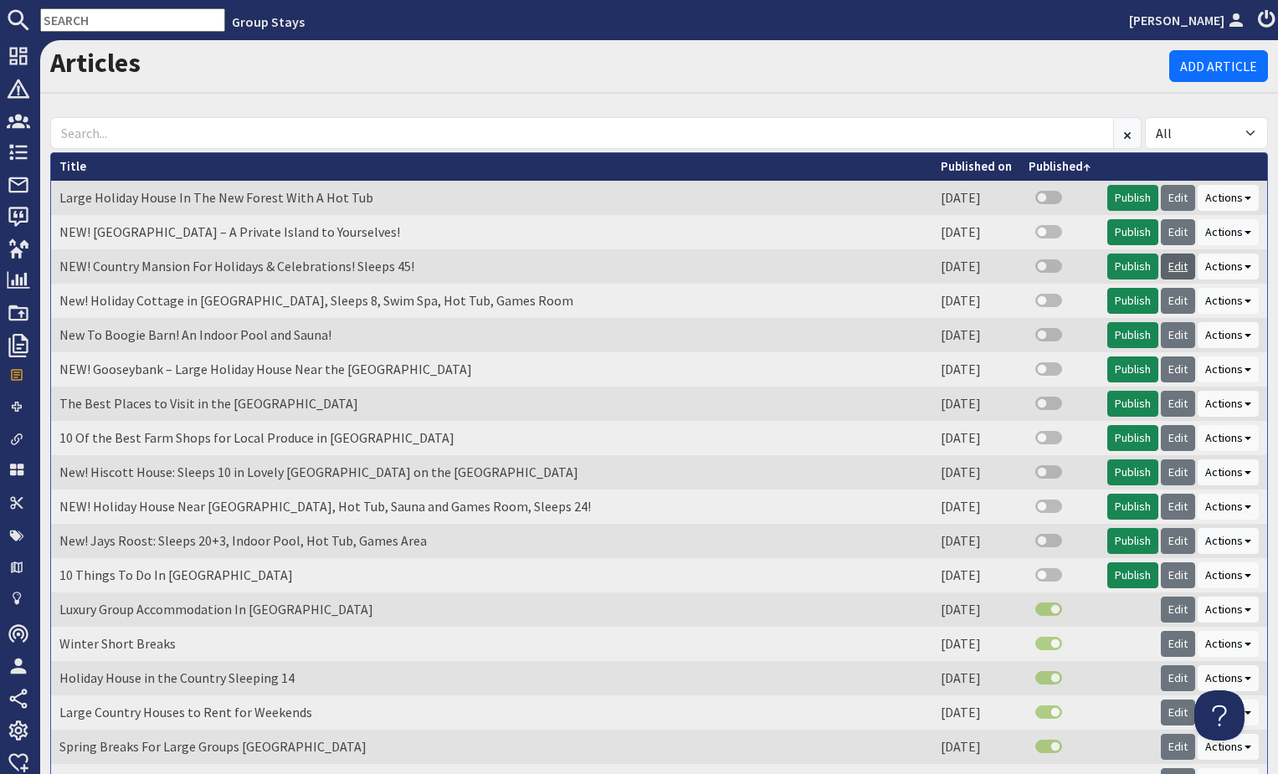
click at [1184, 270] on link "Edit" at bounding box center [1178, 267] width 34 height 26
click at [1169, 304] on link "Edit" at bounding box center [1178, 301] width 34 height 26
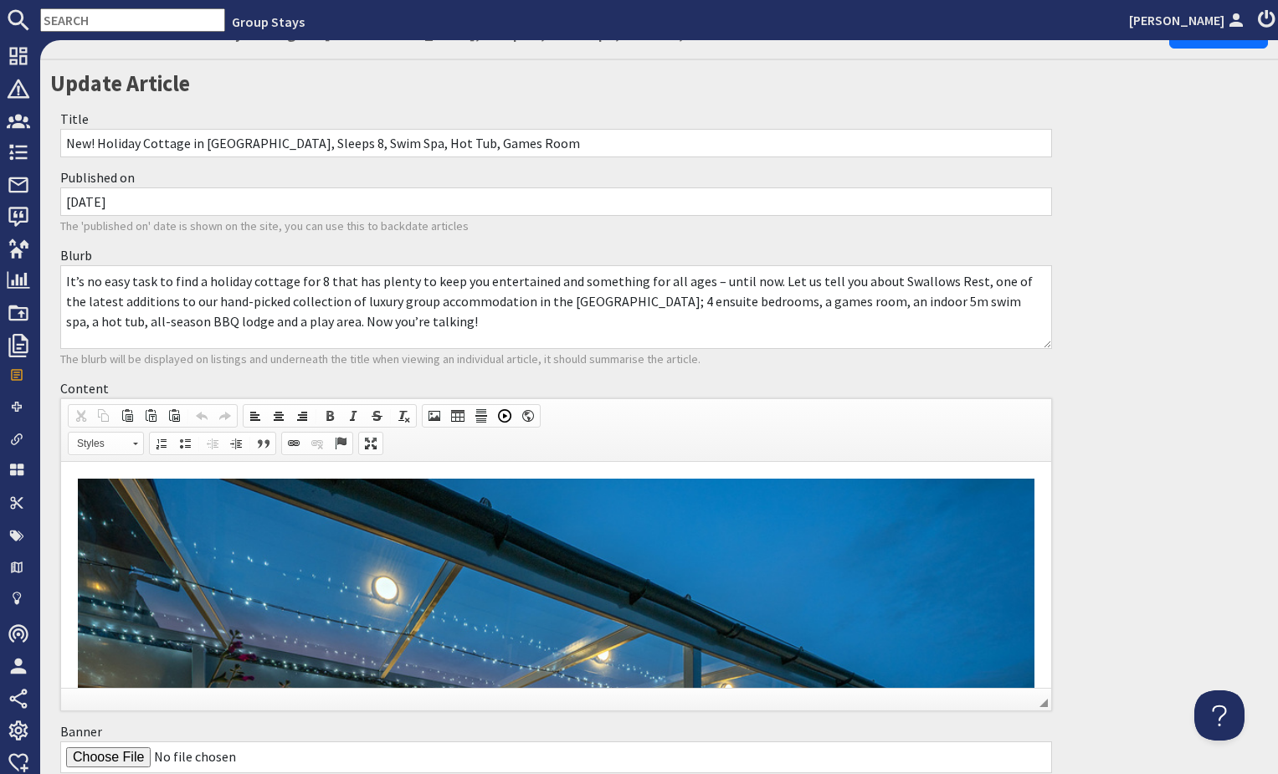
scroll to position [35, 0]
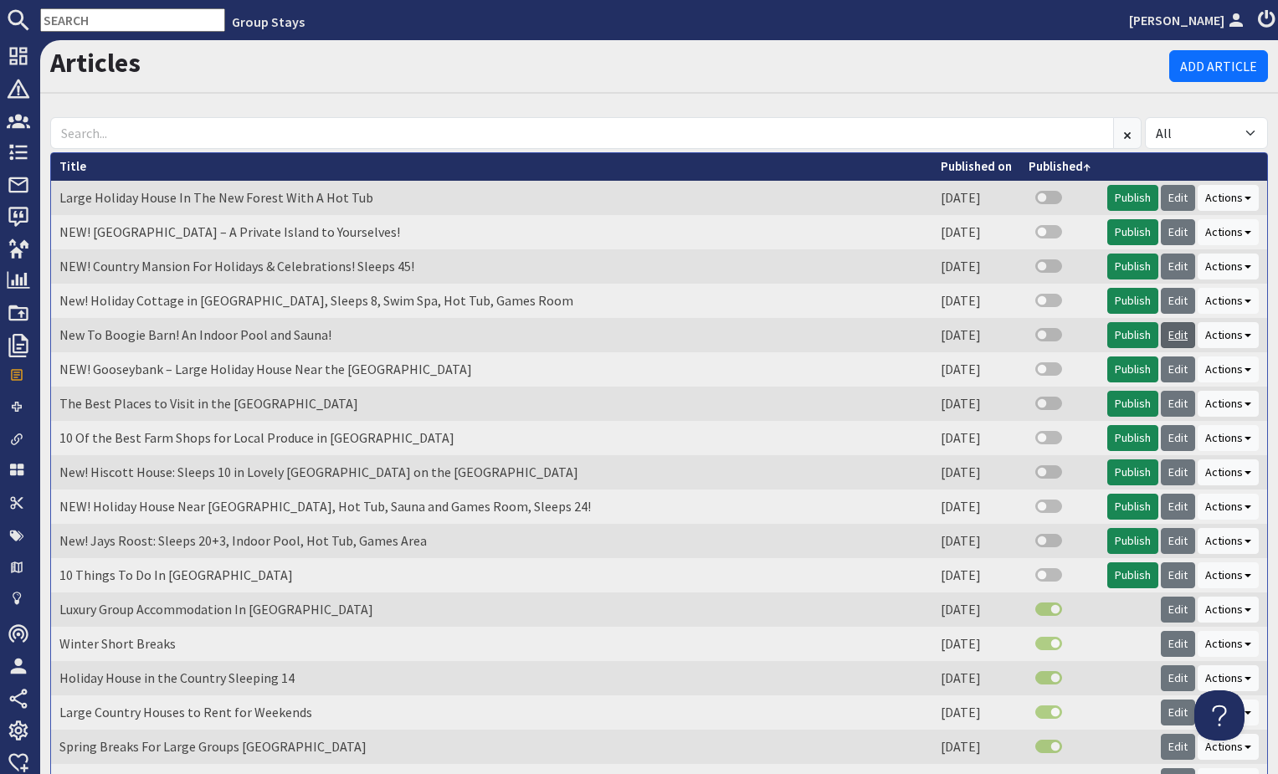
click at [1181, 337] on link "Edit" at bounding box center [1178, 335] width 34 height 26
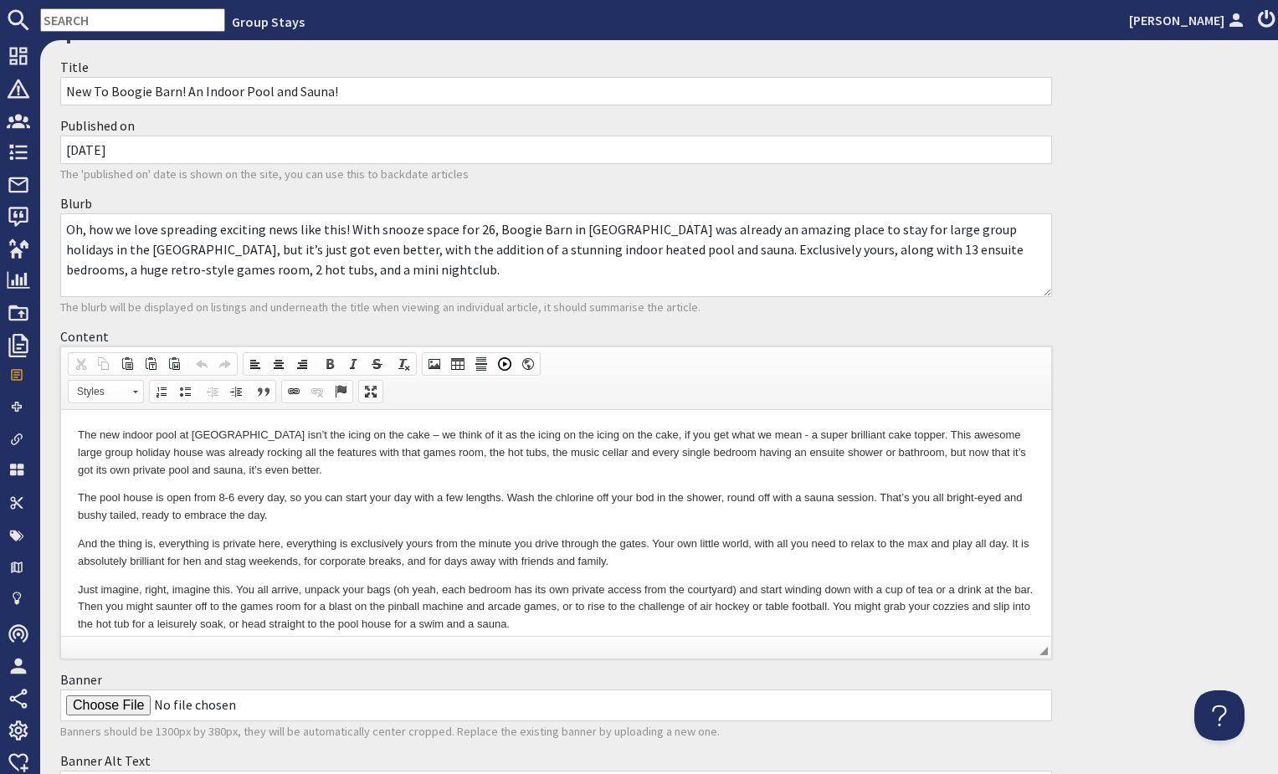
scroll to position [90, 0]
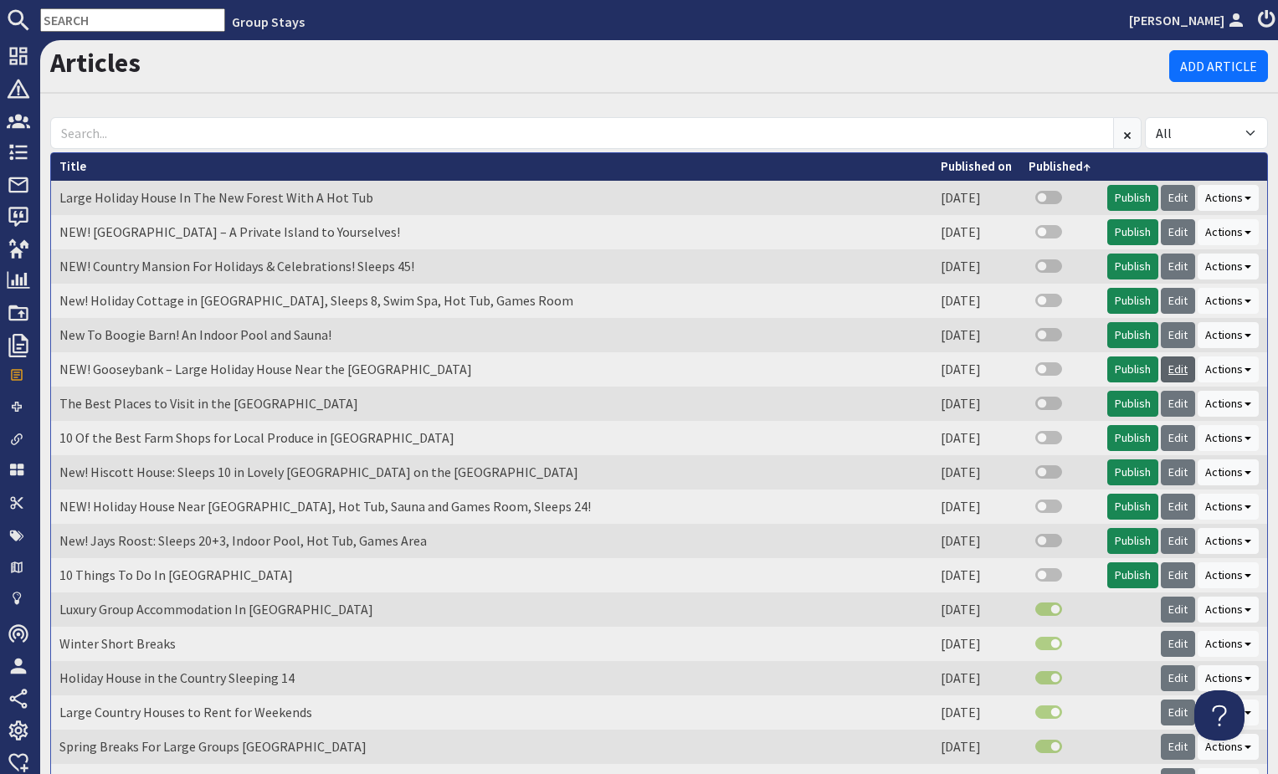
click at [1184, 365] on link "Edit" at bounding box center [1178, 370] width 34 height 26
click at [1175, 400] on link "Edit" at bounding box center [1178, 404] width 34 height 26
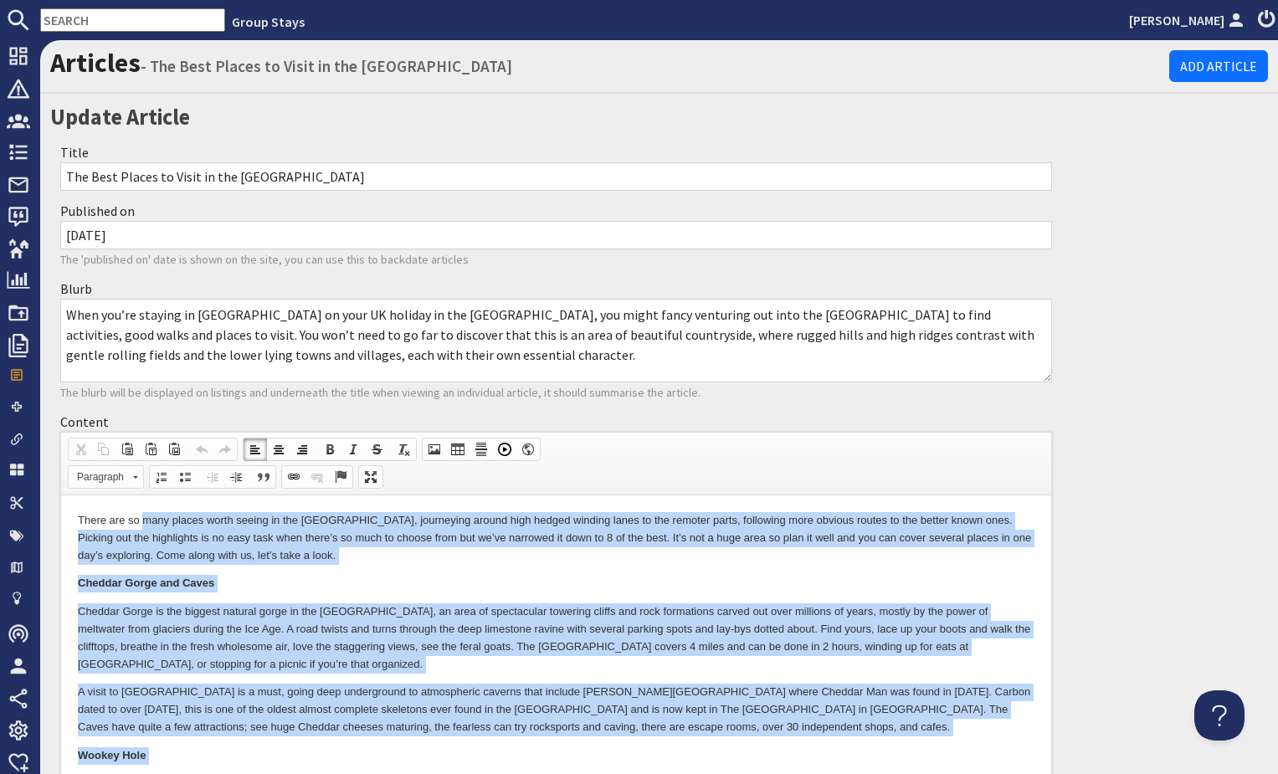
drag, startPoint x: 78, startPoint y: 511, endPoint x: 141, endPoint y: 513, distance: 63.7
click at [338, 585] on p "Cheddar Gorge and Caves" at bounding box center [556, 584] width 957 height 18
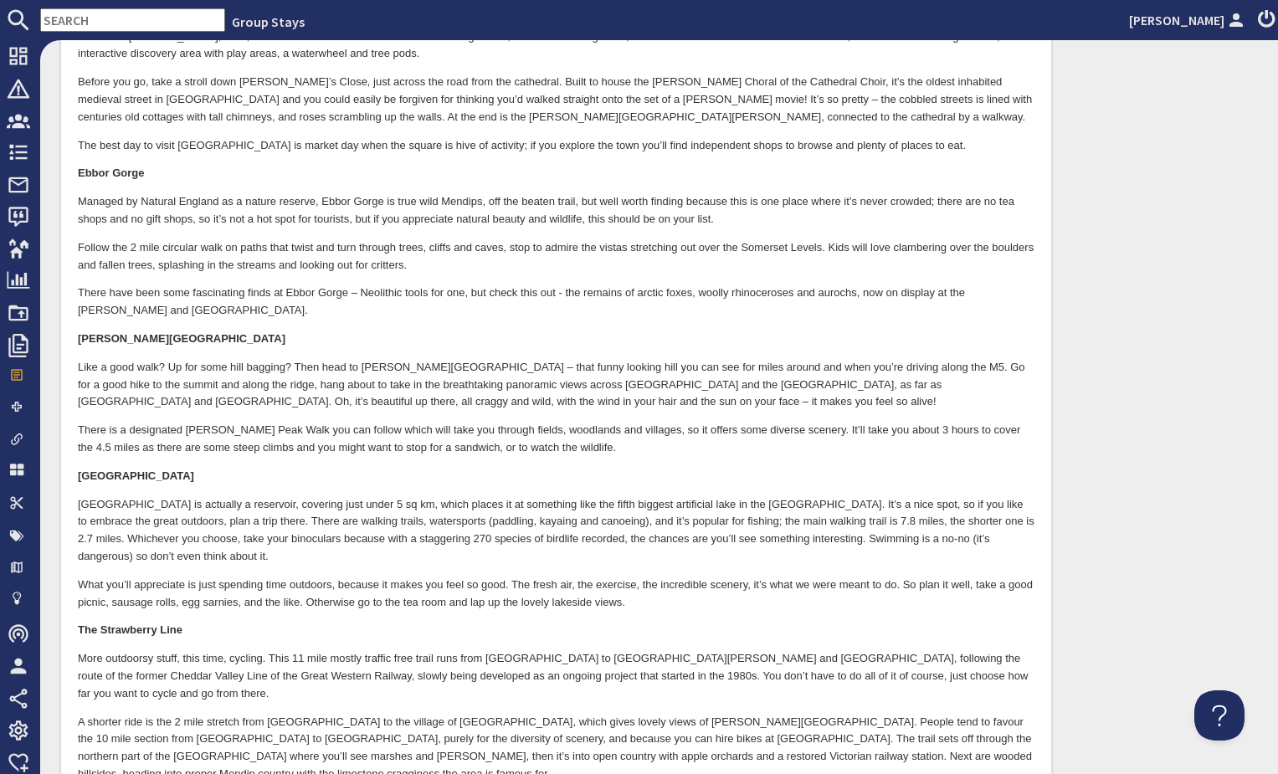
scroll to position [1377, 0]
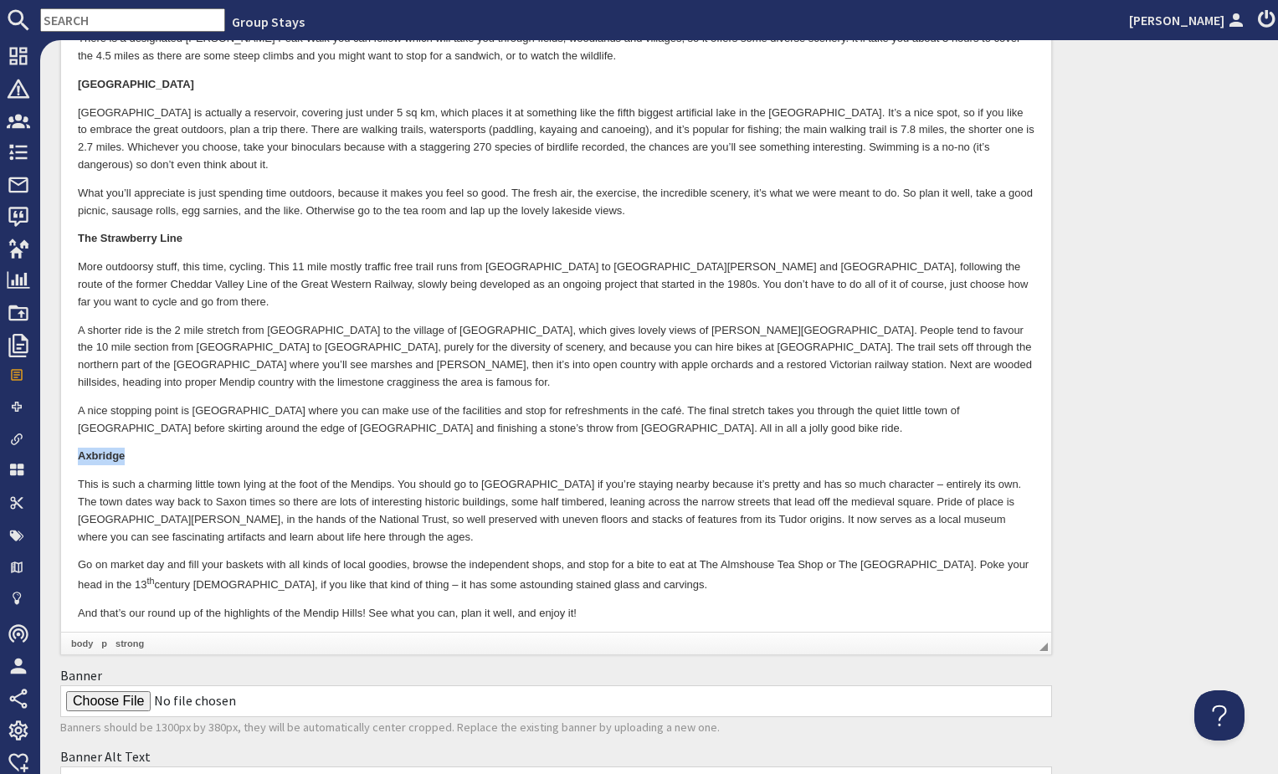
drag, startPoint x: 79, startPoint y: 423, endPoint x: 157, endPoint y: 424, distance: 78.7
click at [157, 449] on p "Axbridge" at bounding box center [556, 458] width 957 height 18
copy strong "Axbridge"
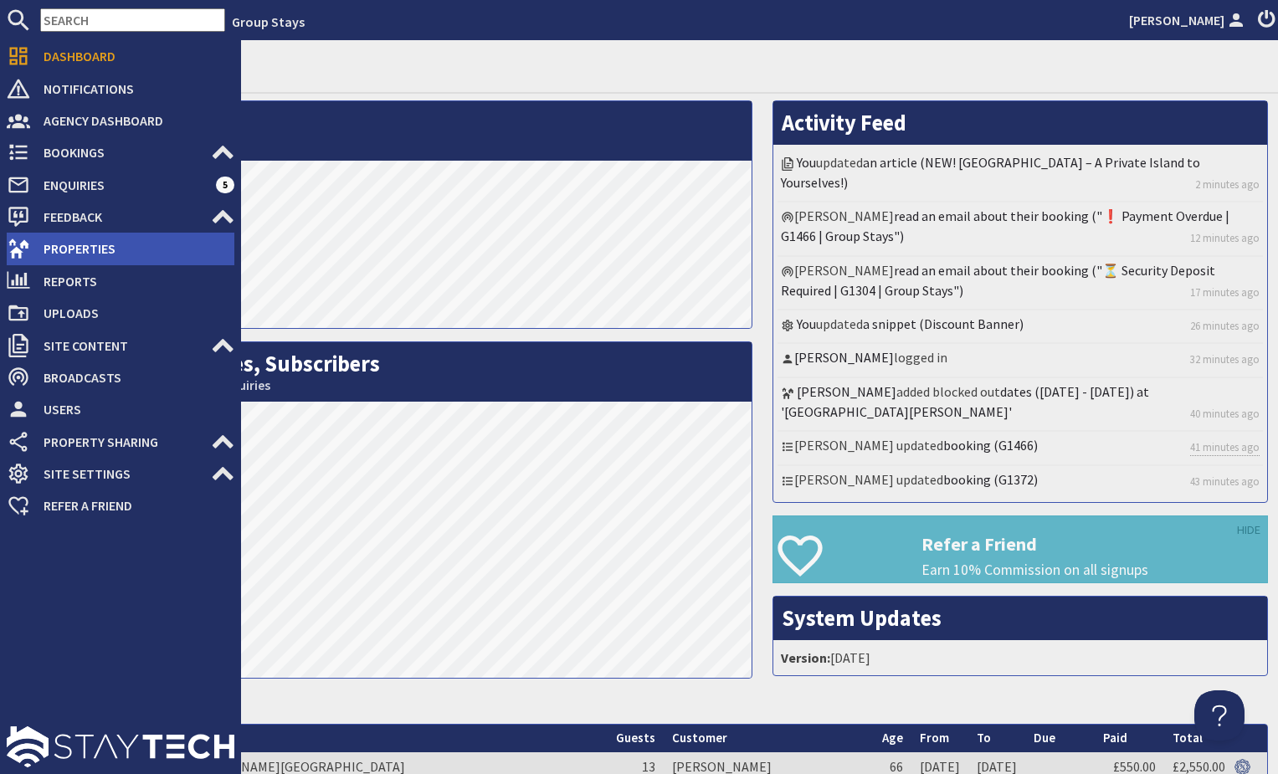
click at [130, 250] on span "Properties" at bounding box center [132, 248] width 204 height 27
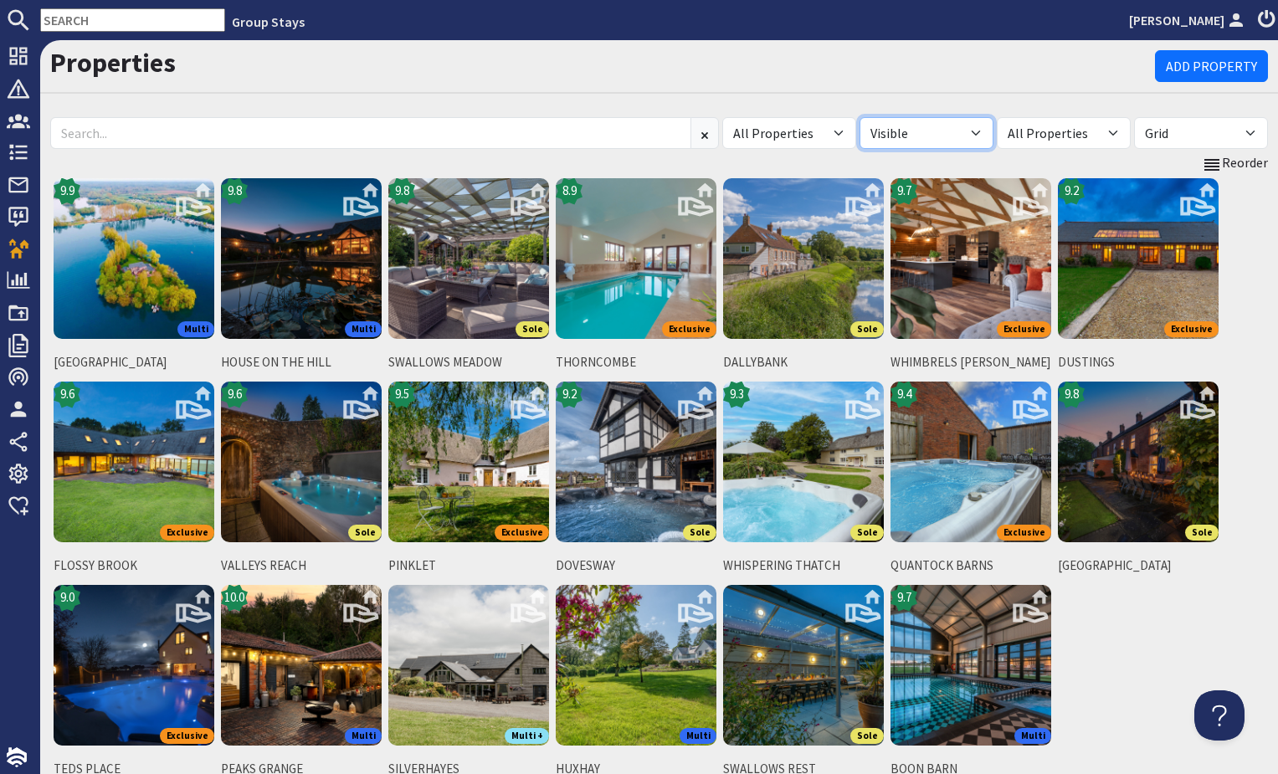
click at [955, 131] on select "All Visible Not Visible" at bounding box center [927, 133] width 134 height 32
select select "false"
click at [860, 117] on select "All Visible Not Visible" at bounding box center [927, 133] width 134 height 32
